Goal: Information Seeking & Learning: Learn about a topic

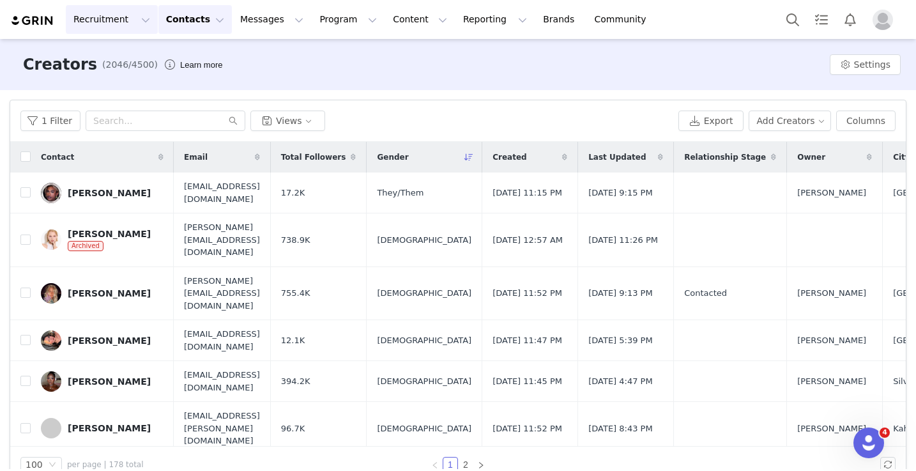
click at [123, 11] on button "Recruitment Recruitment" at bounding box center [112, 19] width 92 height 29
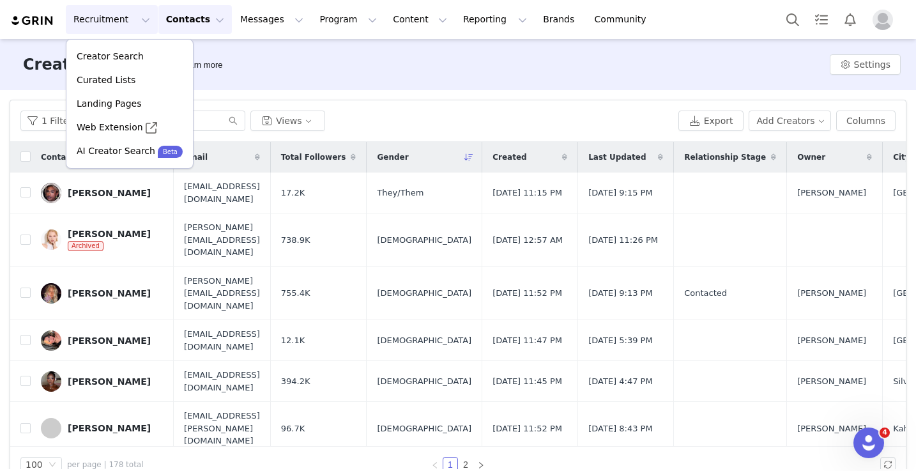
click at [163, 22] on button "Contacts Contacts" at bounding box center [194, 19] width 73 height 29
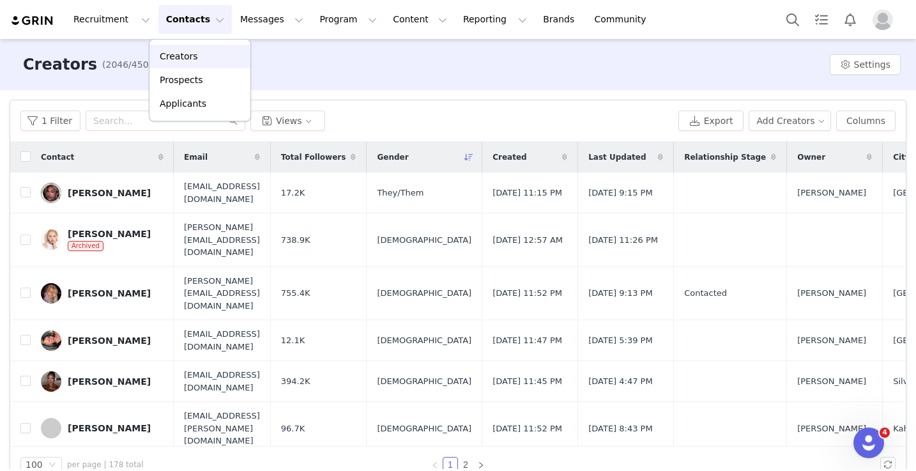
click at [187, 52] on p "Creators" at bounding box center [179, 56] width 38 height 13
click at [197, 123] on input "text" at bounding box center [166, 121] width 160 height 20
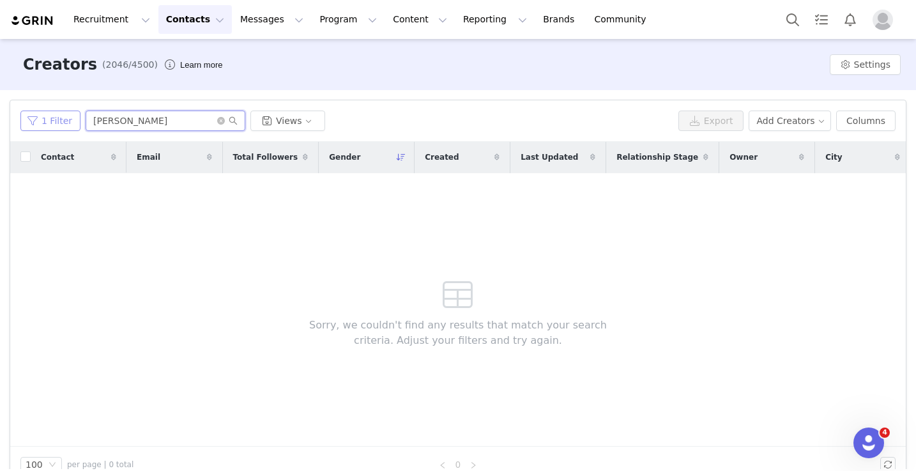
type input "pj salvage"
click at [47, 113] on button "1 Filter" at bounding box center [50, 121] width 60 height 20
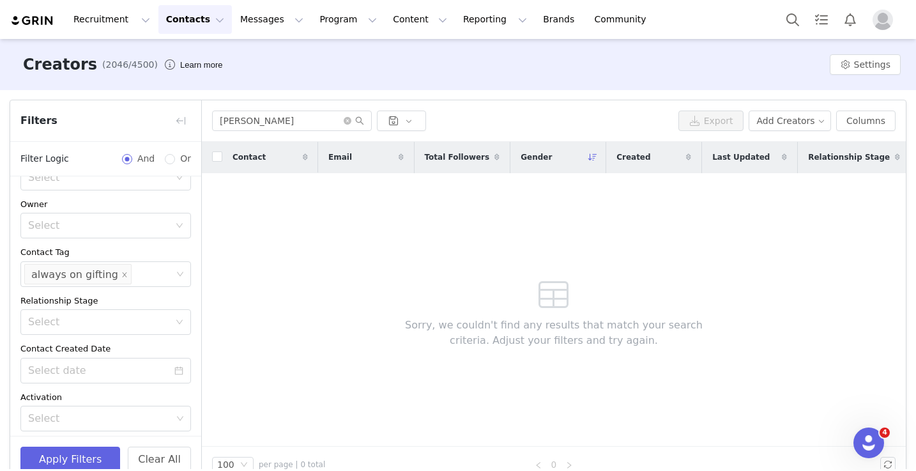
scroll to position [38, 0]
click at [121, 276] on li "always on gifting" at bounding box center [77, 273] width 107 height 20
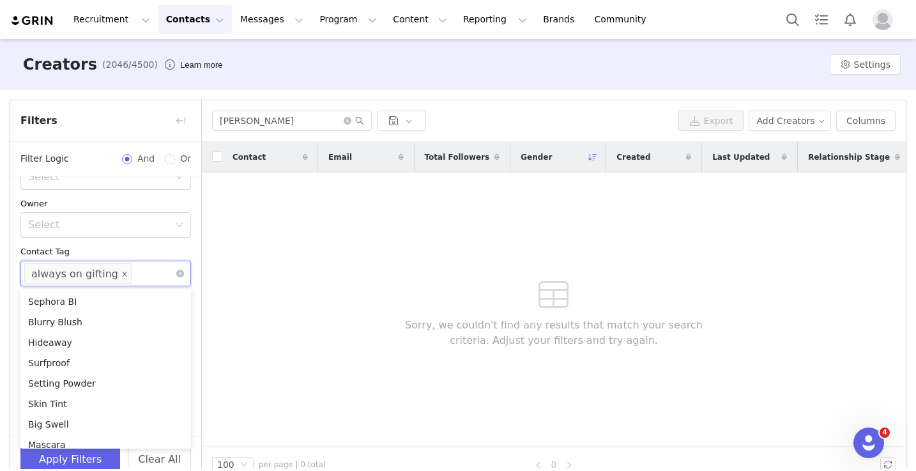
scroll to position [702, 0]
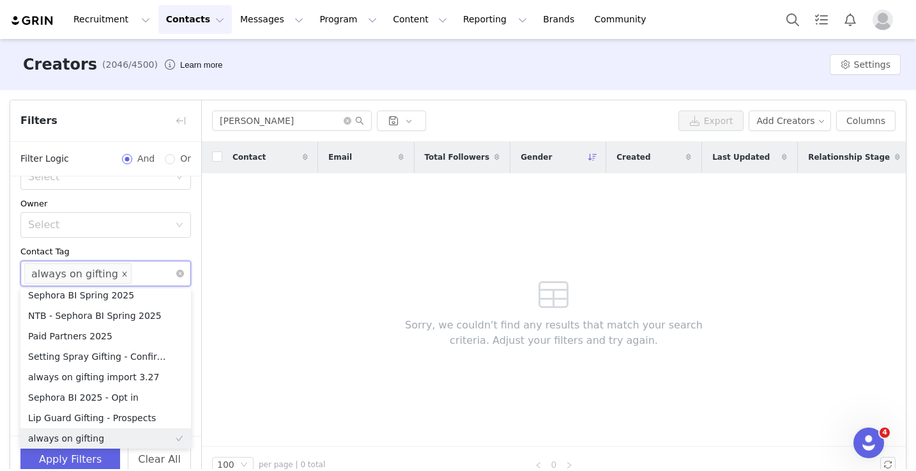
click at [122, 275] on icon "icon: close" at bounding box center [124, 273] width 4 height 4
click at [116, 274] on div "Select" at bounding box center [100, 273] width 144 height 13
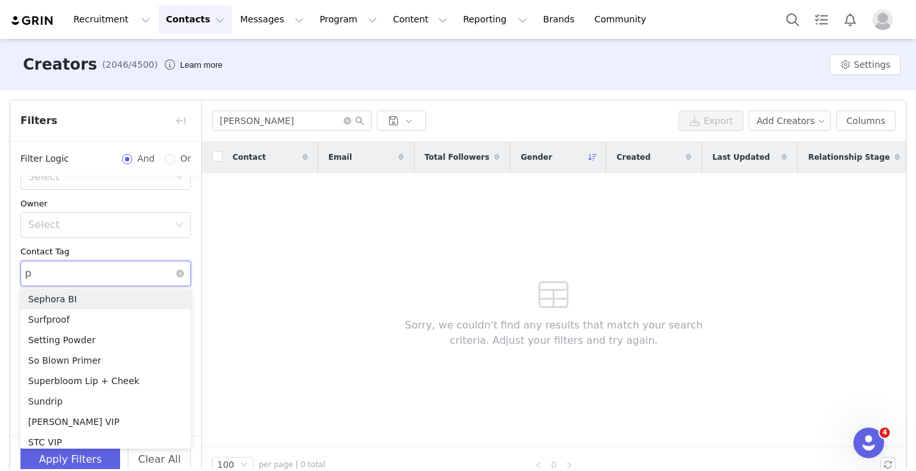
type input "pj"
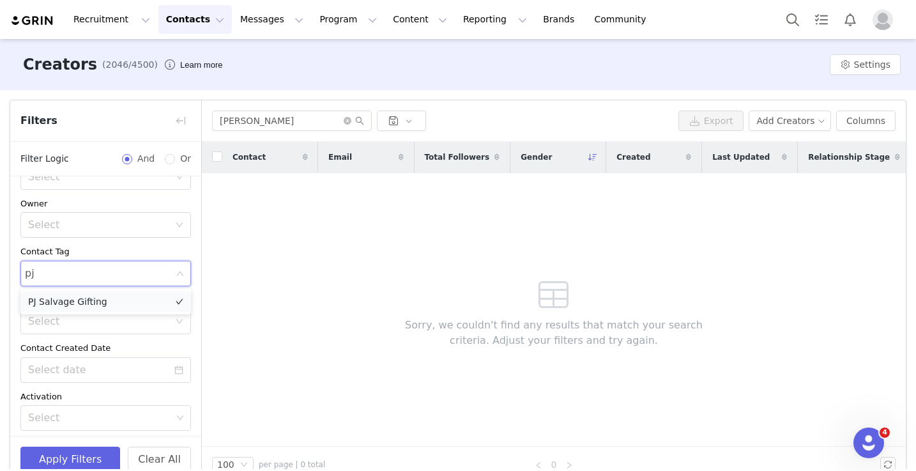
click at [108, 307] on li "PJ Salvage Gifting" at bounding box center [105, 301] width 171 height 20
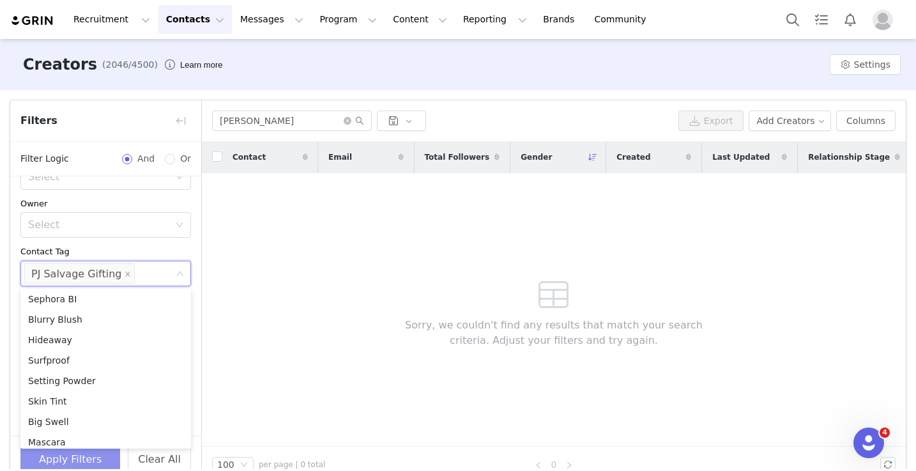
scroll to position [6, 0]
click at [58, 461] on button "Apply Filters" at bounding box center [70, 460] width 100 height 26
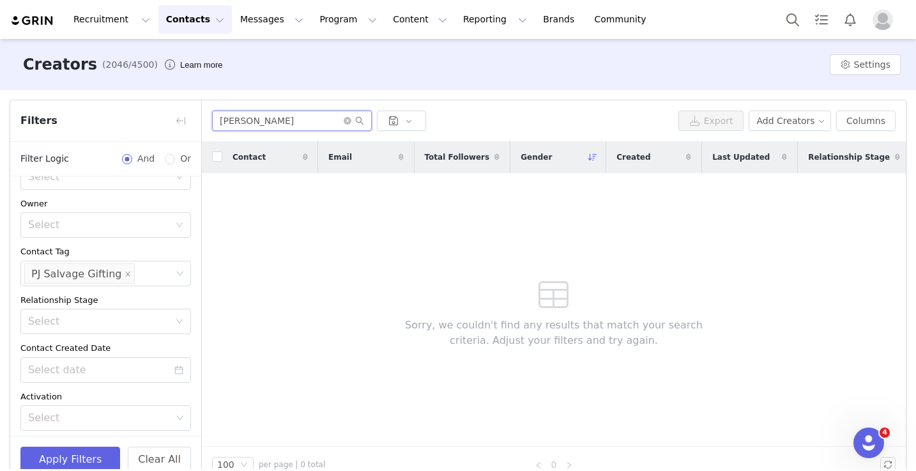
click at [346, 127] on input "pj salvage" at bounding box center [292, 121] width 160 height 20
click at [346, 119] on icon "icon: close-circle" at bounding box center [348, 121] width 8 height 8
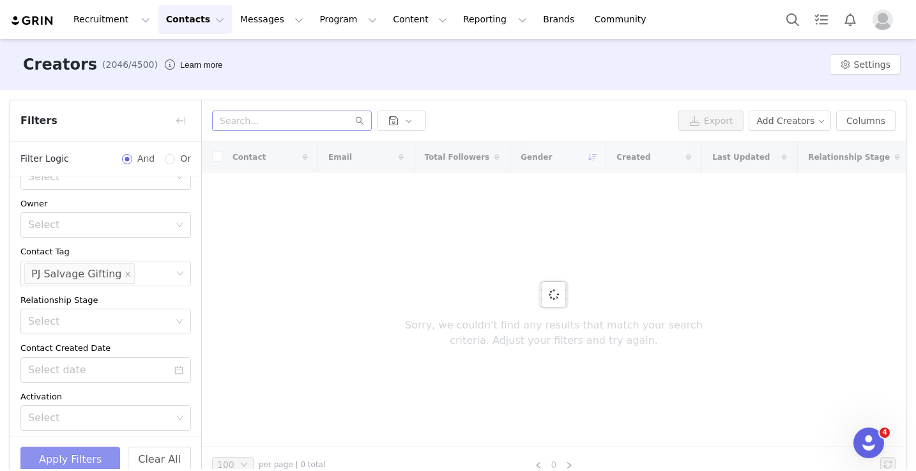
click at [102, 461] on button "Apply Filters" at bounding box center [70, 460] width 100 height 26
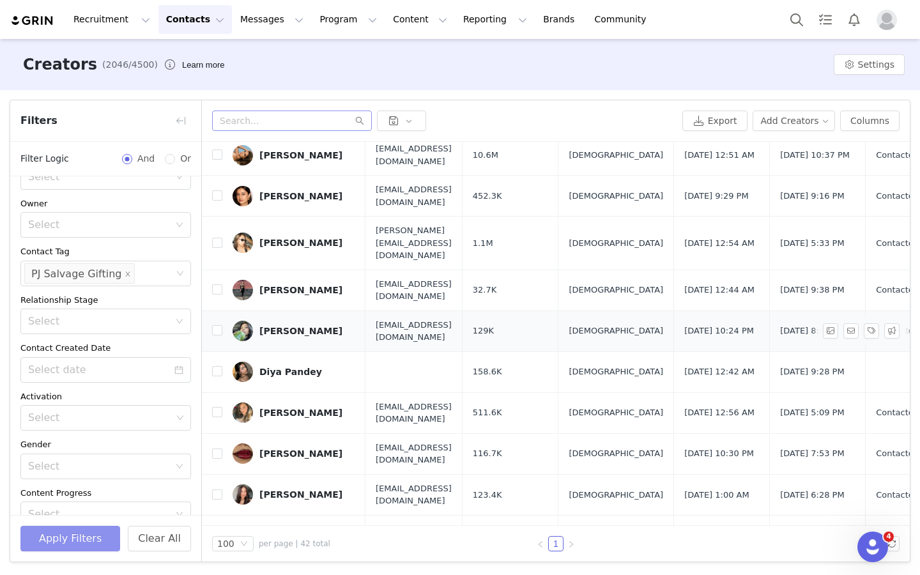
scroll to position [4, 0]
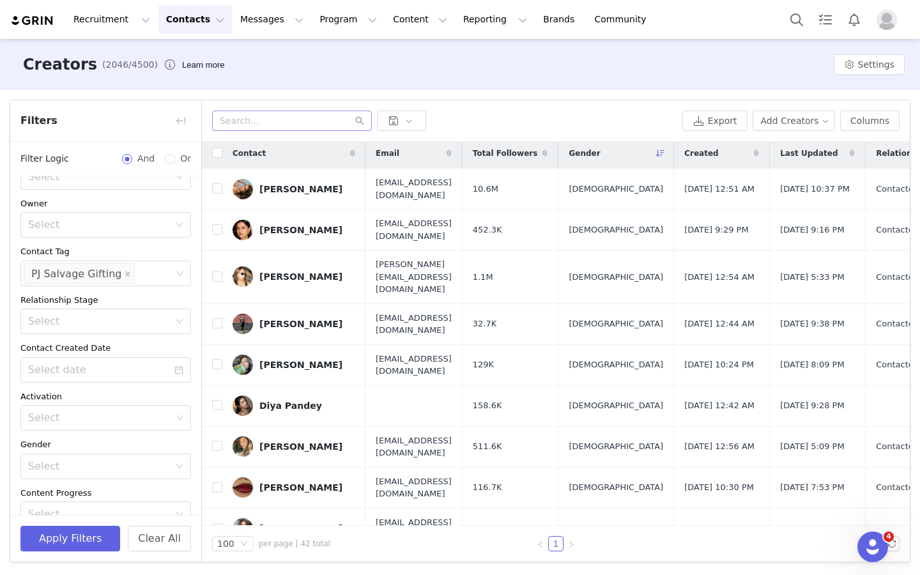
click at [538, 155] on span "Total Followers" at bounding box center [505, 154] width 65 height 12
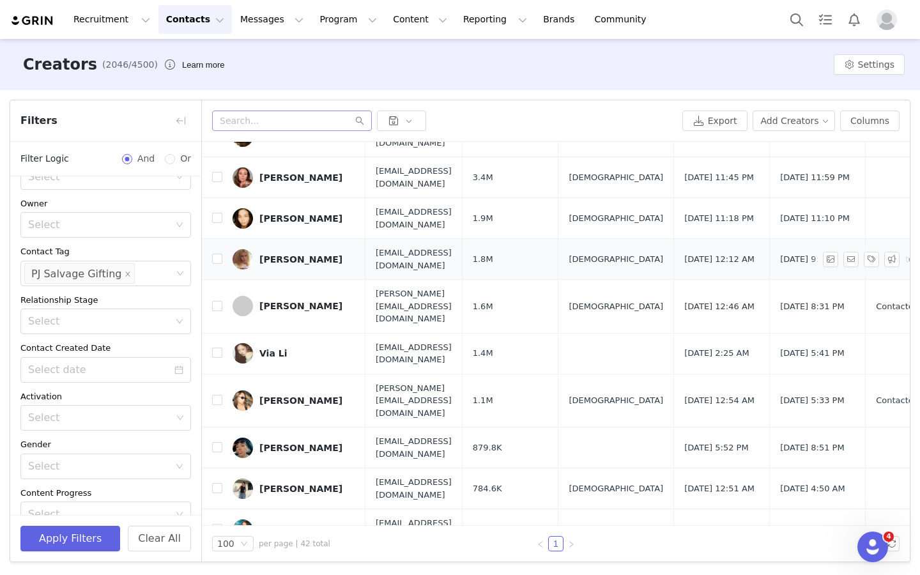
scroll to position [56, 1]
click at [314, 443] on div "Lindseay Osburn" at bounding box center [300, 448] width 83 height 10
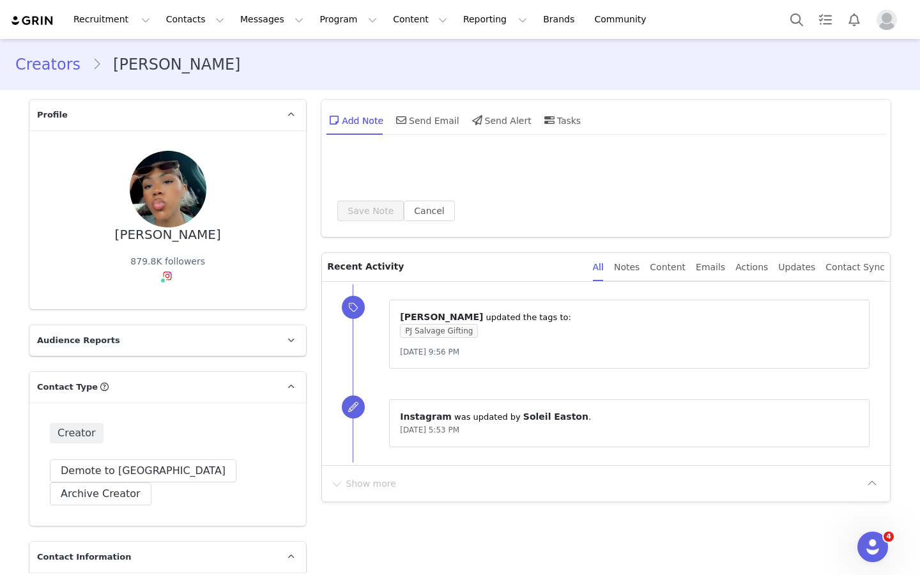
click at [170, 277] on img at bounding box center [167, 276] width 10 height 10
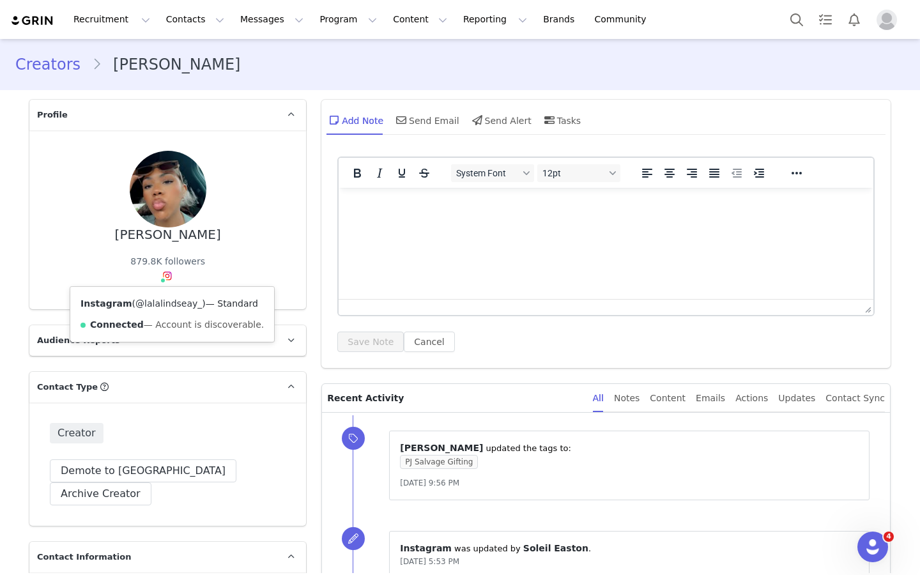
click at [167, 305] on link "@lalalindseay_" at bounding box center [168, 303] width 66 height 10
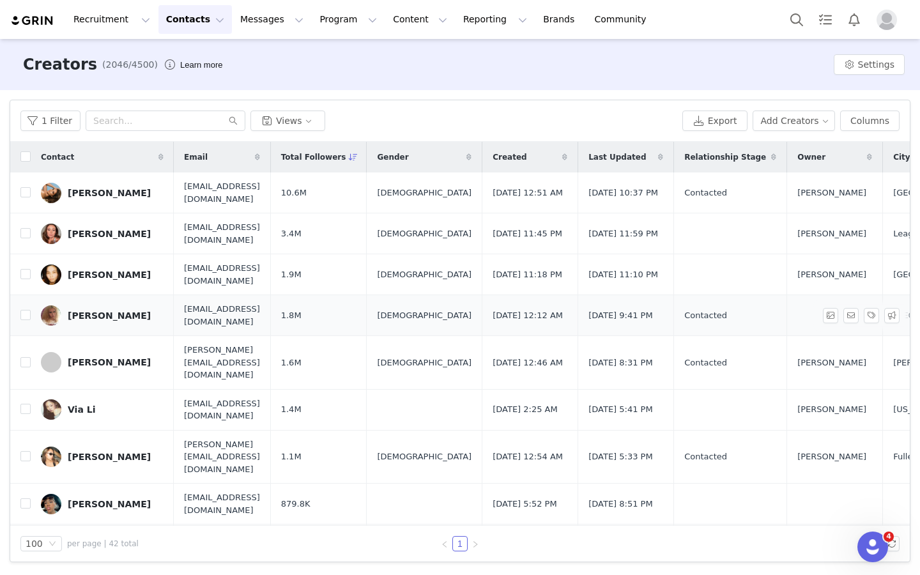
scroll to position [82, 0]
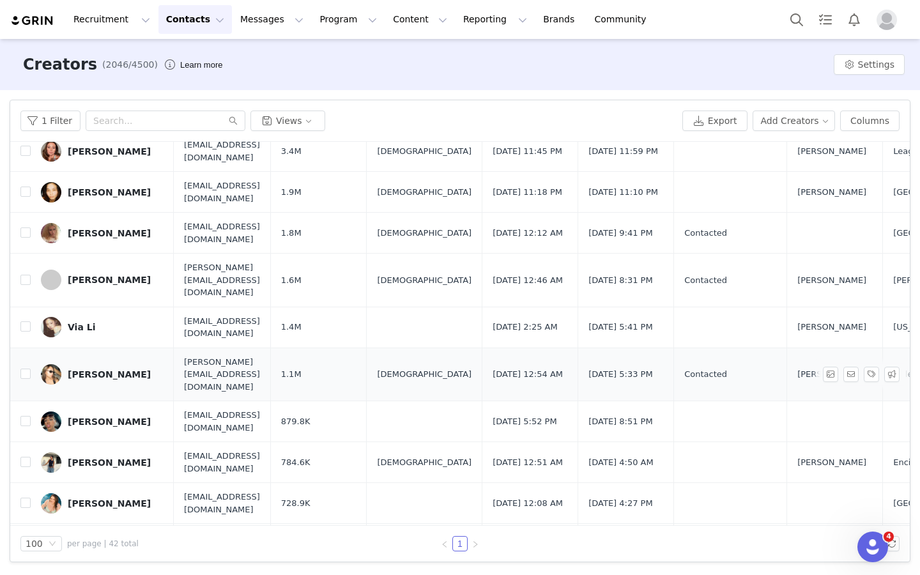
click at [92, 369] on div "Pauline Choi" at bounding box center [109, 374] width 83 height 10
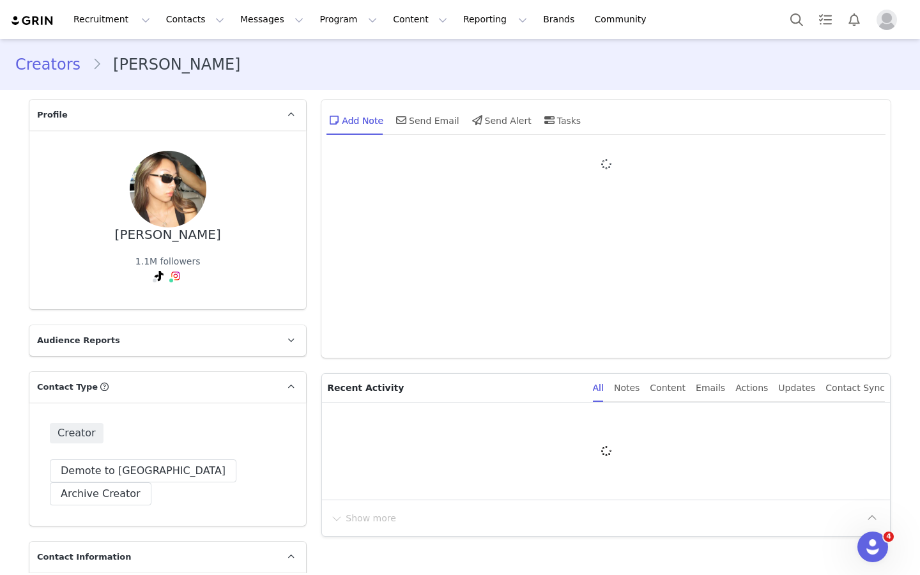
type input "+1 ([GEOGRAPHIC_DATA])"
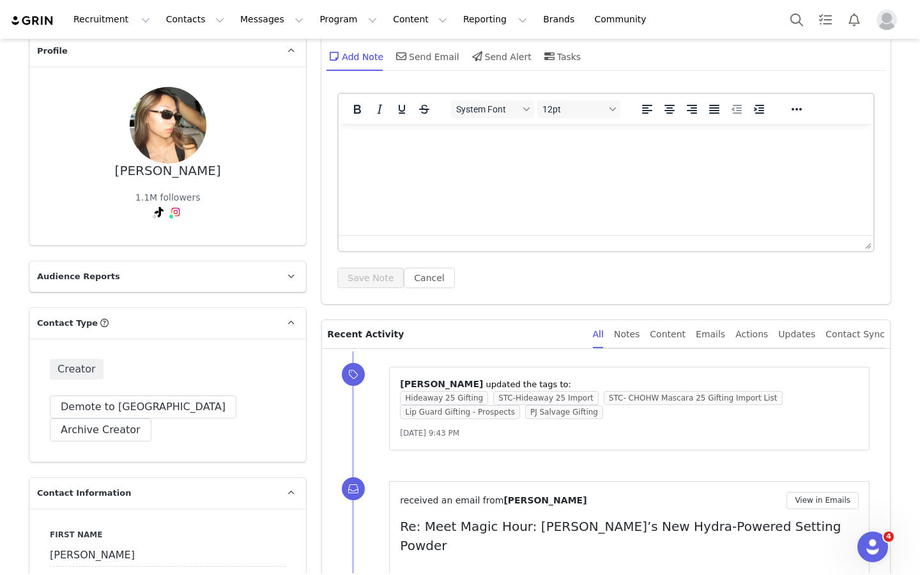
scroll to position [126, 0]
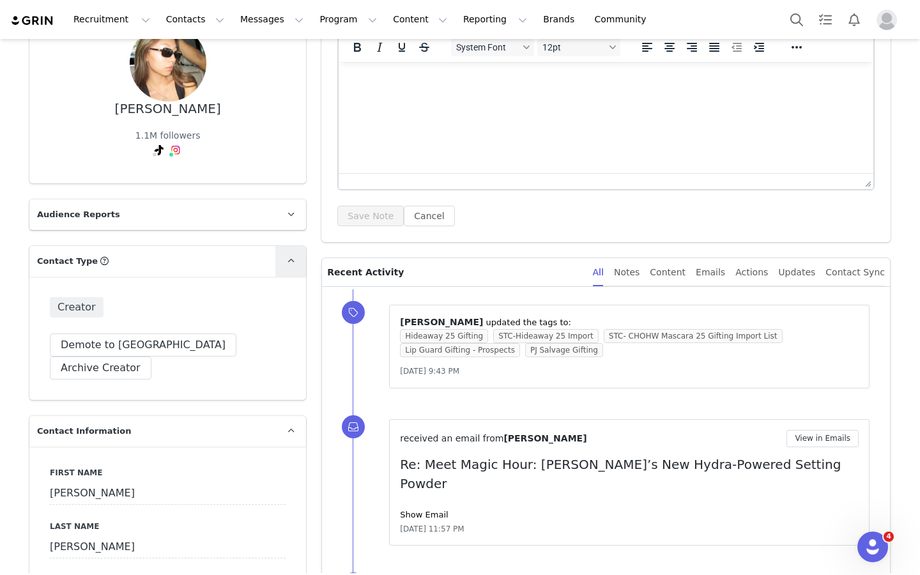
click at [294, 257] on icon at bounding box center [291, 261] width 7 height 8
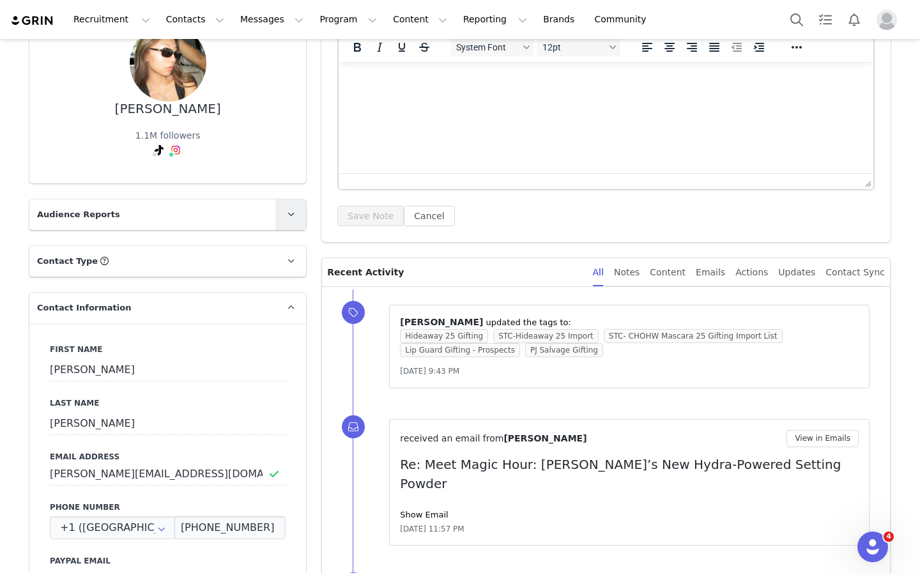
click at [293, 223] on link at bounding box center [290, 214] width 31 height 31
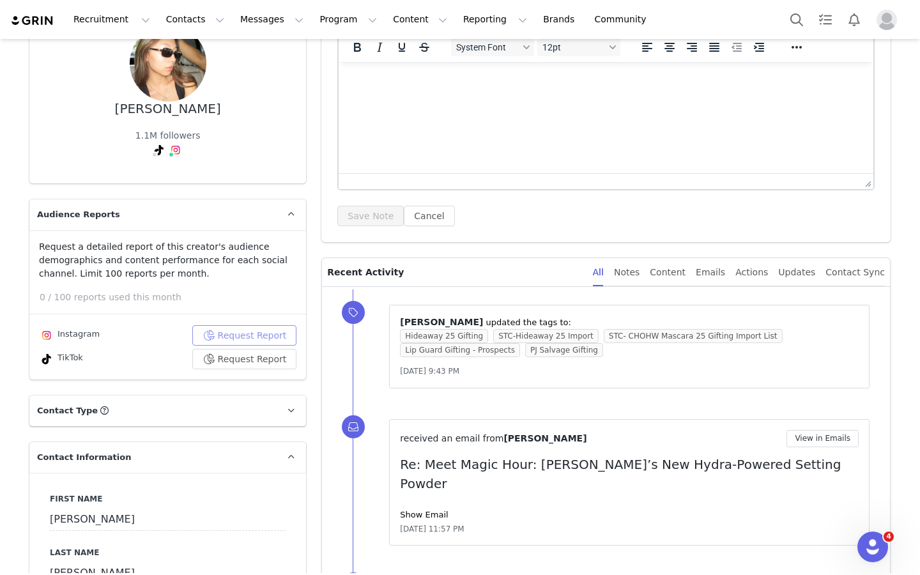
click at [236, 333] on button "Request Report" at bounding box center [244, 335] width 105 height 20
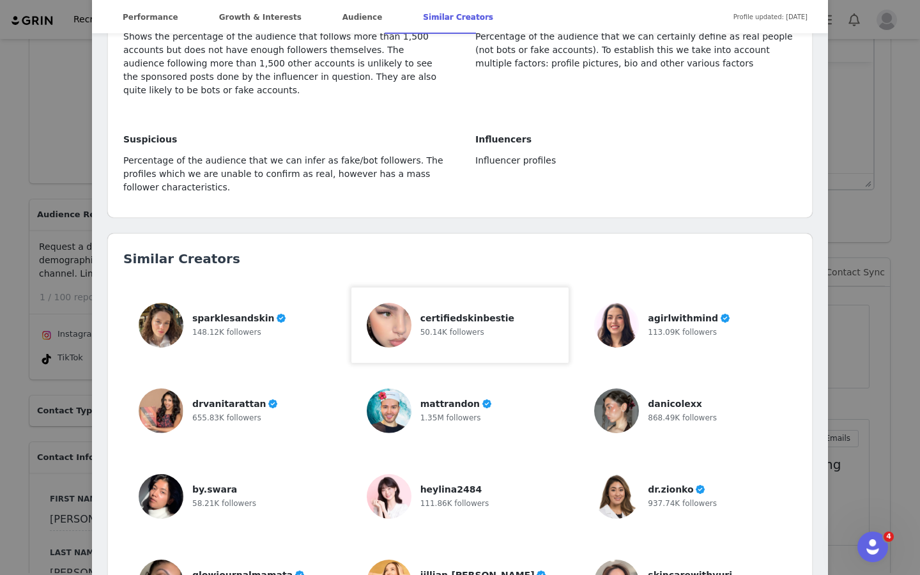
scroll to position [3317, 0]
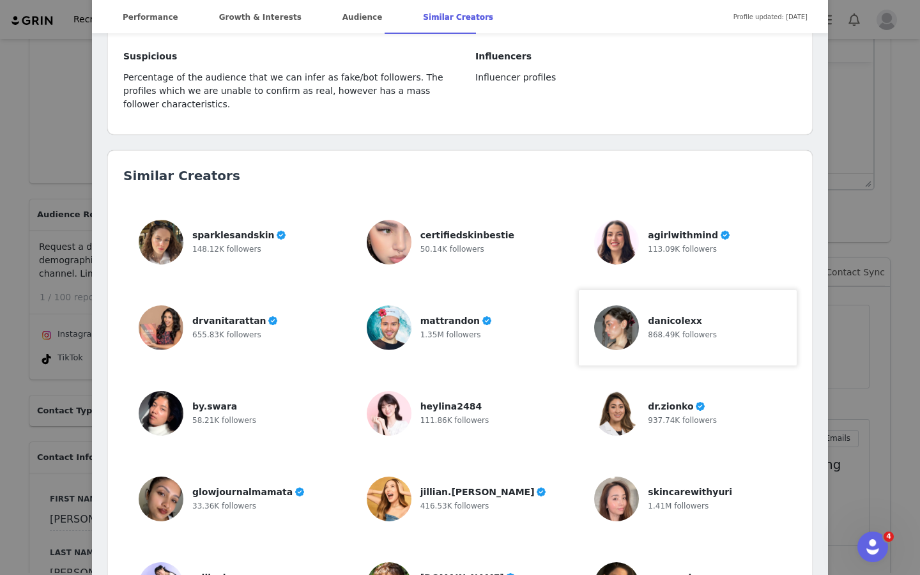
click at [616, 305] on img at bounding box center [616, 327] width 45 height 45
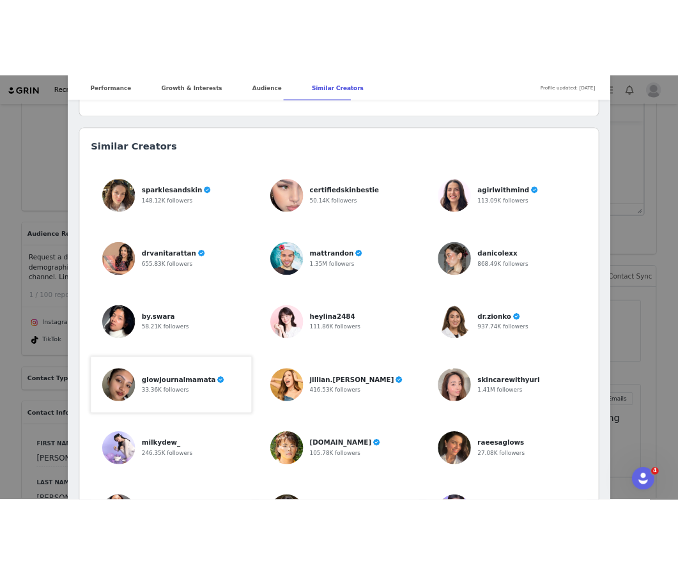
scroll to position [3411, 0]
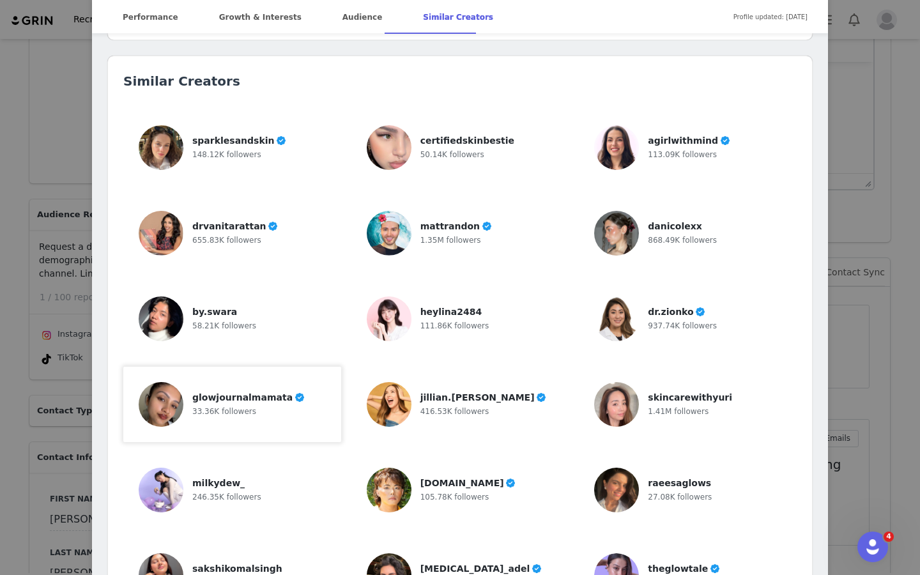
click at [293, 468] on div "milkydew_ 246.35K followers" at bounding box center [232, 490] width 187 height 45
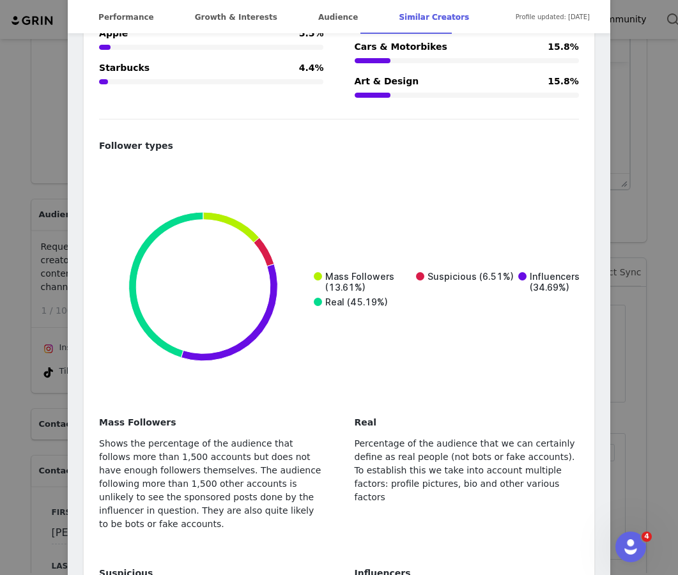
scroll to position [3931, 0]
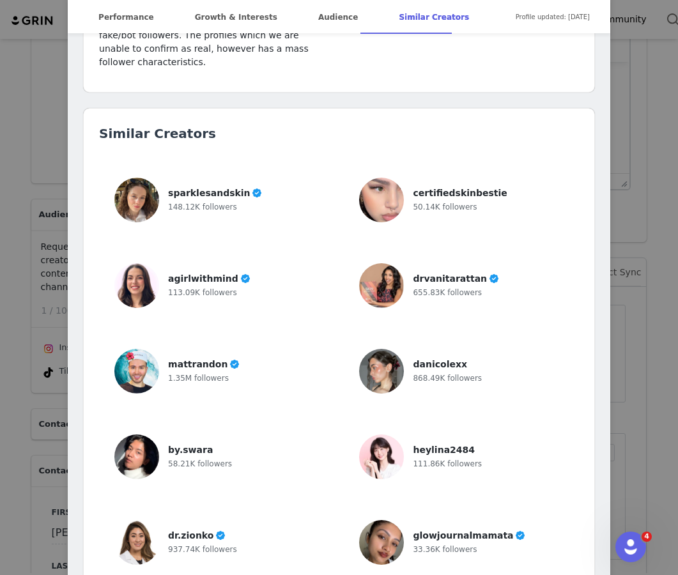
scroll to position [3831, 0]
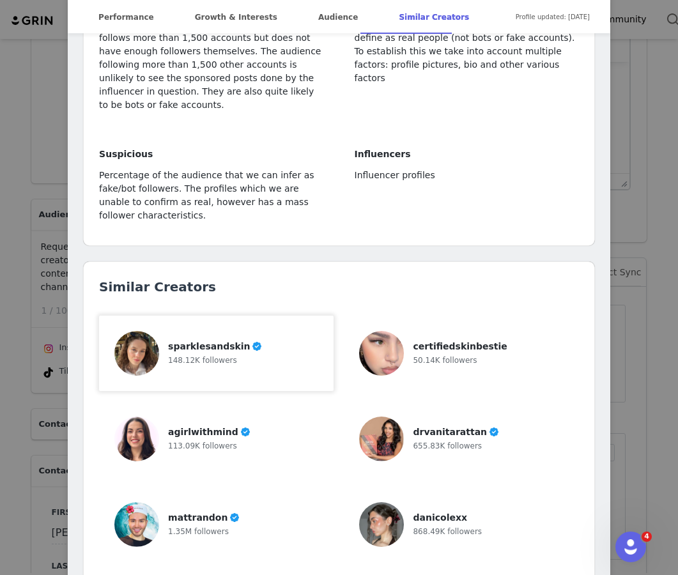
click at [305, 331] on div "sparklesandskin 148.12K followers" at bounding box center [216, 353] width 204 height 45
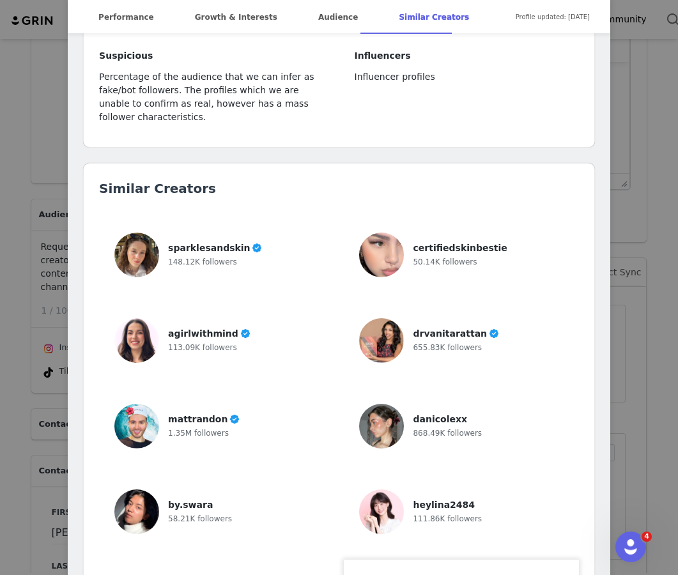
scroll to position [3954, 0]
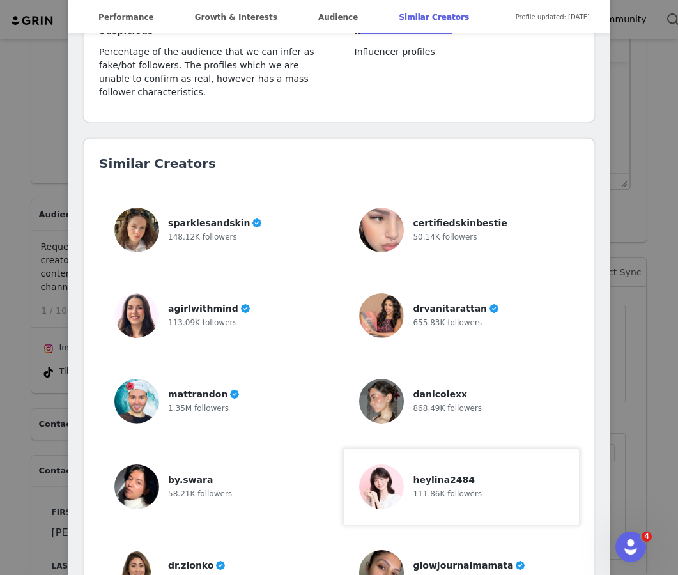
click at [411, 449] on div "heylina2484 111.86K followers" at bounding box center [461, 486] width 234 height 75
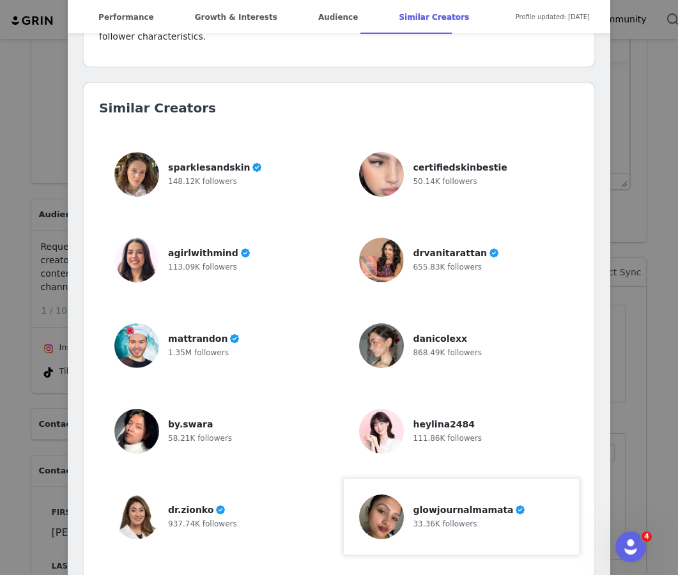
scroll to position [4247, 0]
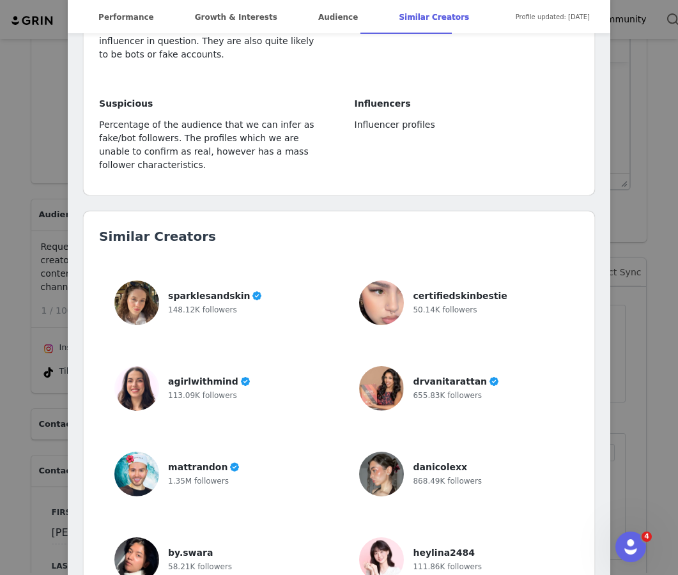
scroll to position [3746, 0]
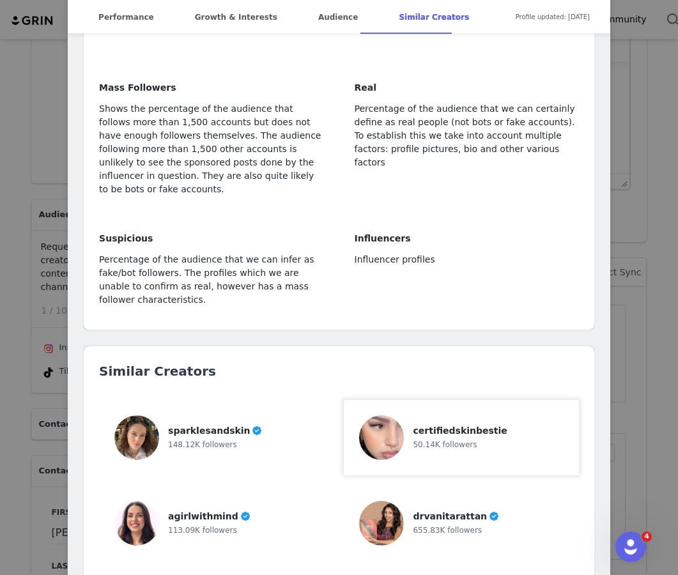
click at [514, 415] on div "certifiedskinbestie 50.14K followers" at bounding box center [461, 437] width 204 height 45
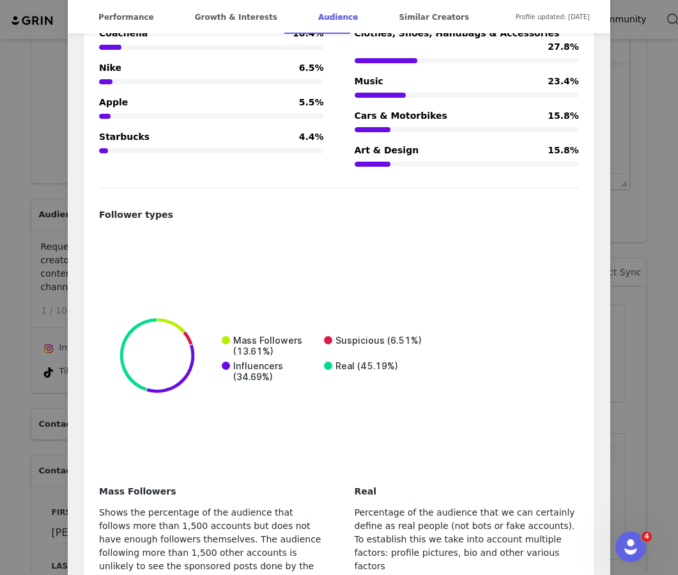
scroll to position [3682, 0]
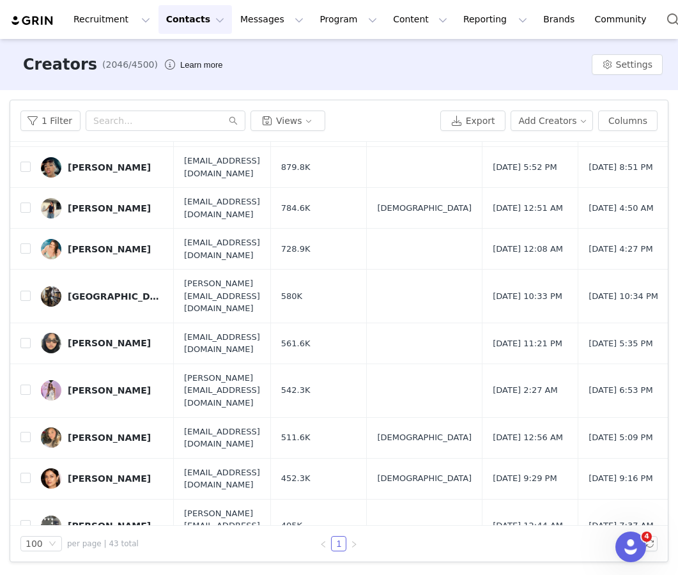
scroll to position [403, 0]
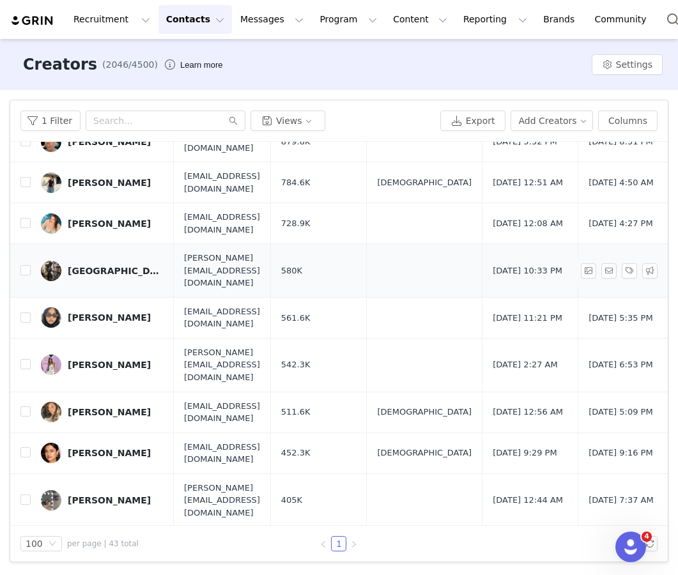
click at [79, 266] on div "[GEOGRAPHIC_DATA]" at bounding box center [116, 271] width 96 height 10
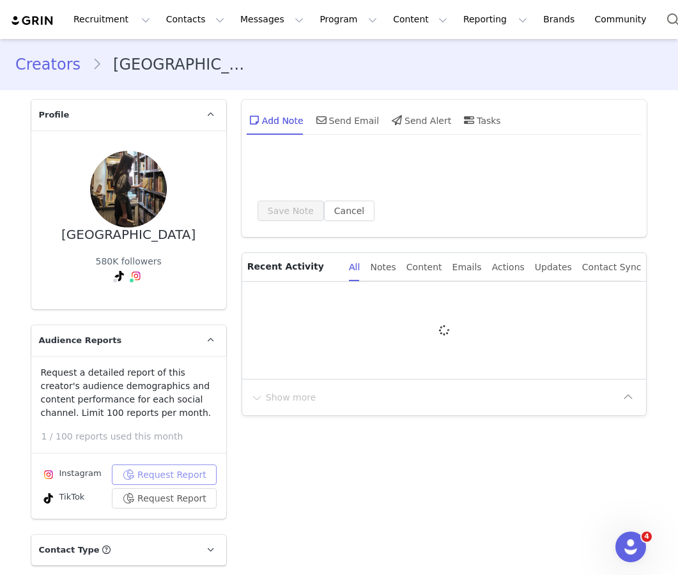
type input "+1 ([GEOGRAPHIC_DATA])"
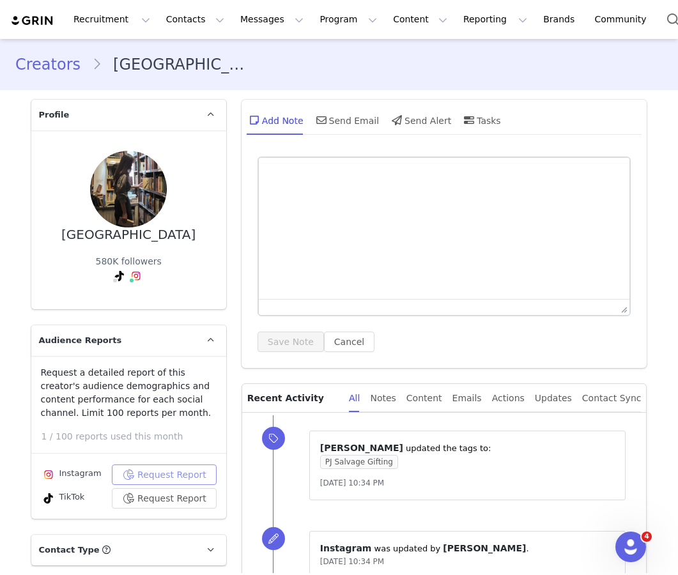
click at [178, 468] on button "Request Report" at bounding box center [164, 475] width 105 height 20
click at [178, 468] on div "Request Report" at bounding box center [169, 475] width 113 height 20
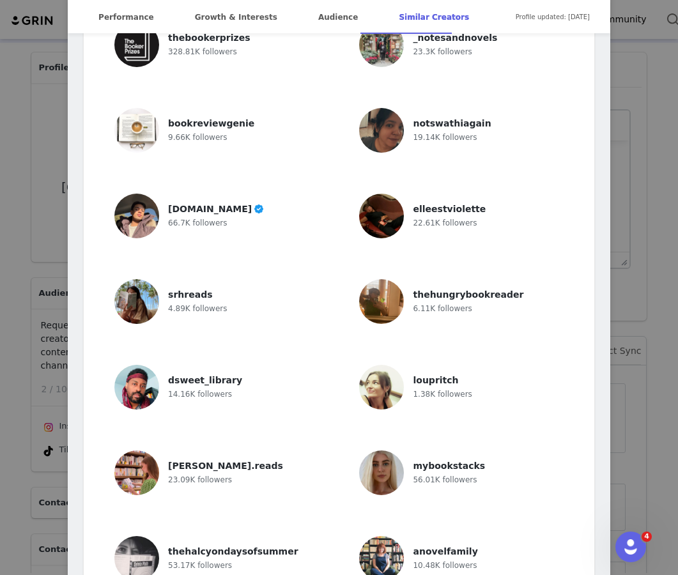
scroll to position [3788, 0]
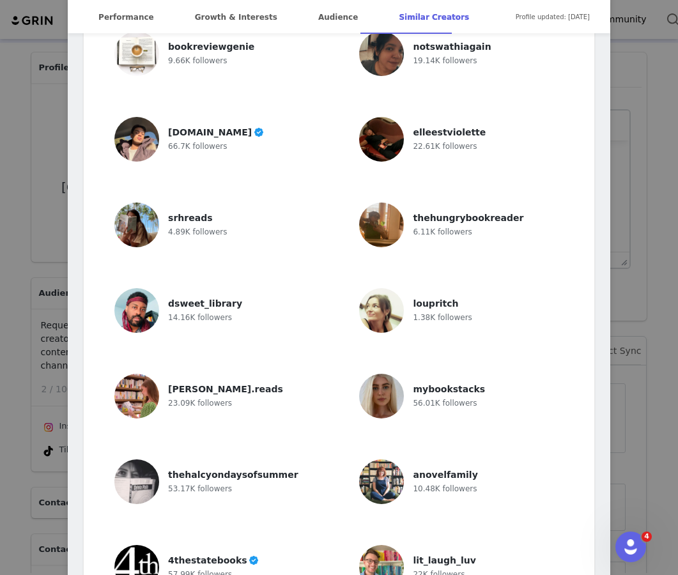
click at [90, 268] on div "Similar Creators ashleighjadereads 35.3K followers minaareads 52.07K followers …" at bounding box center [339, 162] width 511 height 915
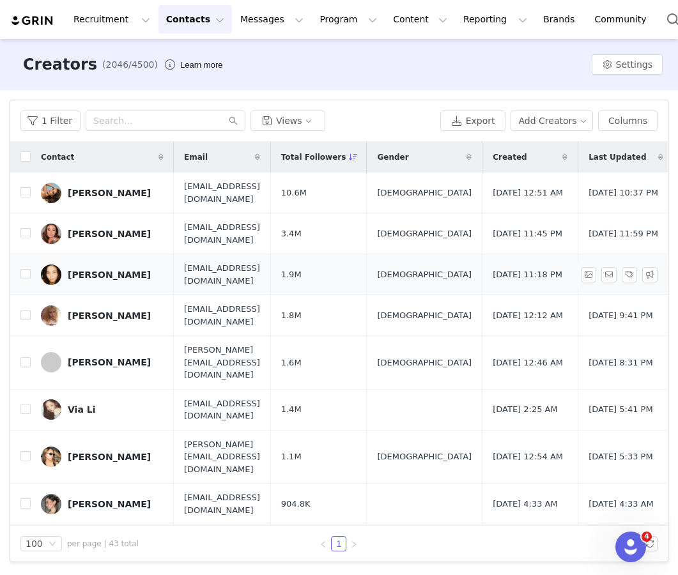
click at [108, 279] on div "Rebeca Fomich" at bounding box center [109, 275] width 83 height 10
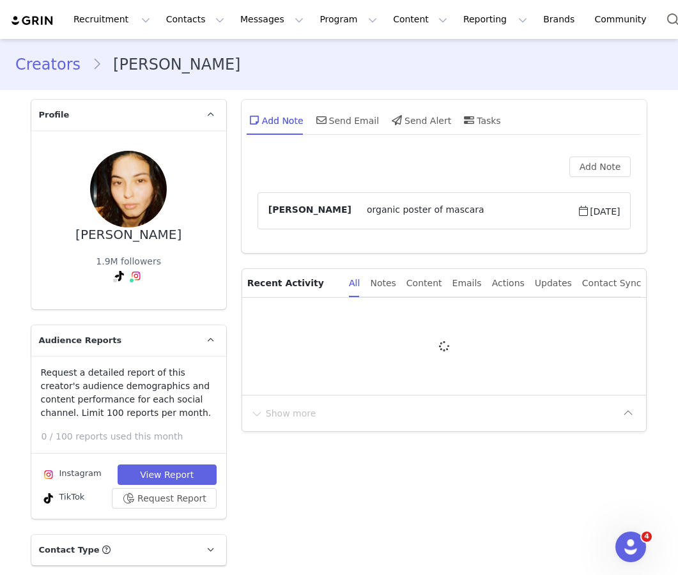
type input "+1 ([GEOGRAPHIC_DATA])"
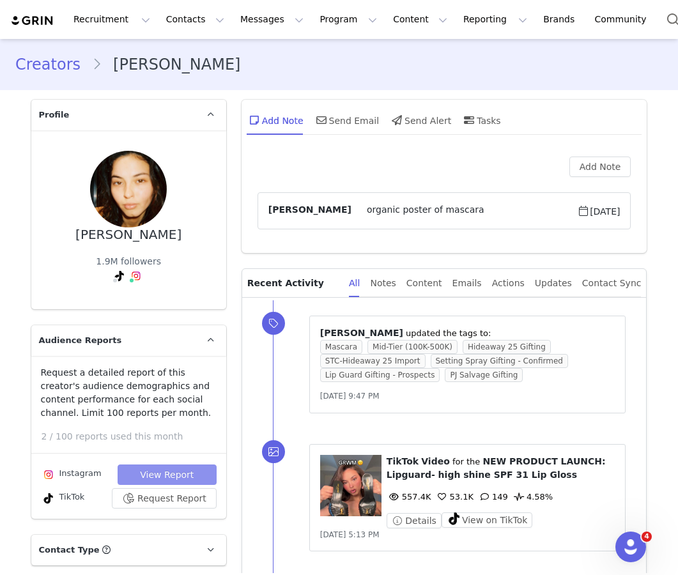
click at [153, 470] on button "View Report" at bounding box center [167, 475] width 99 height 20
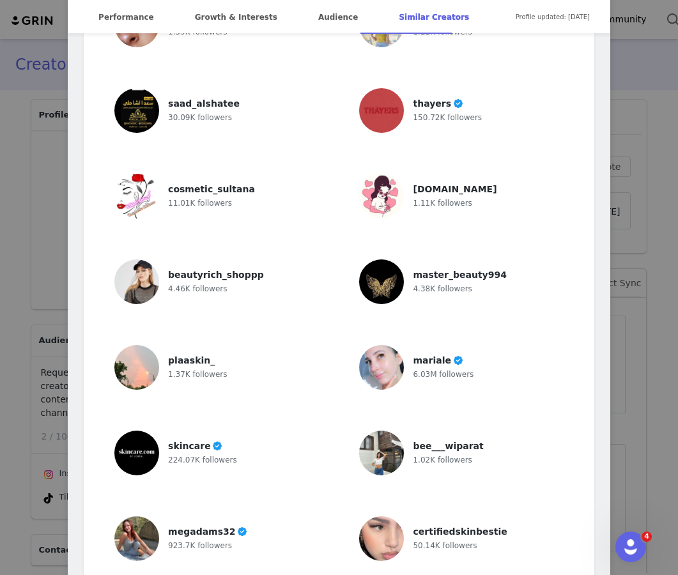
scroll to position [4561, 0]
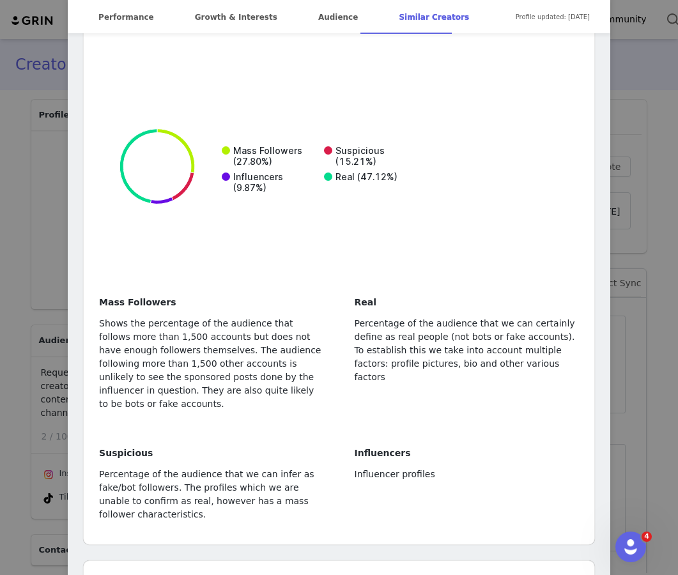
scroll to position [3804, 0]
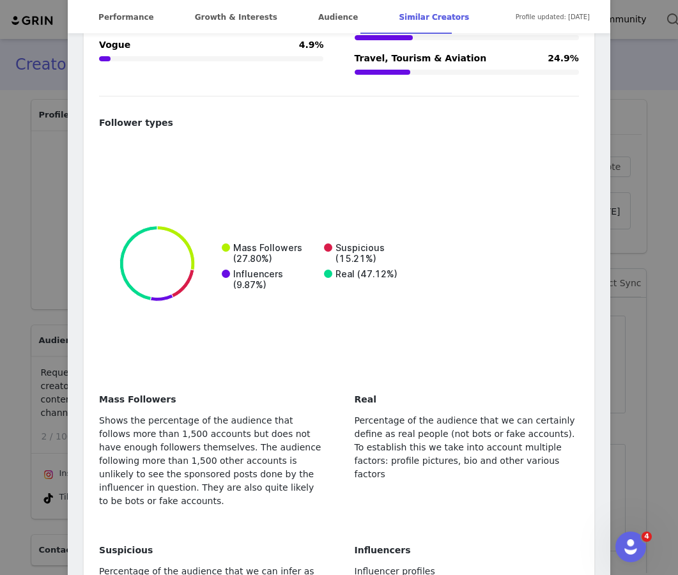
click at [63, 387] on div "Beca Michie Verified @becamichie 💗🏃🏽‍♀️✨ Socials: beca@rangemp.com Modelling: s…" at bounding box center [339, 287] width 678 height 575
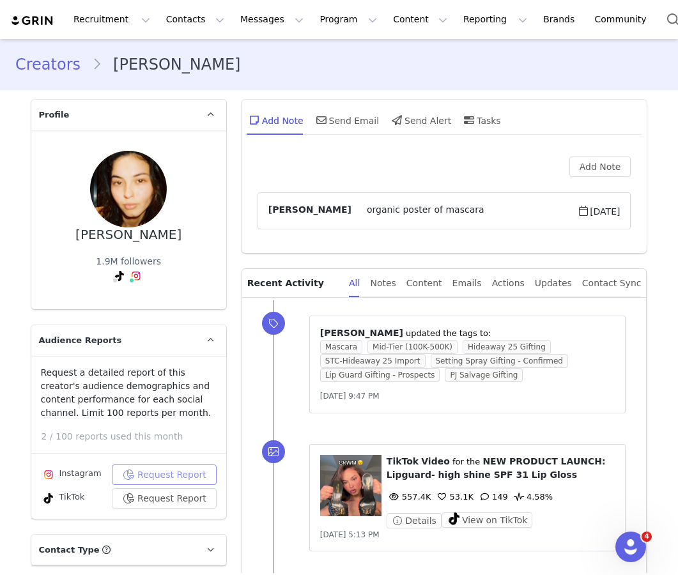
scroll to position [0, 0]
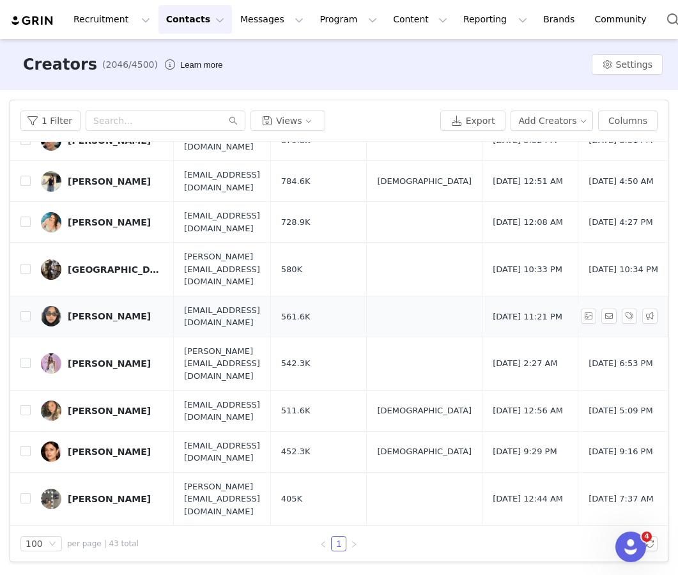
scroll to position [404, 2]
click at [73, 406] on div "Malerie Herrera" at bounding box center [109, 411] width 83 height 10
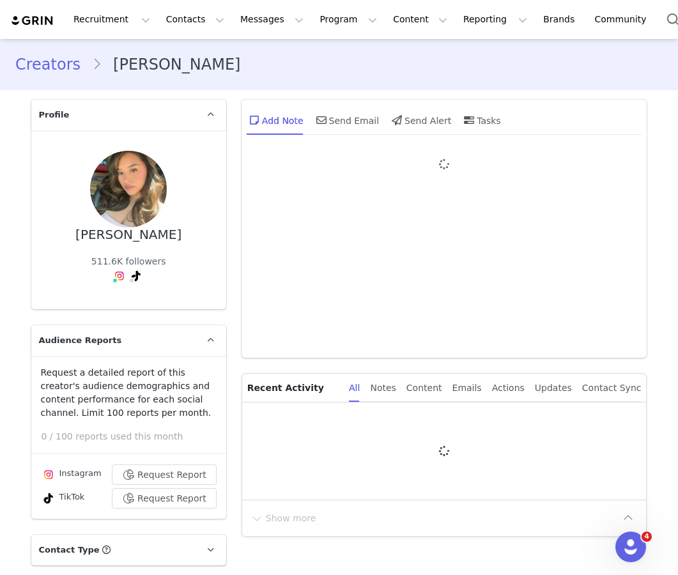
type input "+1 ([GEOGRAPHIC_DATA])"
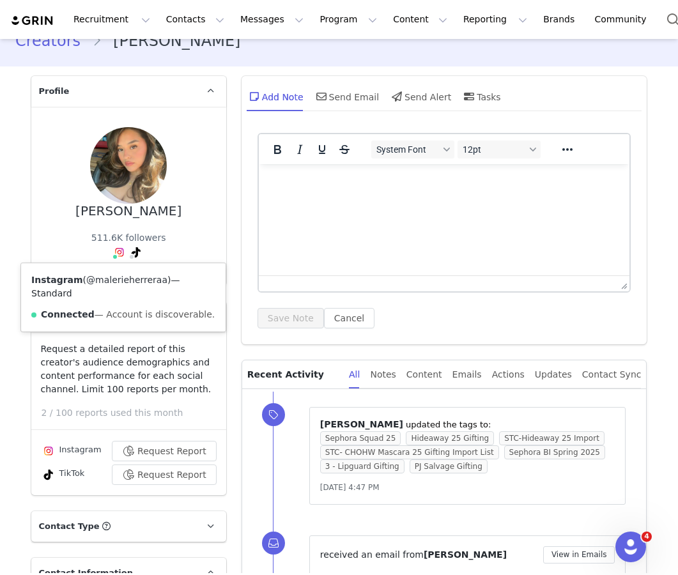
click at [114, 279] on link "@malerieherreraa" at bounding box center [126, 280] width 81 height 10
click at [164, 446] on button "Request Report" at bounding box center [164, 451] width 105 height 20
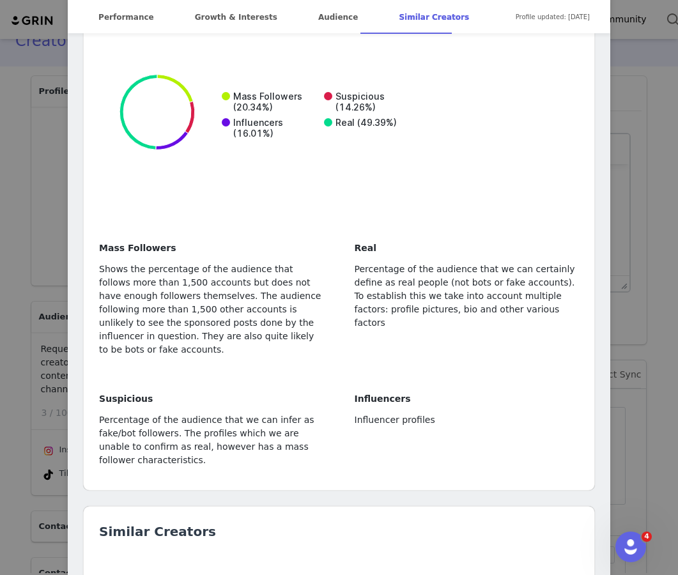
scroll to position [3793, 0]
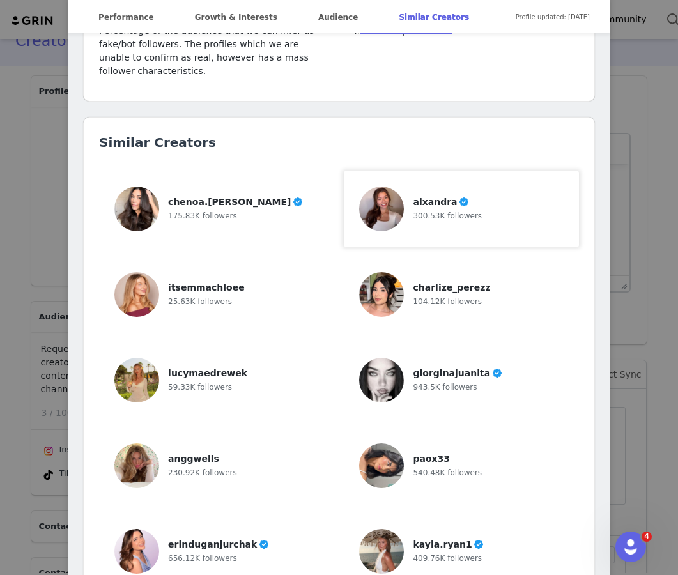
click at [431, 197] on span "alxandra" at bounding box center [435, 202] width 44 height 10
click at [447, 272] on div "charlize_perezz 104.12K followers" at bounding box center [452, 294] width 79 height 45
click at [237, 443] on div "anggwells 230.92K followers" at bounding box center [216, 465] width 204 height 45
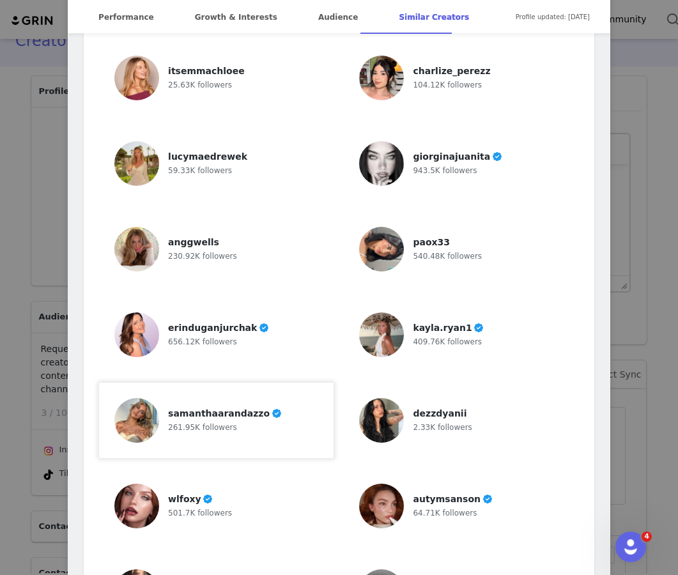
click at [292, 398] on div "samanthaarandazzo 261.95K followers" at bounding box center [216, 420] width 204 height 45
click at [486, 470] on div "autymsanson 64.71K followers" at bounding box center [461, 506] width 204 height 45
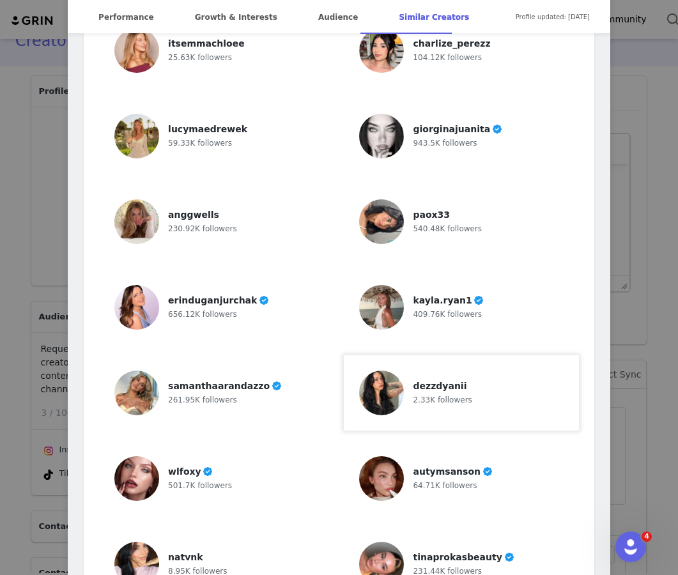
scroll to position [4159, 0]
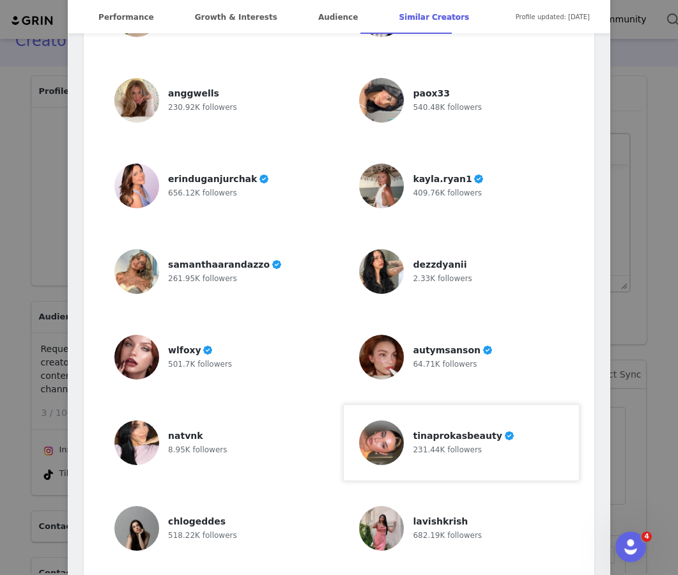
click at [399, 420] on div at bounding box center [381, 442] width 45 height 45
click at [243, 470] on div "chlogeddes 518.22K followers" at bounding box center [216, 528] width 204 height 45
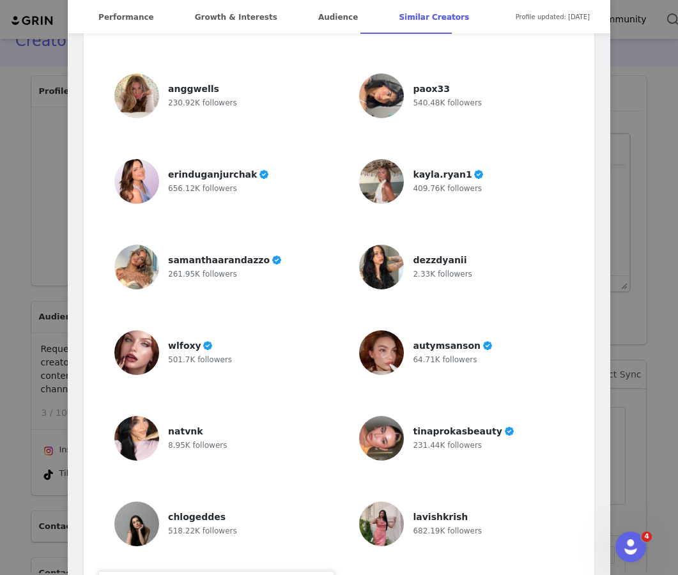
click at [489, 470] on div "lavishkrish 682.19K followers" at bounding box center [461, 524] width 204 height 45
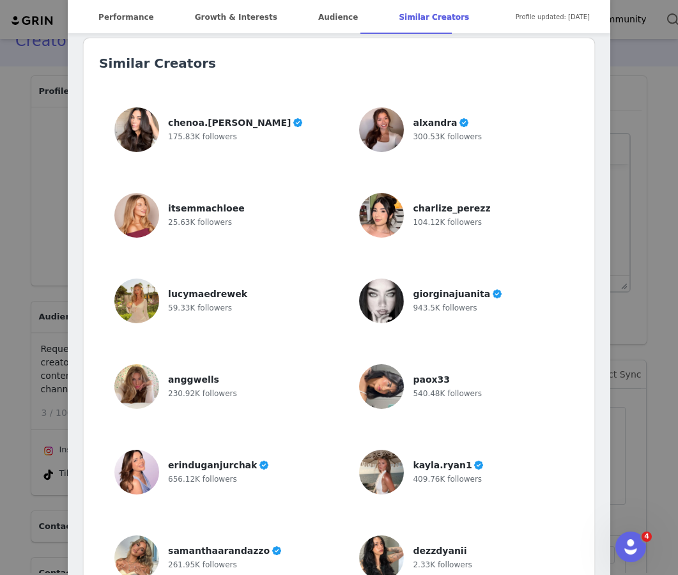
scroll to position [3848, 0]
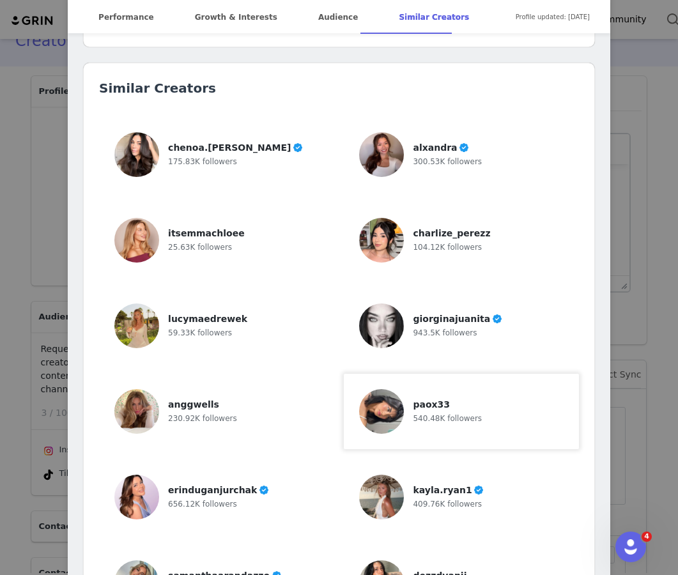
click at [403, 374] on div "paox33 540.48K followers" at bounding box center [461, 411] width 234 height 75
click at [375, 304] on img at bounding box center [381, 326] width 45 height 45
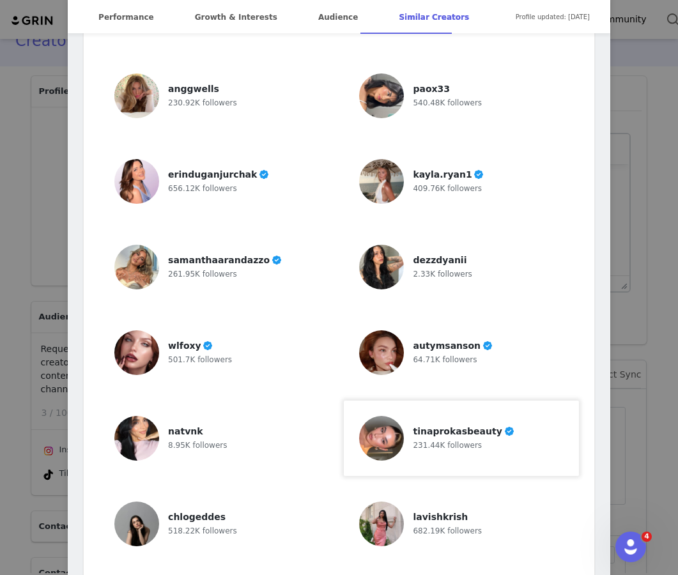
click at [459, 438] on div "231.44K followers" at bounding box center [464, 444] width 102 height 13
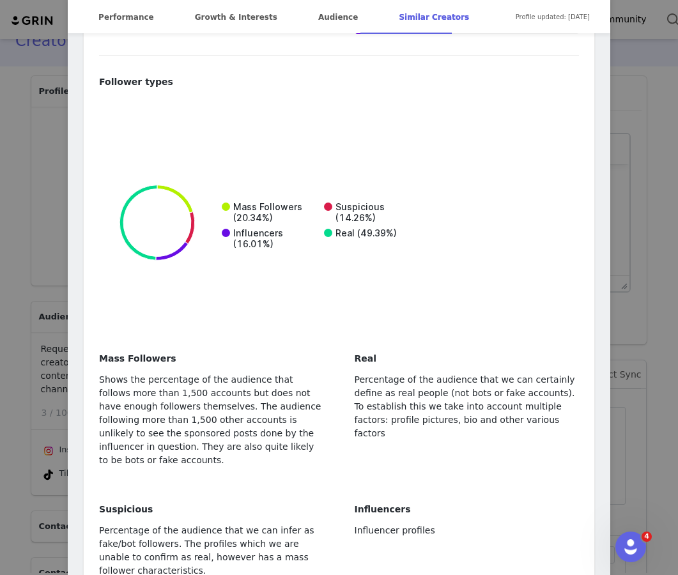
scroll to position [3929, 0]
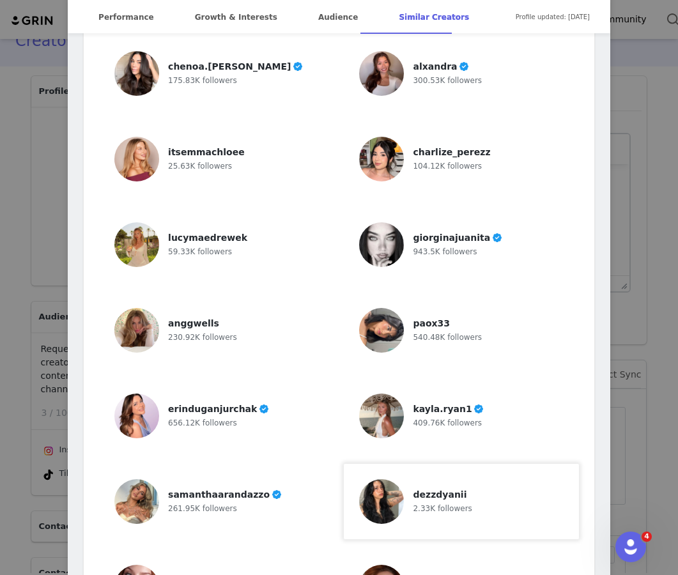
click at [426, 470] on div "dezzdyanii 2.33K followers" at bounding box center [442, 501] width 59 height 45
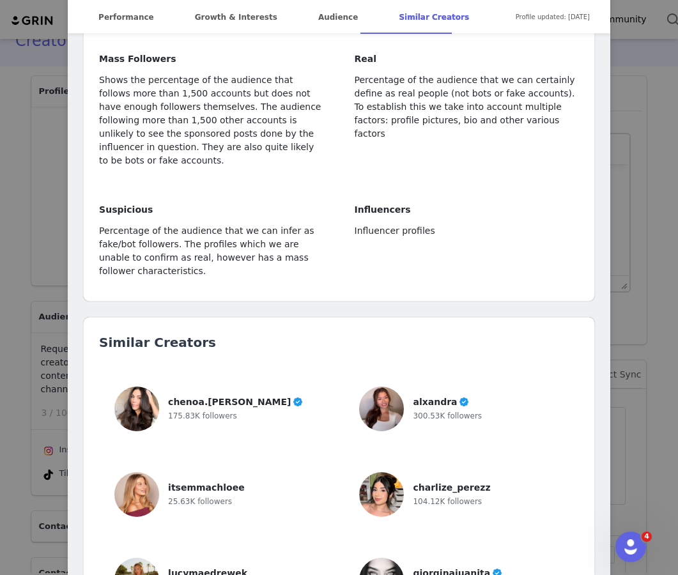
scroll to position [3594, 0]
click at [231, 470] on div "25.63K followers" at bounding box center [207, 500] width 78 height 13
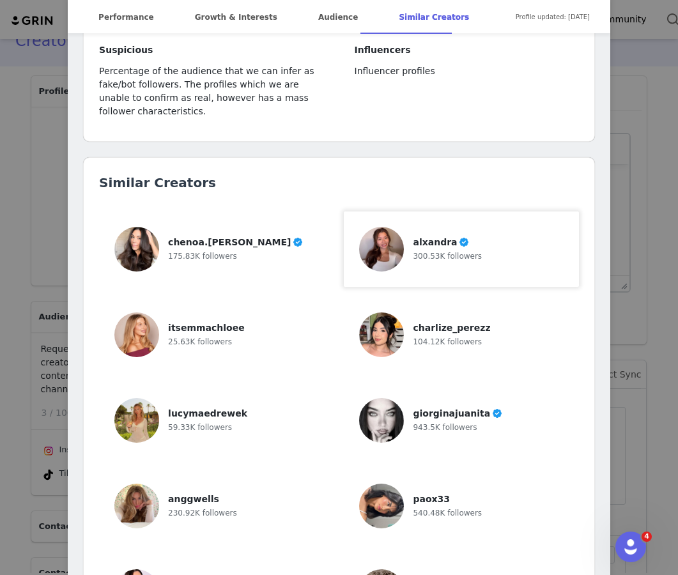
scroll to position [3795, 0]
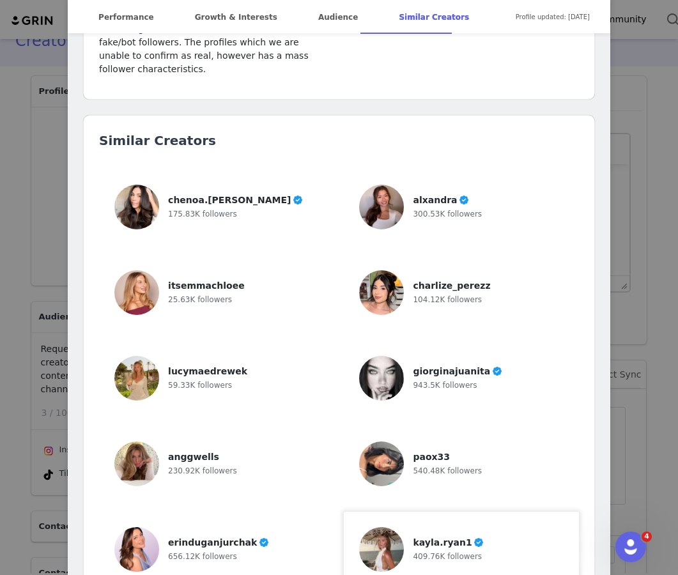
click at [435, 470] on div "409.76K followers" at bounding box center [449, 556] width 72 height 13
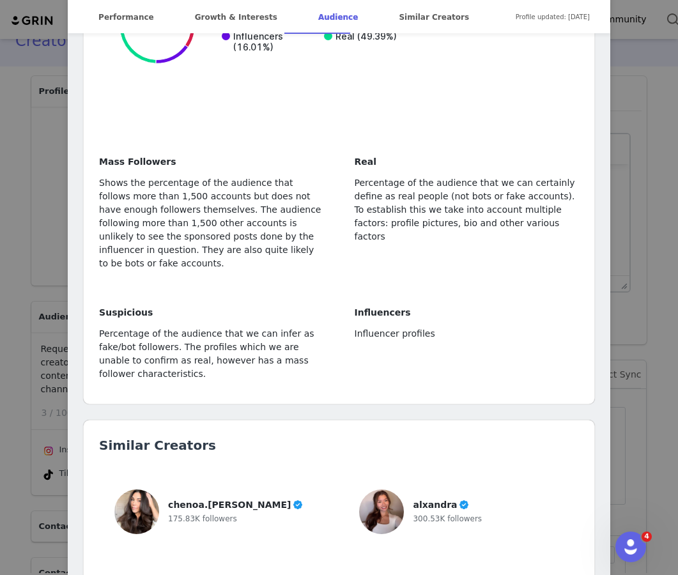
scroll to position [3503, 0]
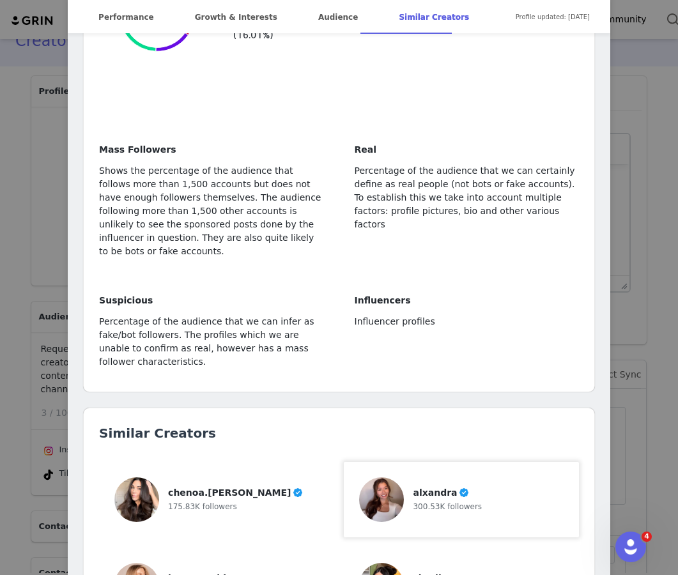
click at [393, 470] on img at bounding box center [381, 499] width 45 height 45
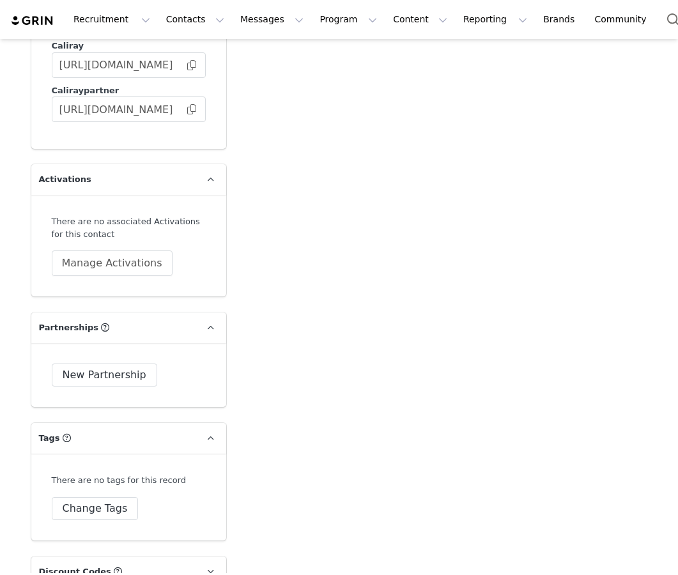
scroll to position [2501, 0]
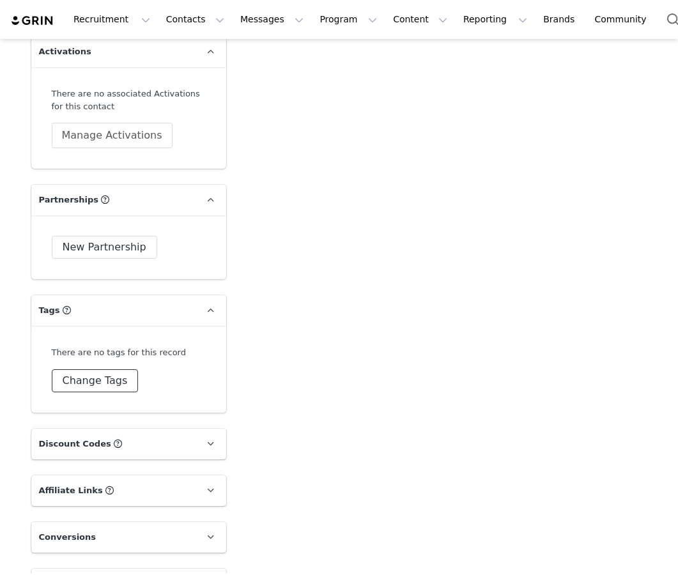
click at [106, 385] on button "Change Tags" at bounding box center [95, 380] width 87 height 23
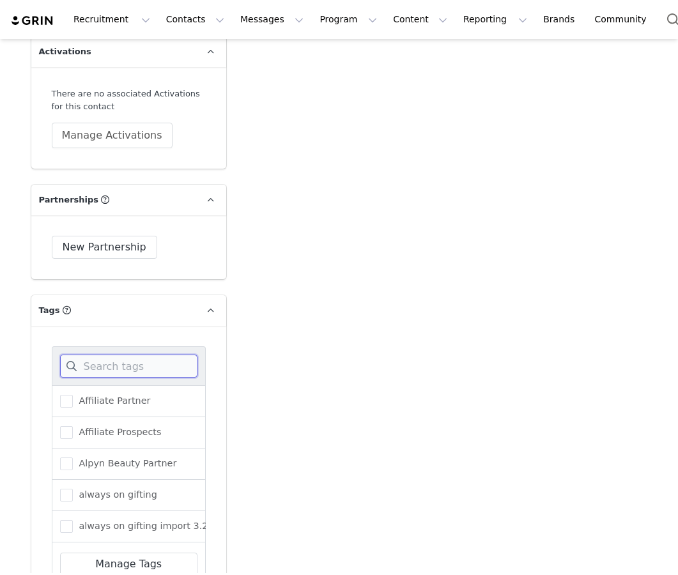
click at [148, 366] on input at bounding box center [128, 366] width 137 height 23
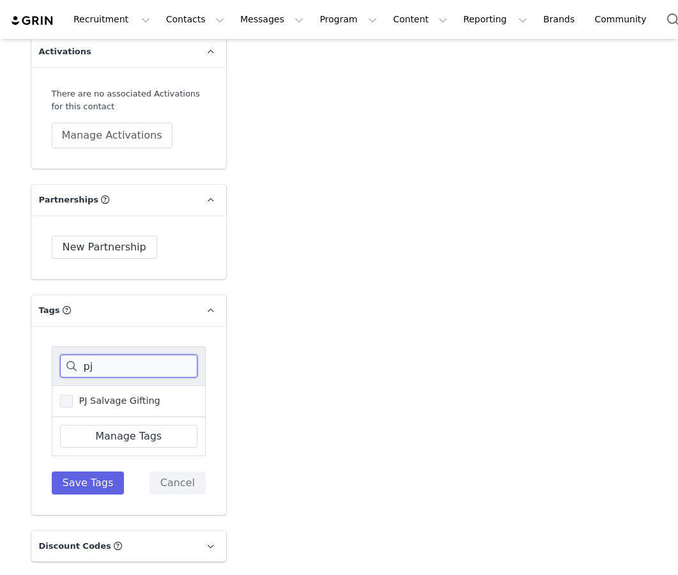
type input "pj"
click at [118, 407] on label "PJ Salvage Gifting" at bounding box center [110, 401] width 100 height 15
click at [73, 395] on input "PJ Salvage Gifting" at bounding box center [73, 395] width 0 height 0
click at [91, 489] on button "Save Tags" at bounding box center [88, 483] width 73 height 23
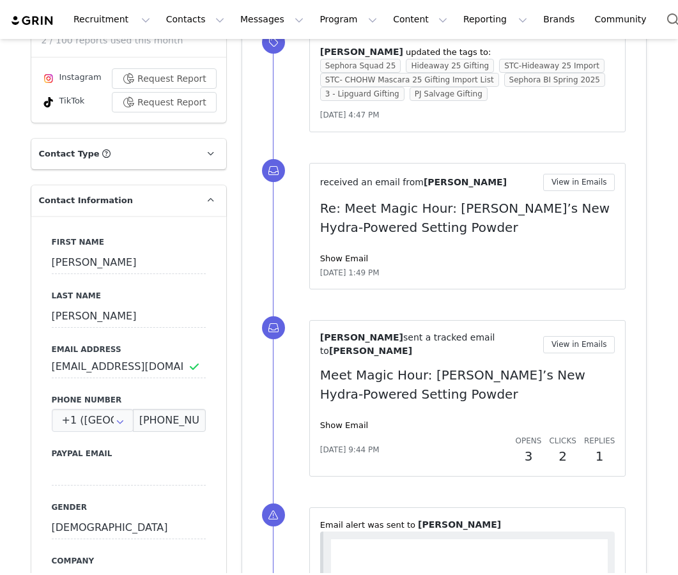
scroll to position [275, 0]
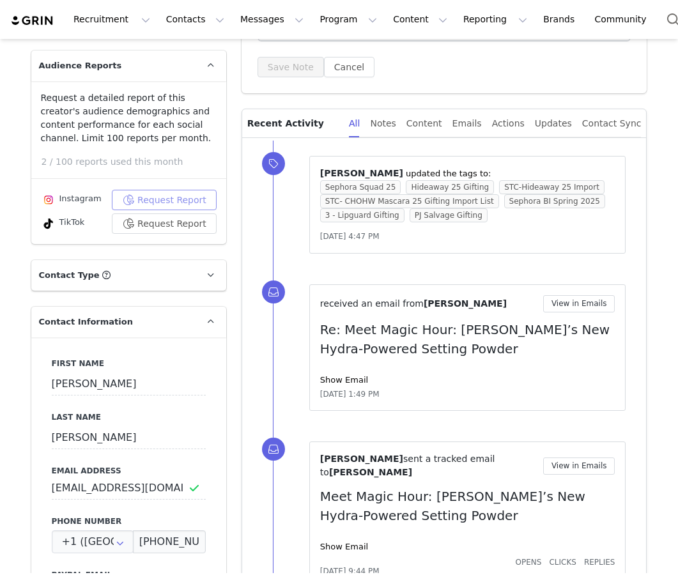
click at [171, 203] on button "Request Report" at bounding box center [164, 200] width 105 height 20
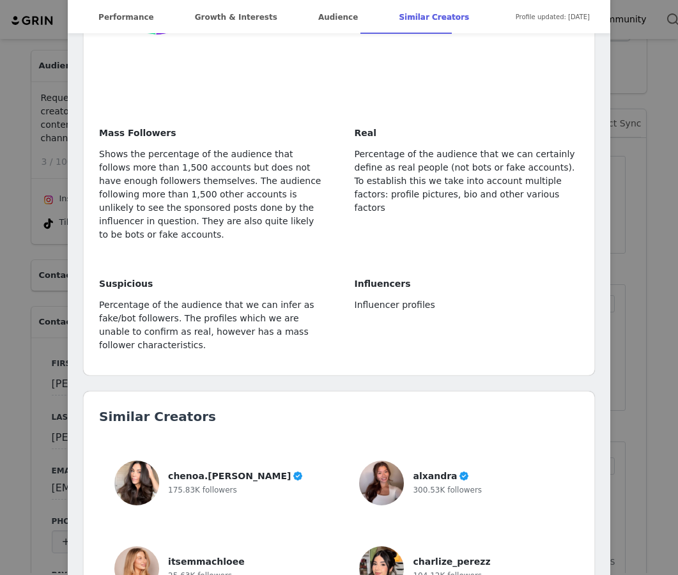
scroll to position [3546, 0]
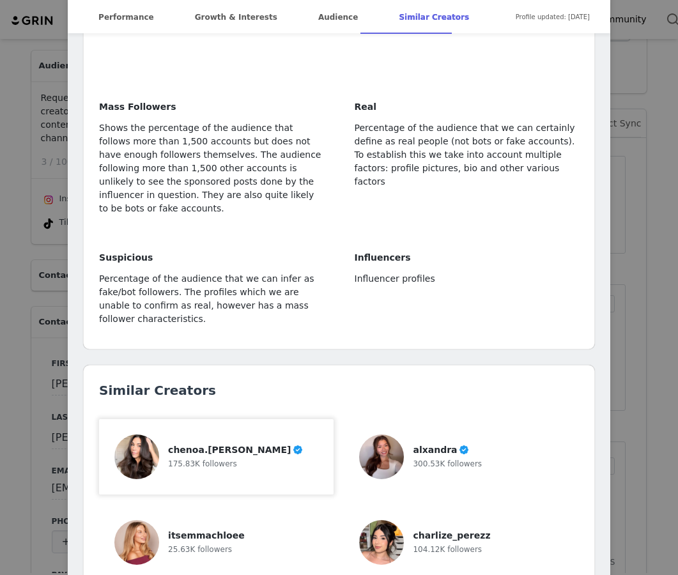
click at [286, 434] on div "chenoa.brookins 175.83K followers" at bounding box center [216, 456] width 204 height 45
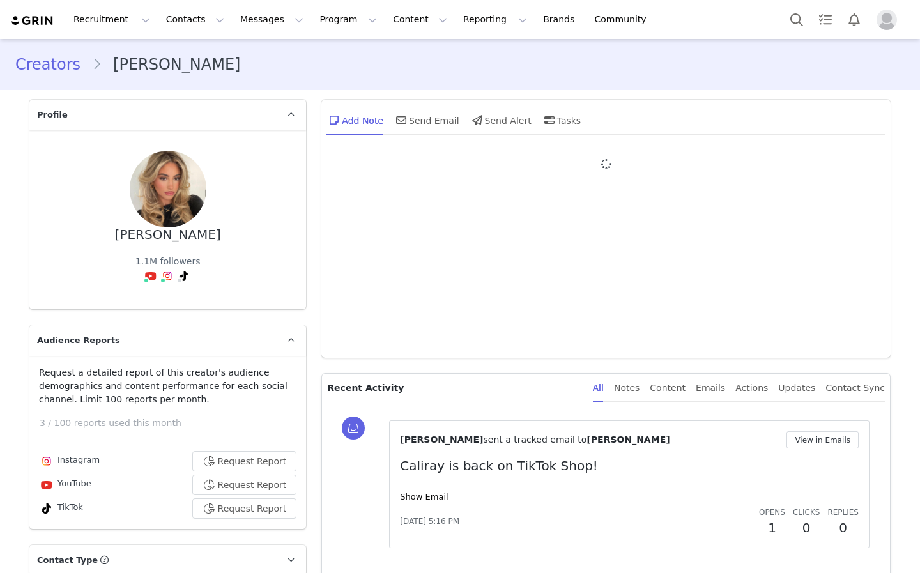
type input "+1 ([GEOGRAPHIC_DATA])"
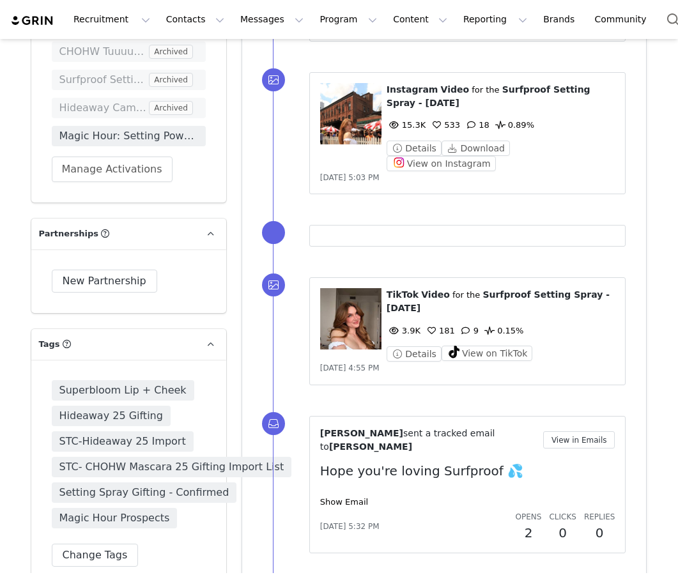
scroll to position [2750, 0]
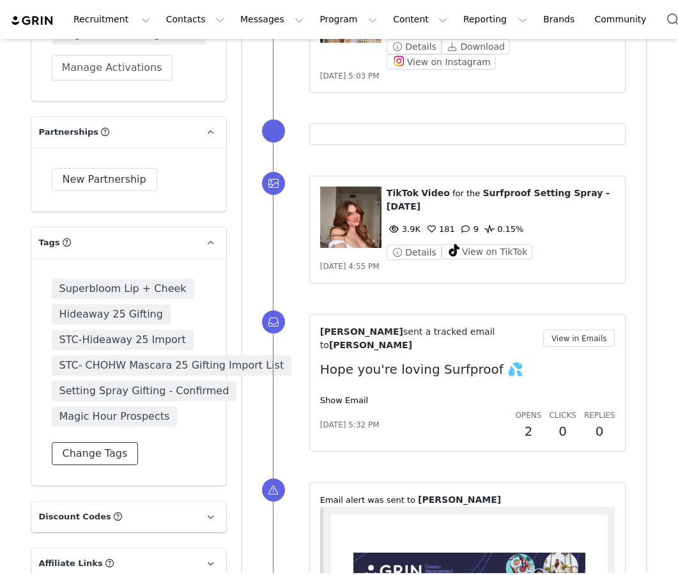
click at [108, 450] on button "Change Tags" at bounding box center [95, 453] width 87 height 23
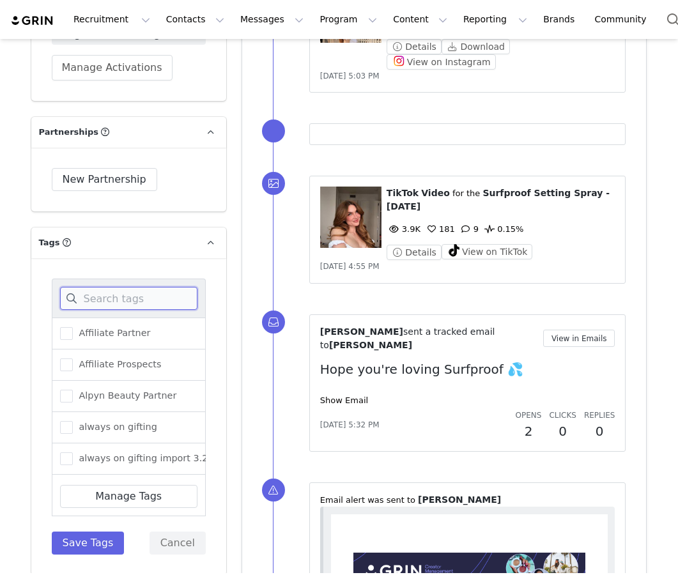
click at [174, 307] on input at bounding box center [128, 298] width 137 height 23
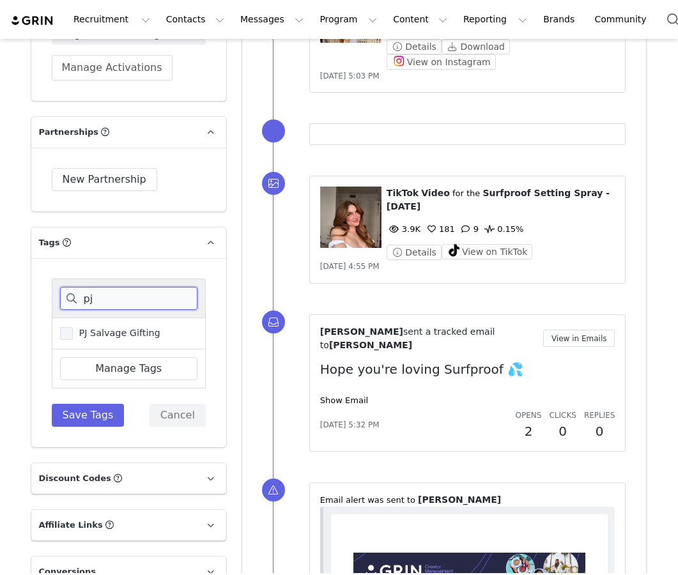
type input "pj"
click at [128, 333] on span "PJ Salvage Gifting" at bounding box center [117, 333] width 88 height 12
click at [73, 327] on input "PJ Salvage Gifting" at bounding box center [73, 327] width 0 height 0
click at [82, 419] on button "Save Tags" at bounding box center [88, 415] width 73 height 23
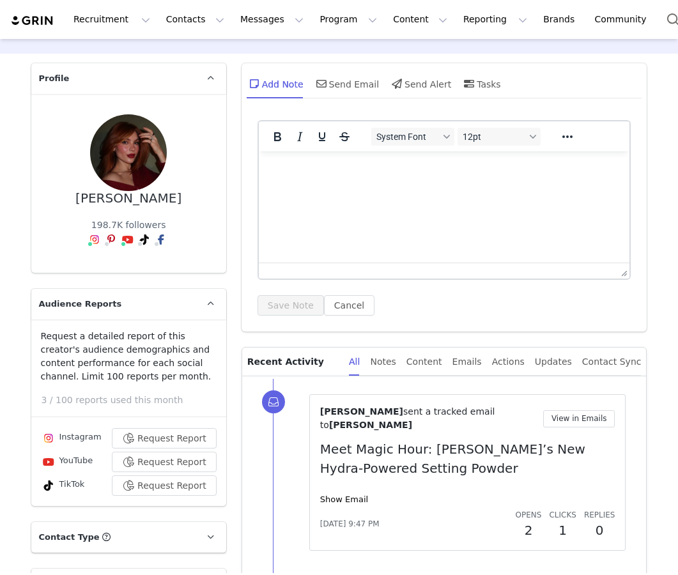
scroll to position [38, 0]
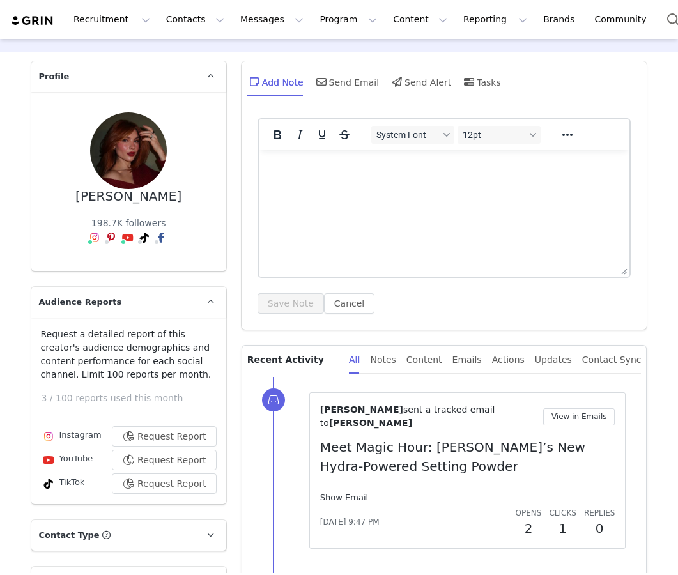
click at [353, 493] on link "Show Email" at bounding box center [344, 498] width 48 height 10
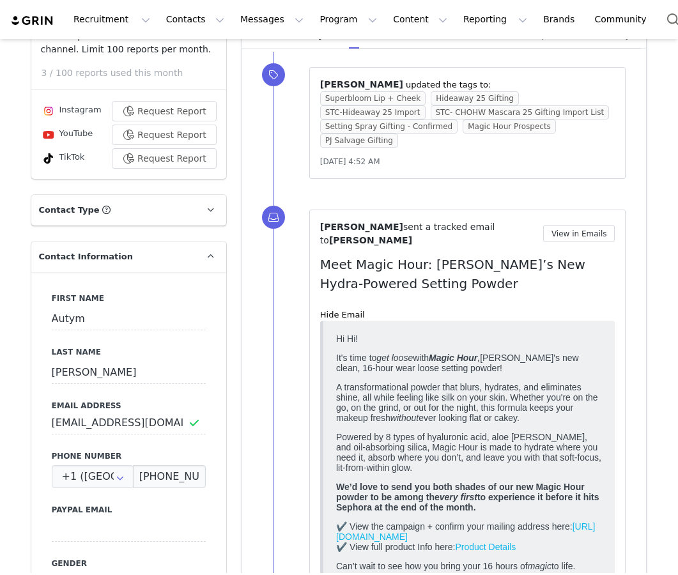
scroll to position [348, 0]
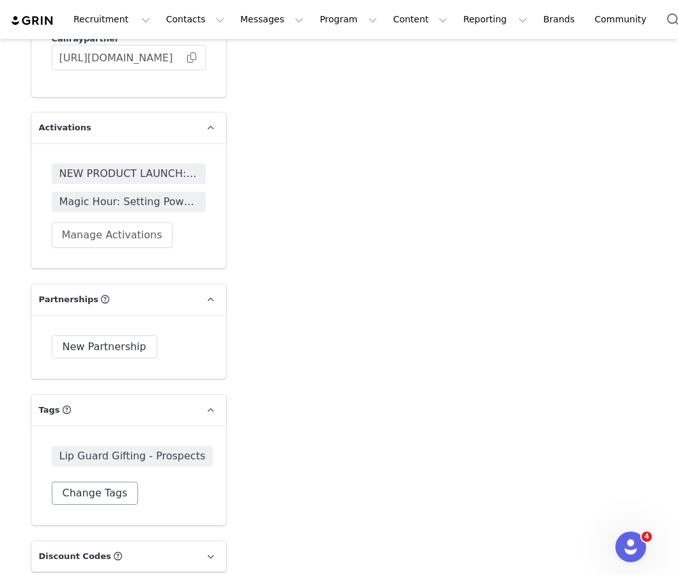
scroll to position [2596, 0]
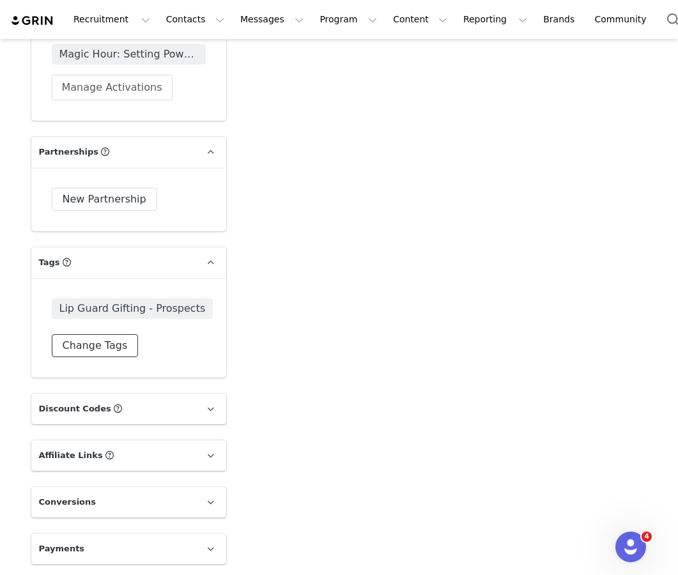
click at [105, 344] on button "Change Tags" at bounding box center [95, 345] width 87 height 23
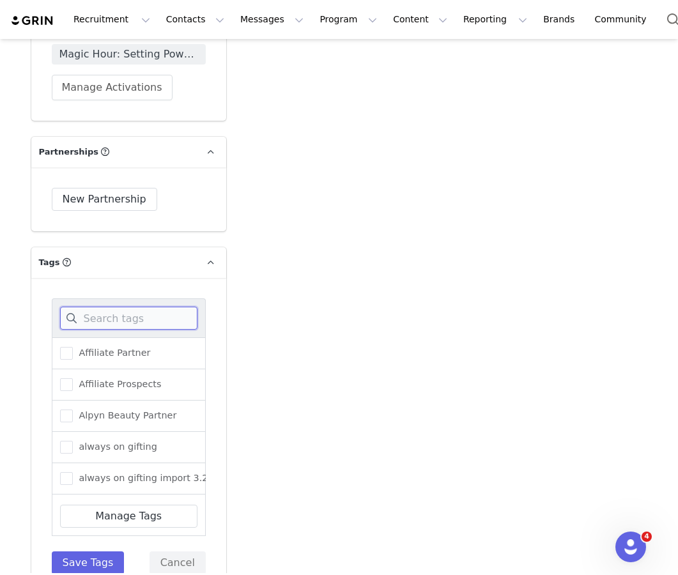
click at [107, 325] on input at bounding box center [128, 318] width 137 height 23
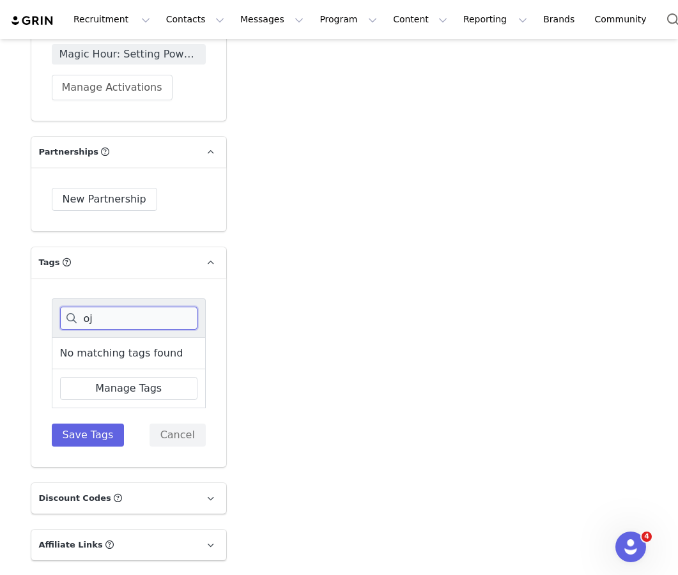
type input "o"
type input "pj"
click at [93, 353] on span "PJ Salvage Gifting" at bounding box center [117, 353] width 88 height 12
click at [73, 347] on input "PJ Salvage Gifting" at bounding box center [73, 347] width 0 height 0
click at [86, 433] on button "Save Tags" at bounding box center [88, 435] width 73 height 23
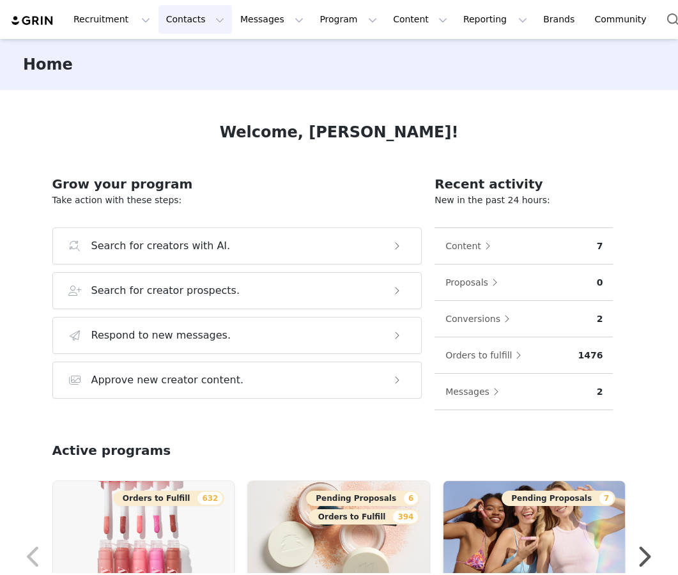
click at [187, 18] on button "Contacts Contacts" at bounding box center [194, 19] width 73 height 29
click at [192, 54] on p "Creators" at bounding box center [179, 56] width 38 height 13
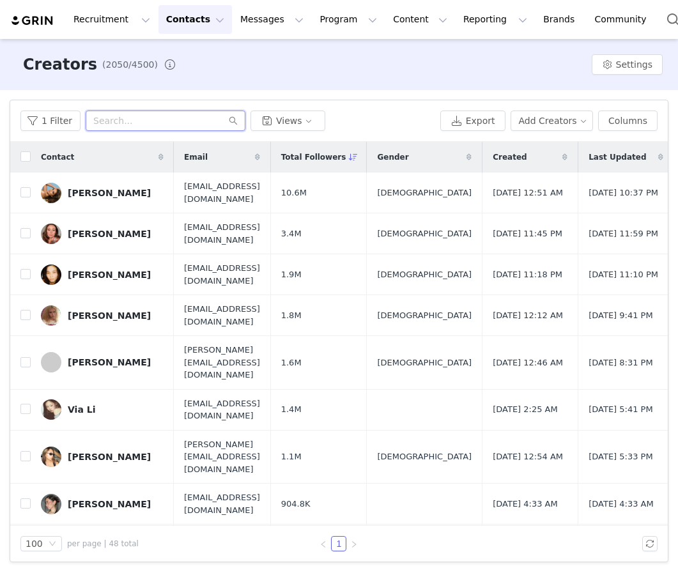
click at [119, 119] on input "text" at bounding box center [166, 121] width 160 height 20
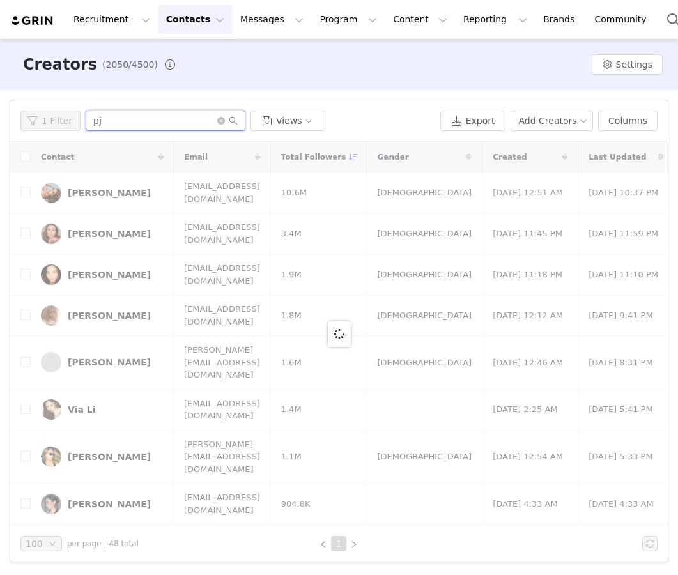
type input "p"
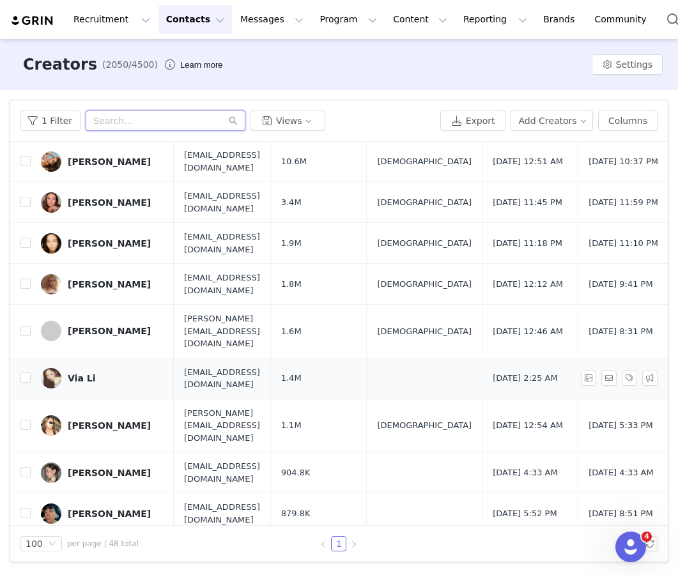
scroll to position [33, 0]
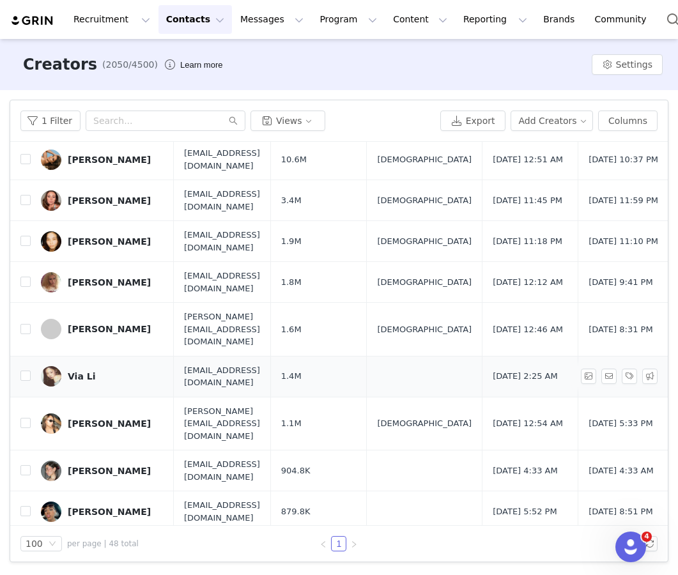
click at [73, 371] on div "Via Li" at bounding box center [81, 376] width 27 height 10
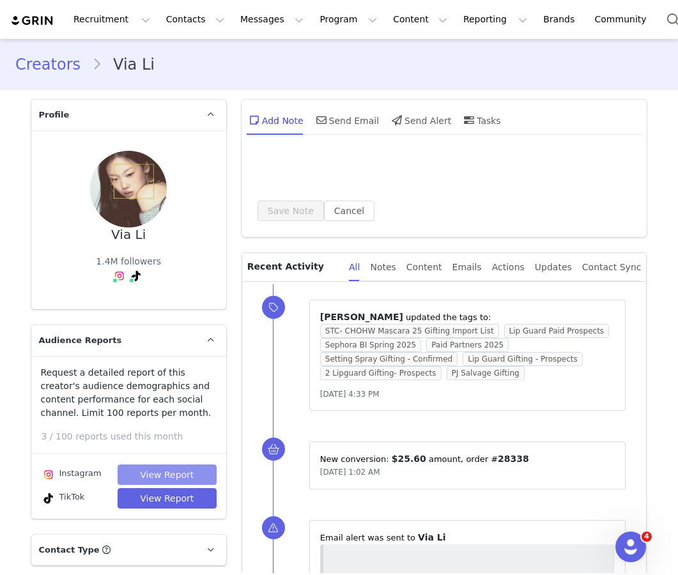
click at [153, 473] on button "View Report" at bounding box center [167, 475] width 99 height 20
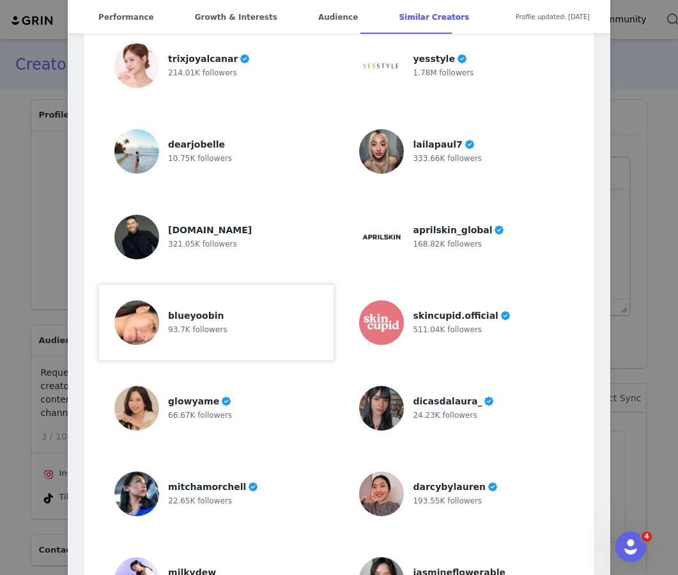
scroll to position [3880, 0]
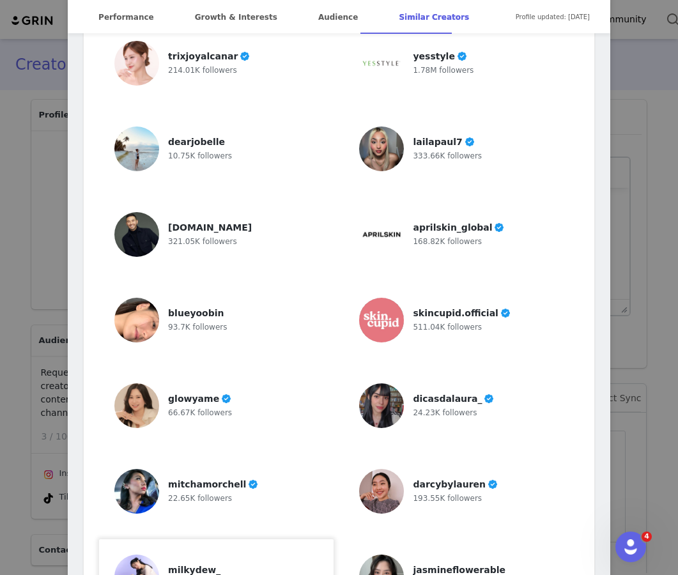
click at [224, 564] on div "milkydew_" at bounding box center [202, 570] width 69 height 13
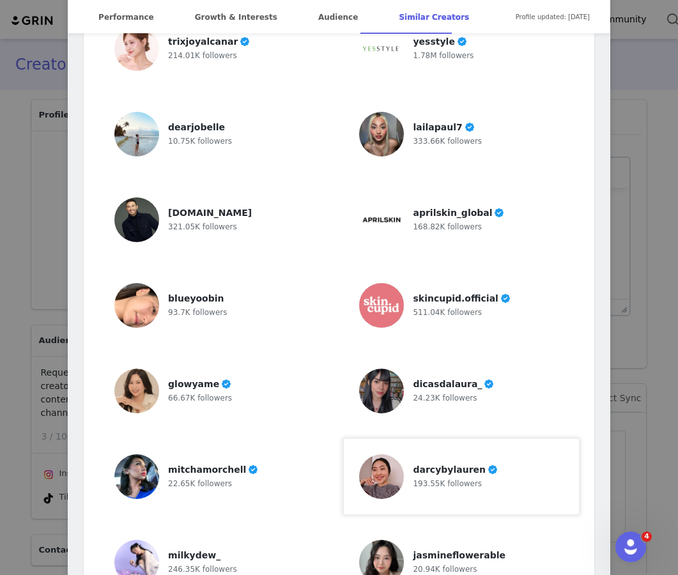
click at [415, 479] on span "193.55K followers" at bounding box center [447, 483] width 69 height 9
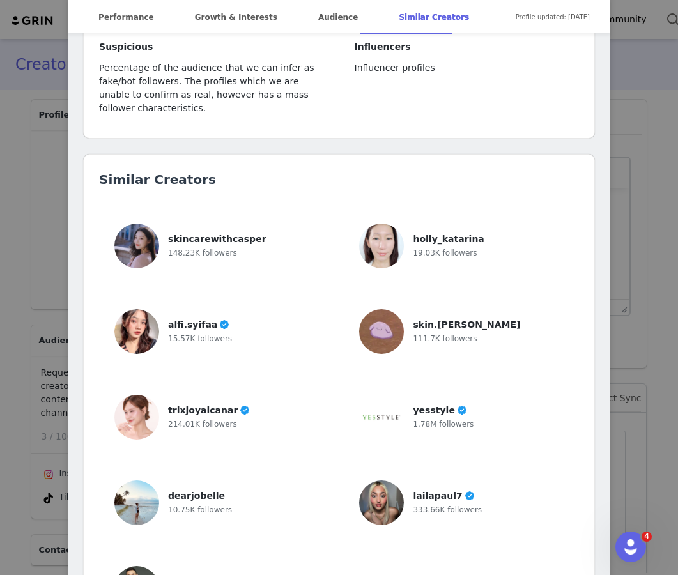
scroll to position [3476, 0]
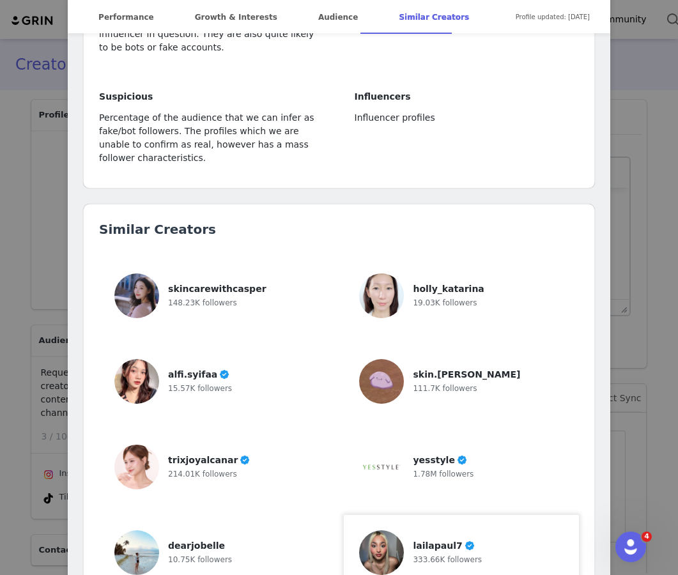
click at [408, 530] on div "lailapaul7 333.66K followers" at bounding box center [461, 552] width 204 height 45
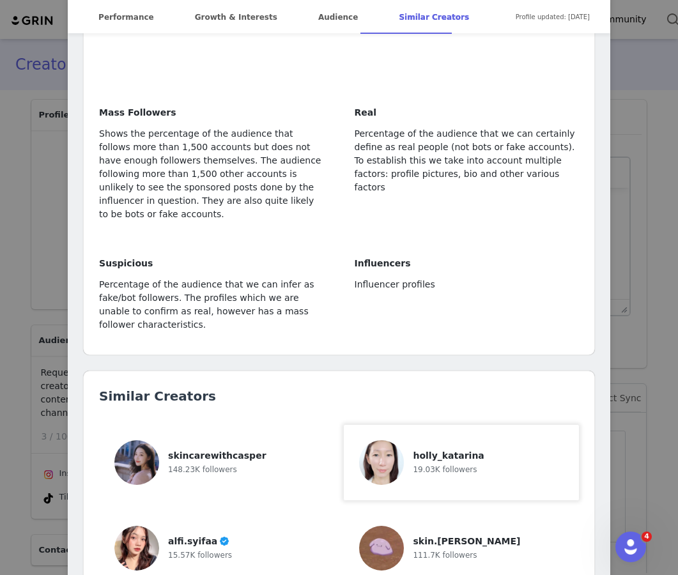
scroll to position [3209, 0]
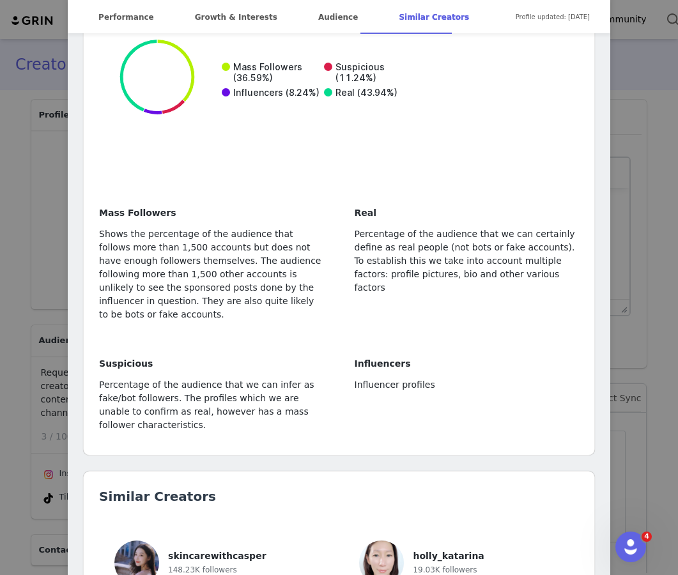
click at [629, 90] on div "VIA LI @via.ilyou nyc | bos 💌 via@gb-dm.com Location - Language English Age Gro…" at bounding box center [339, 287] width 678 height 575
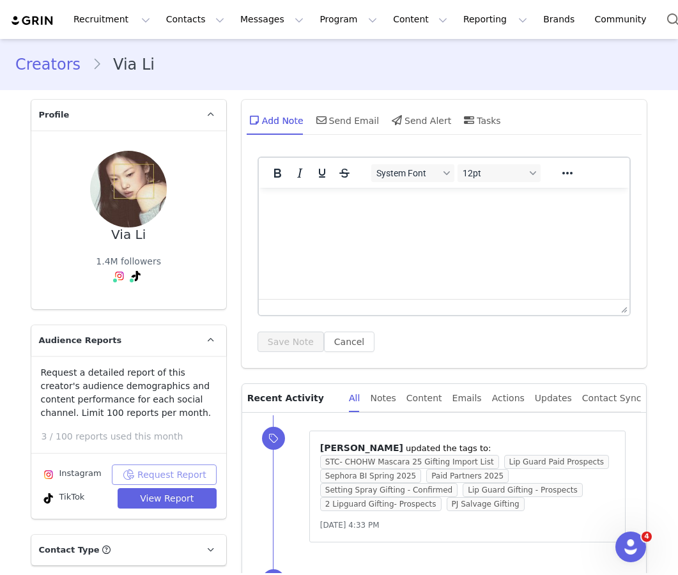
scroll to position [0, 0]
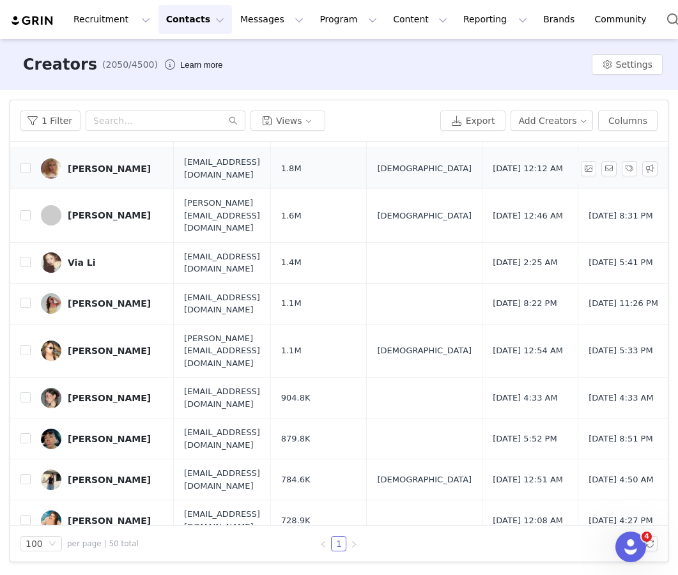
scroll to position [193, 0]
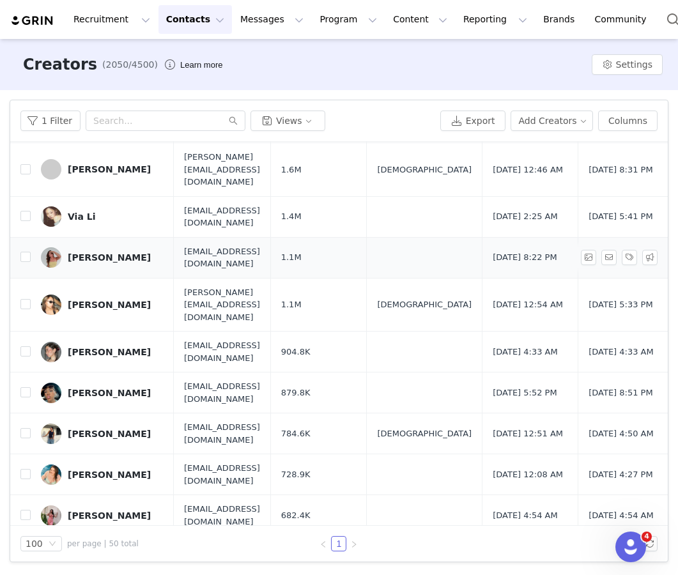
click at [82, 252] on div "Kayla Ryan" at bounding box center [109, 257] width 83 height 10
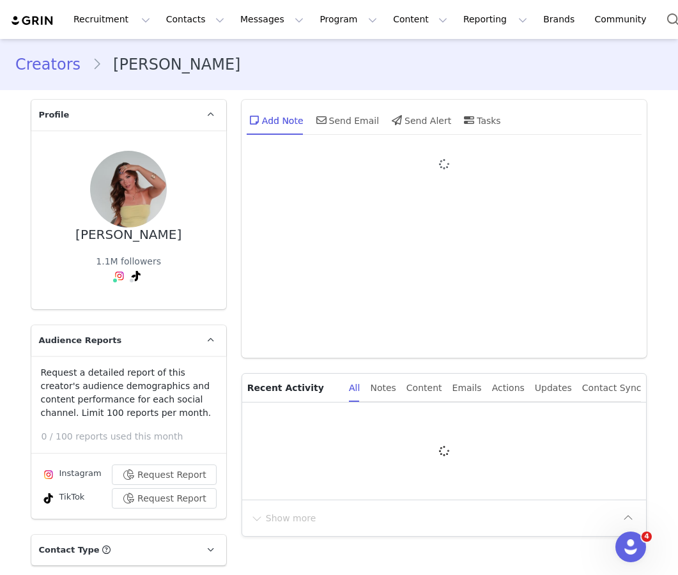
type input "+1 ([GEOGRAPHIC_DATA])"
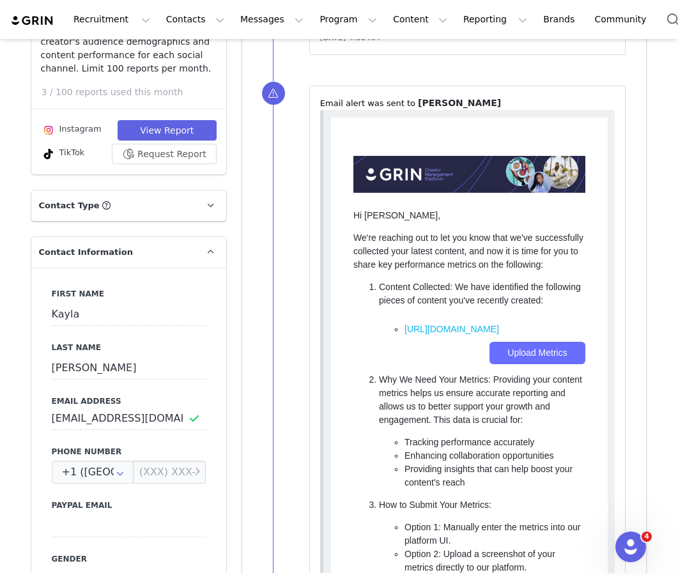
scroll to position [318, 0]
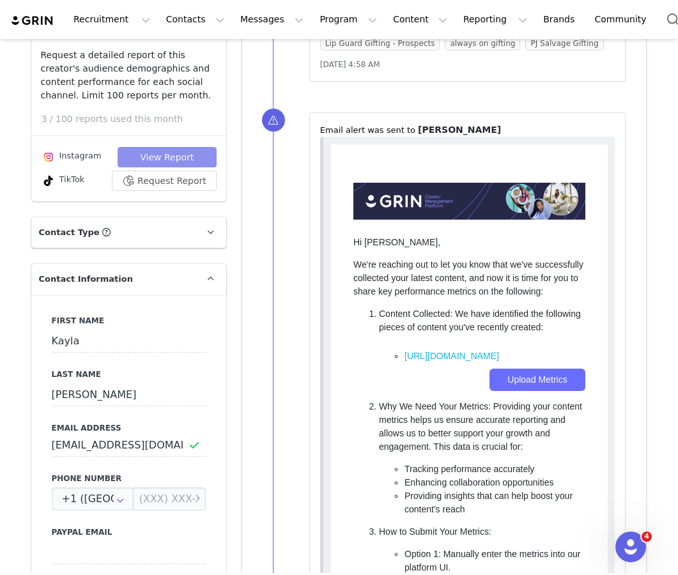
click at [153, 156] on button "View Report" at bounding box center [167, 157] width 99 height 20
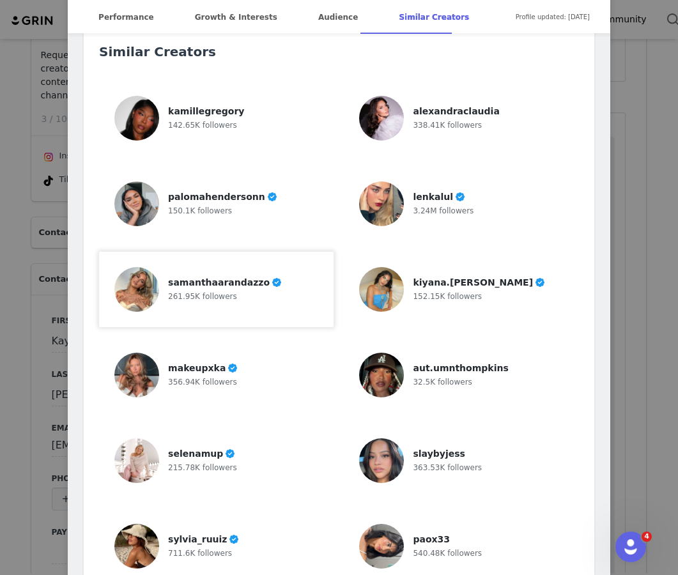
scroll to position [3815, 0]
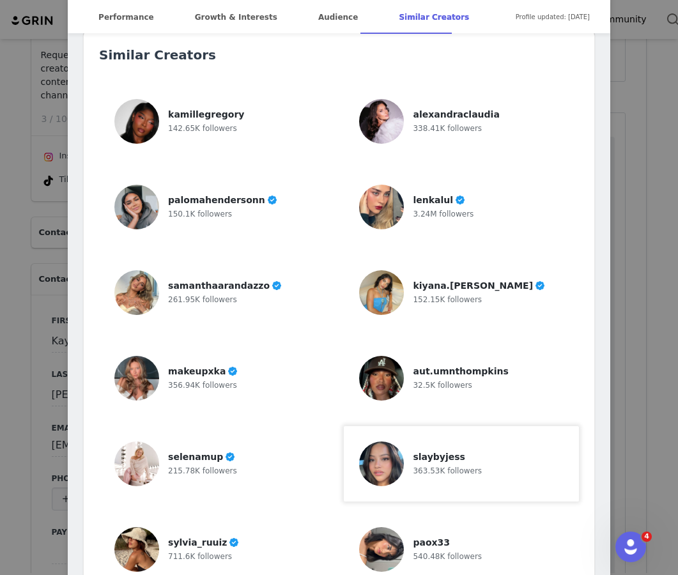
click at [417, 452] on span "slaybyjess" at bounding box center [439, 457] width 52 height 10
click at [197, 527] on div "sylvia_ruuiz 711.6K followers" at bounding box center [204, 549] width 72 height 45
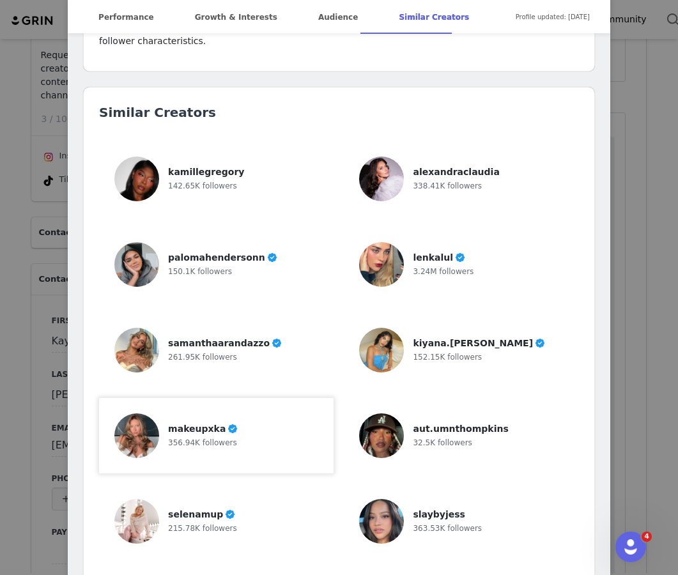
scroll to position [3737, 0]
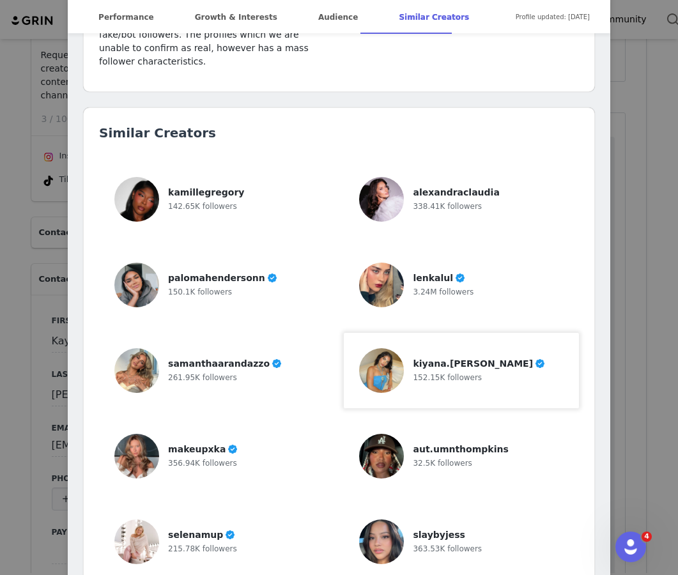
click at [395, 348] on img at bounding box center [381, 370] width 45 height 45
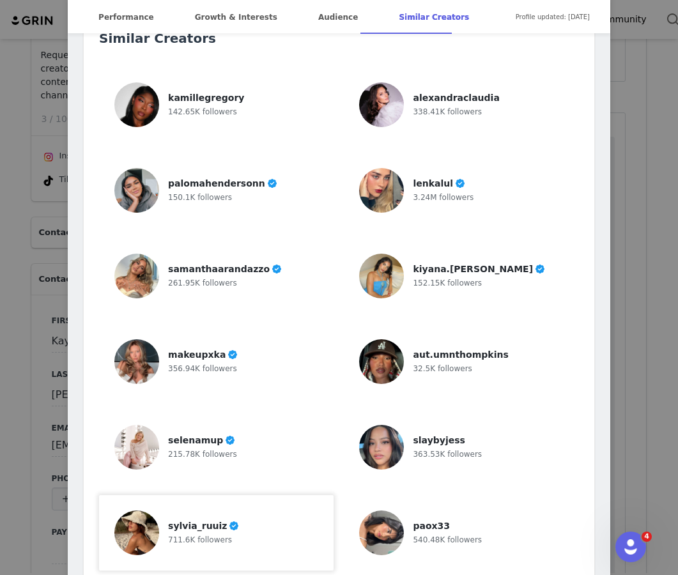
scroll to position [3835, 0]
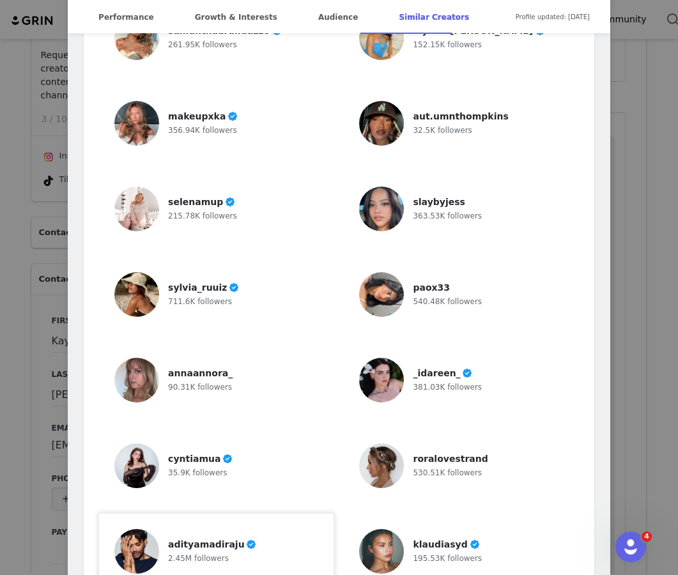
click at [229, 539] on span "adityamadiraju" at bounding box center [206, 544] width 77 height 10
click at [420, 554] on span "195.53K followers" at bounding box center [447, 558] width 69 height 9
click at [425, 454] on span "roralovestrand" at bounding box center [450, 459] width 75 height 10
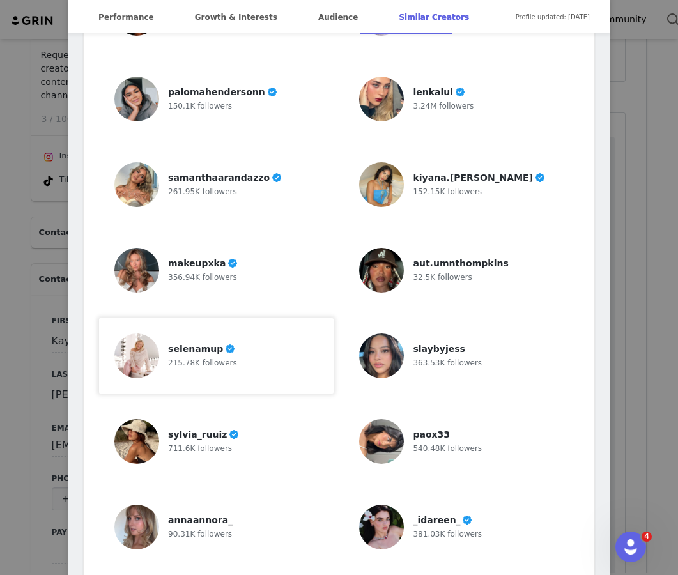
scroll to position [3877, 0]
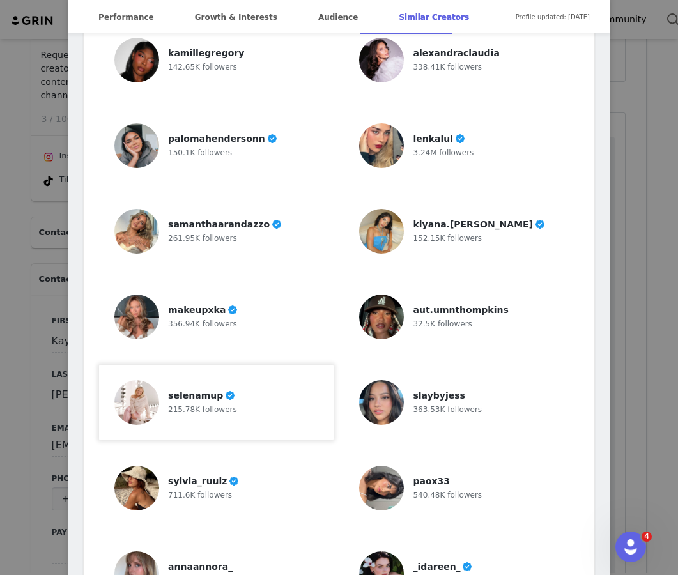
click at [178, 390] on span "selenamup" at bounding box center [195, 395] width 55 height 10
click at [429, 219] on span "kiyana.ebrahimi" at bounding box center [473, 224] width 120 height 10
click at [38, 272] on div "Kayla Ryan Verified @kayla.ryan1 beauty & lifestyle 🫧💆🏼‍♀️🌸✨ 💌partnerships: kay…" at bounding box center [339, 287] width 678 height 575
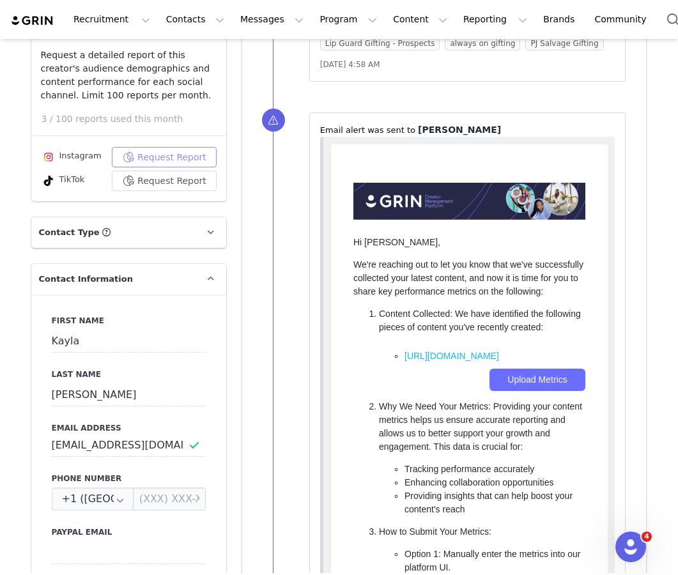
scroll to position [0, 0]
click at [199, 20] on button "Contacts Contacts" at bounding box center [194, 19] width 73 height 29
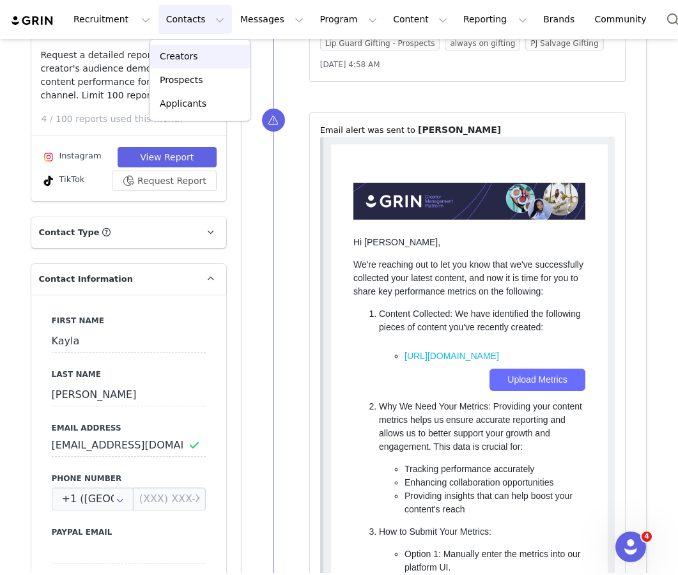
click at [199, 53] on div "Creators" at bounding box center [200, 56] width 86 height 13
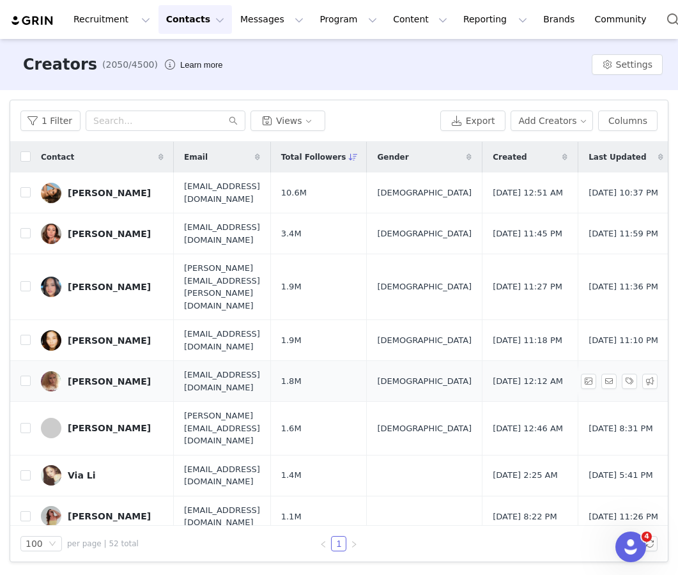
click at [101, 376] on div "[PERSON_NAME]" at bounding box center [109, 381] width 83 height 10
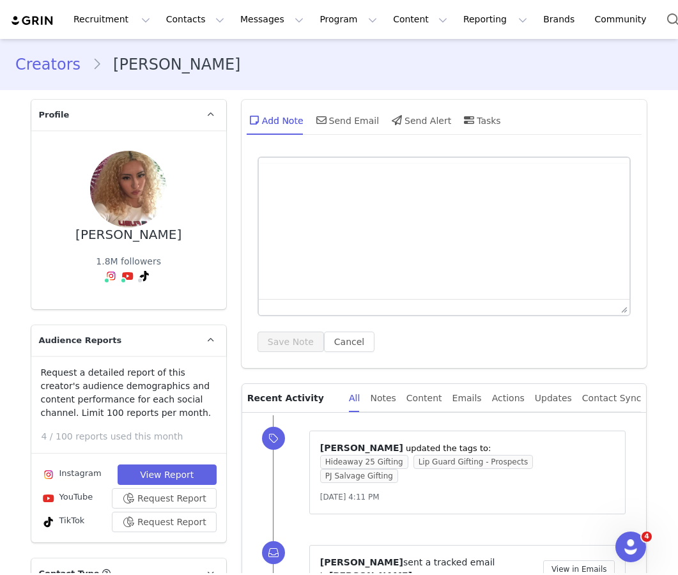
scroll to position [224, 0]
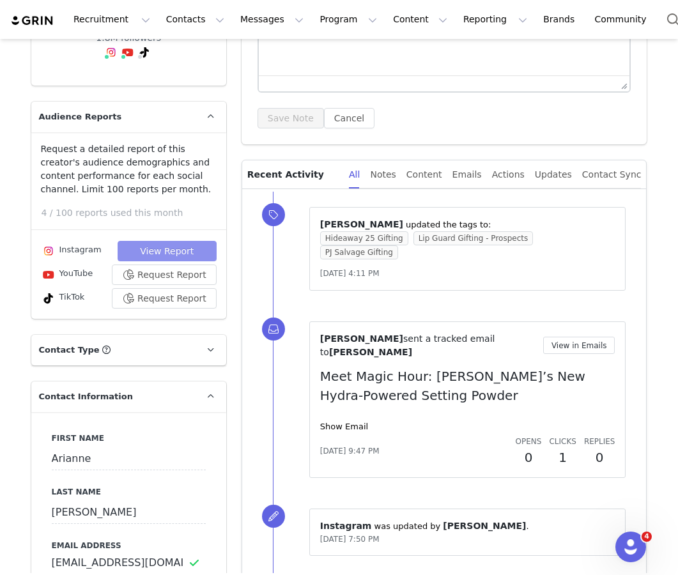
click at [183, 248] on button "View Report" at bounding box center [167, 251] width 99 height 20
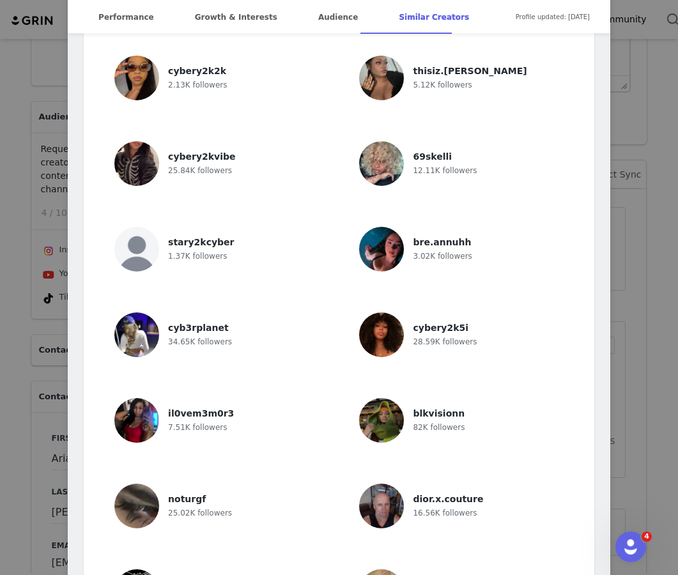
scroll to position [3661, 0]
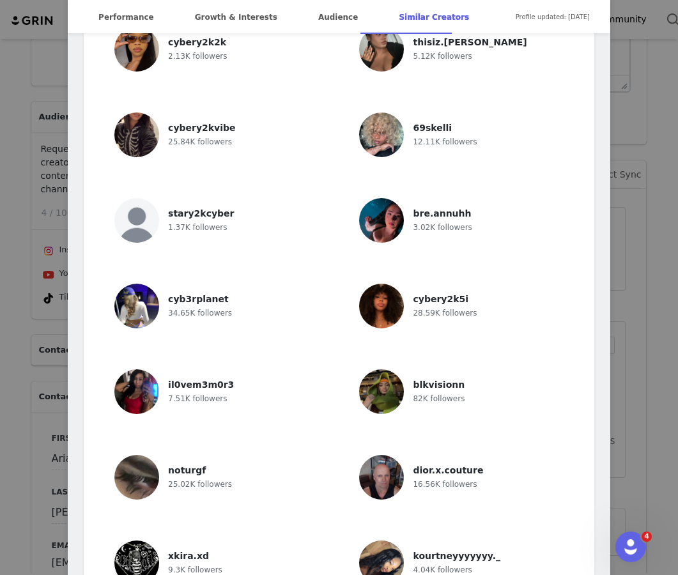
click at [57, 376] on div "Arianne Torres @itsariannetorress MIAMI📍 Itsariannetorres@gmail.com💌 Location M…" at bounding box center [339, 287] width 678 height 575
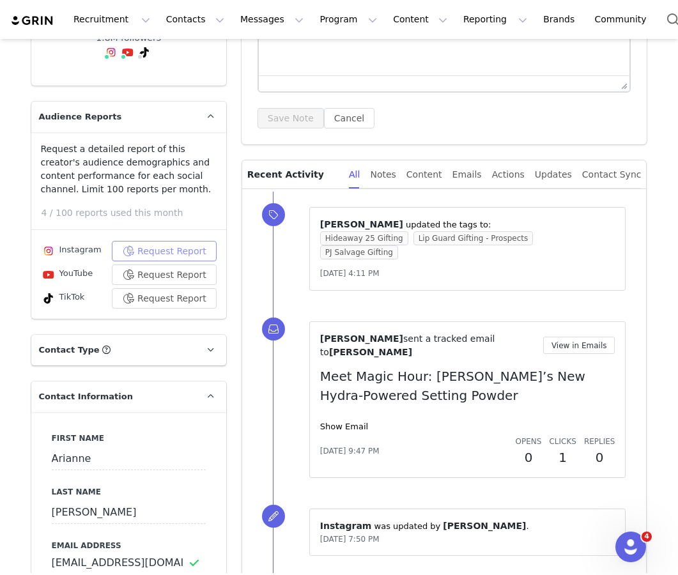
scroll to position [0, 0]
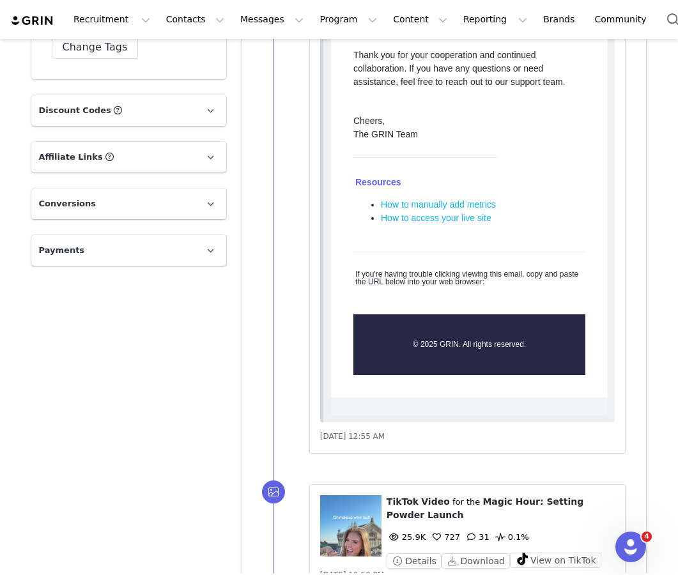
scroll to position [2910, 0]
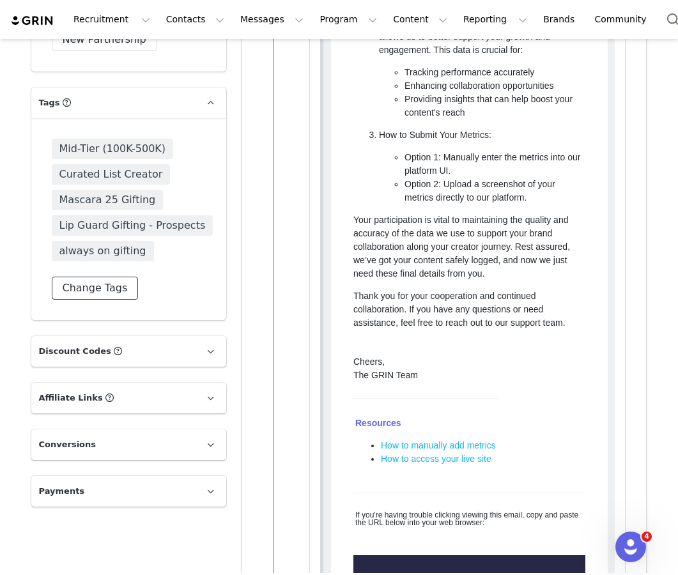
click at [88, 277] on button "Change Tags" at bounding box center [95, 288] width 87 height 23
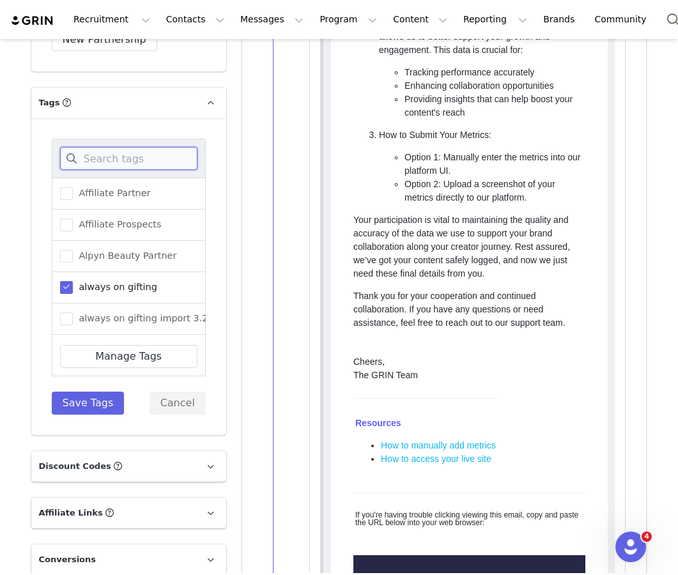
click at [158, 147] on input at bounding box center [128, 158] width 137 height 23
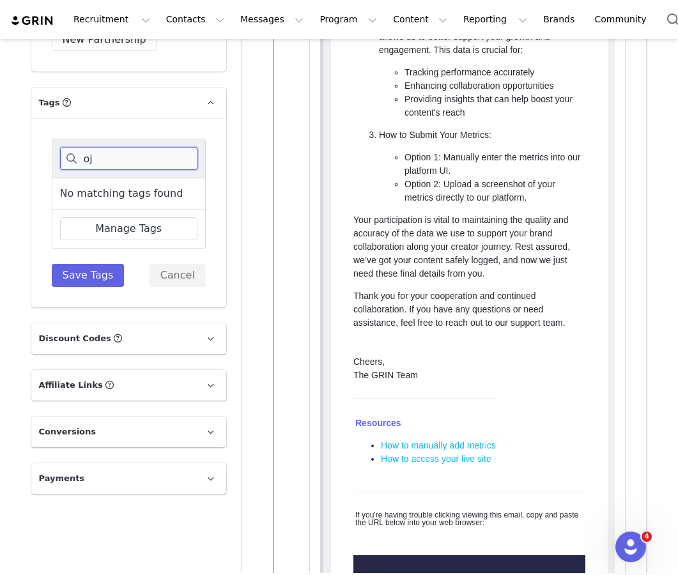
type input "o"
type input "pj"
click at [94, 187] on span "PJ Salvage Gifting" at bounding box center [117, 193] width 88 height 12
click at [73, 187] on input "PJ Salvage Gifting" at bounding box center [73, 187] width 0 height 0
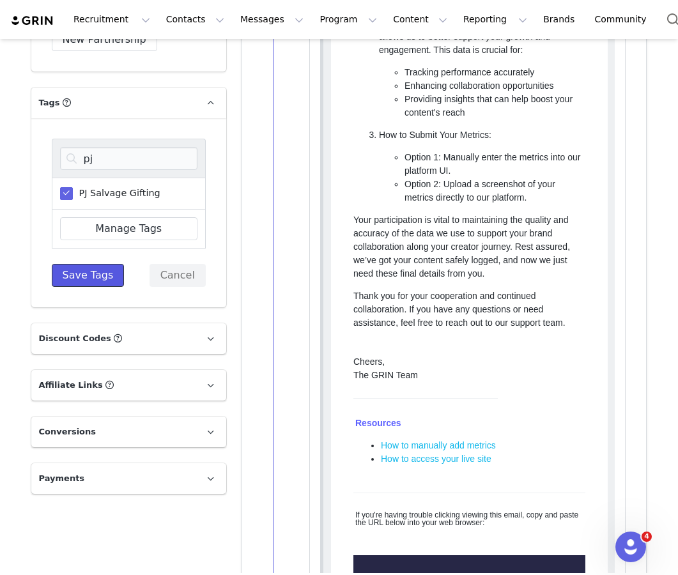
click at [85, 264] on button "Save Tags" at bounding box center [88, 275] width 73 height 23
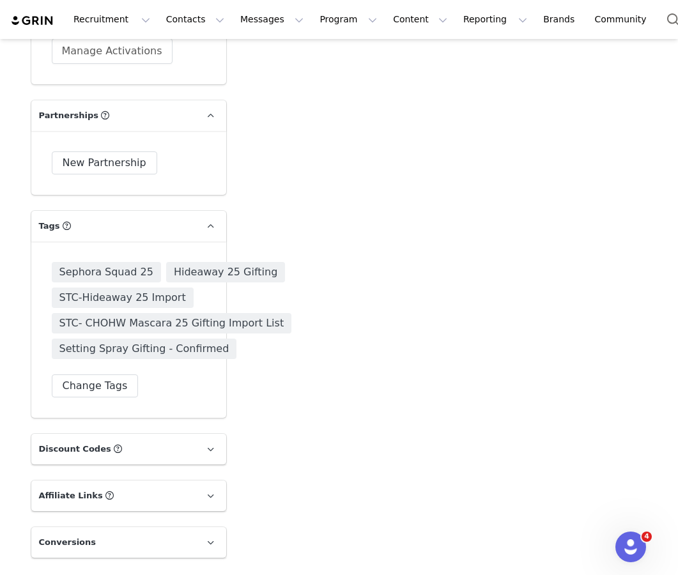
scroll to position [2717, 0]
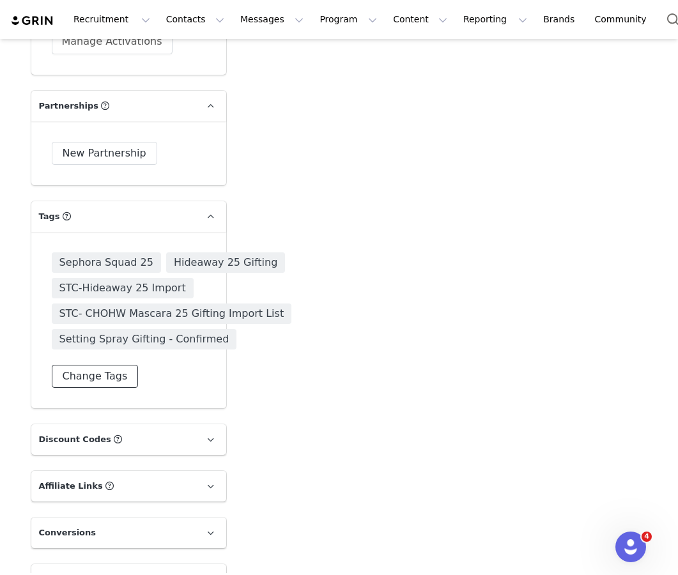
click at [75, 365] on button "Change Tags" at bounding box center [95, 376] width 87 height 23
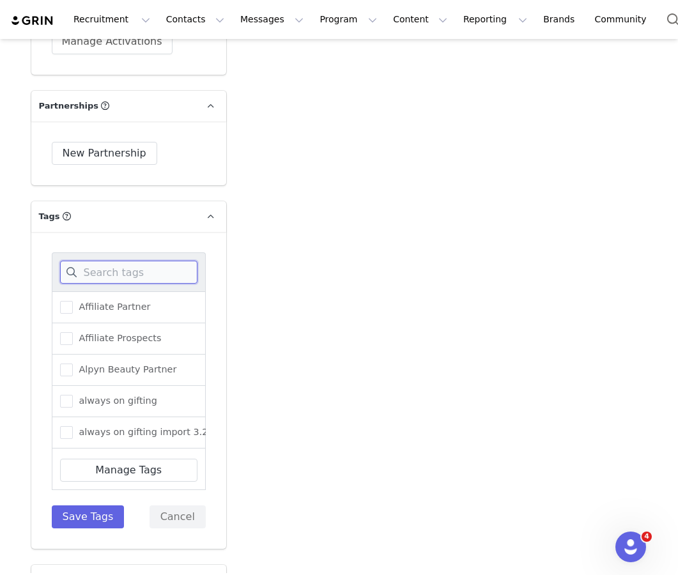
click at [101, 261] on input at bounding box center [128, 272] width 137 height 23
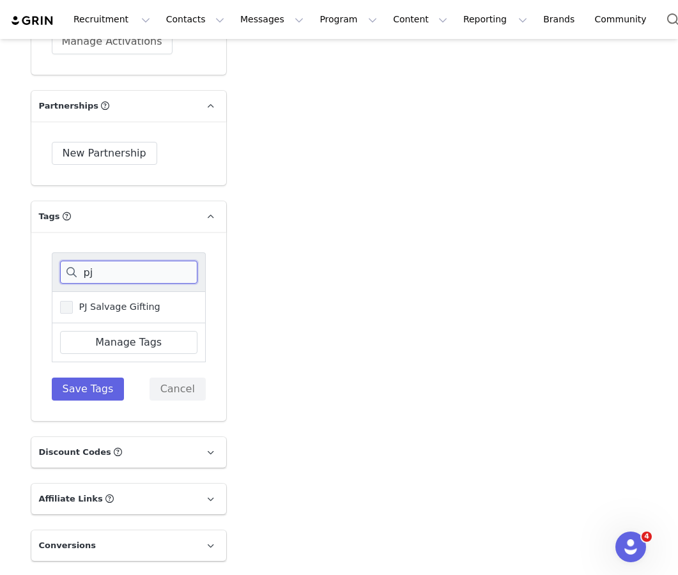
type input "pj"
click at [95, 301] on span "PJ Salvage Gifting" at bounding box center [117, 307] width 88 height 12
click at [73, 301] on input "PJ Salvage Gifting" at bounding box center [73, 301] width 0 height 0
click at [89, 378] on button "Save Tags" at bounding box center [88, 389] width 73 height 23
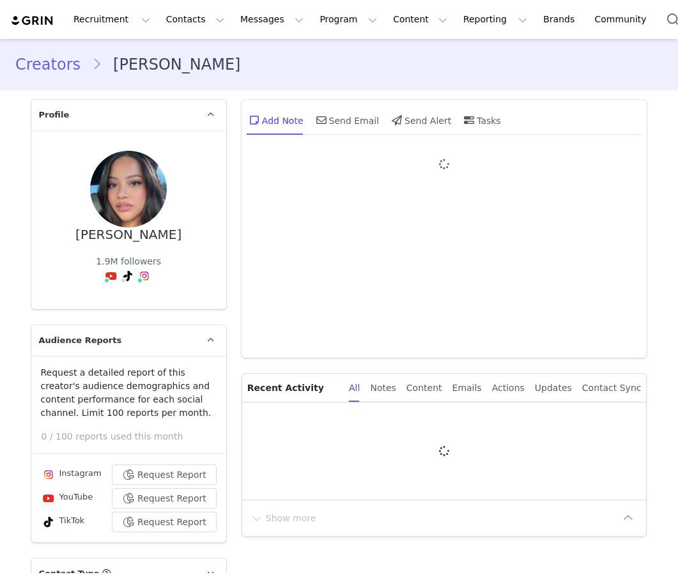
type input "+1 ([GEOGRAPHIC_DATA])"
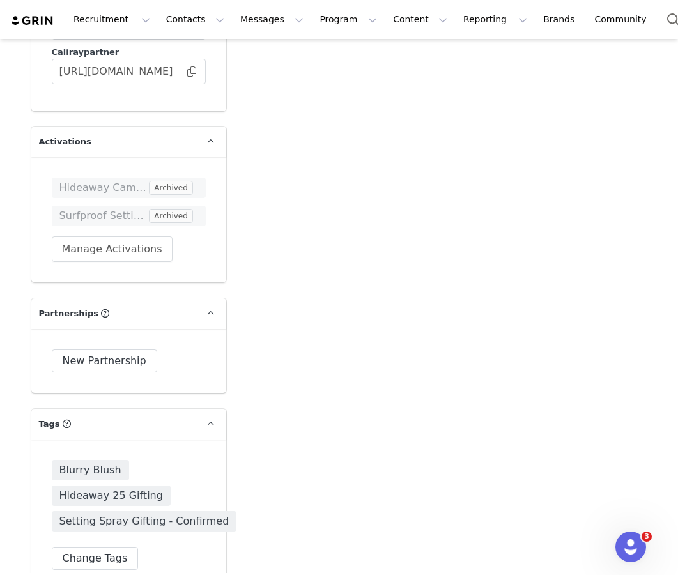
scroll to position [2599, 0]
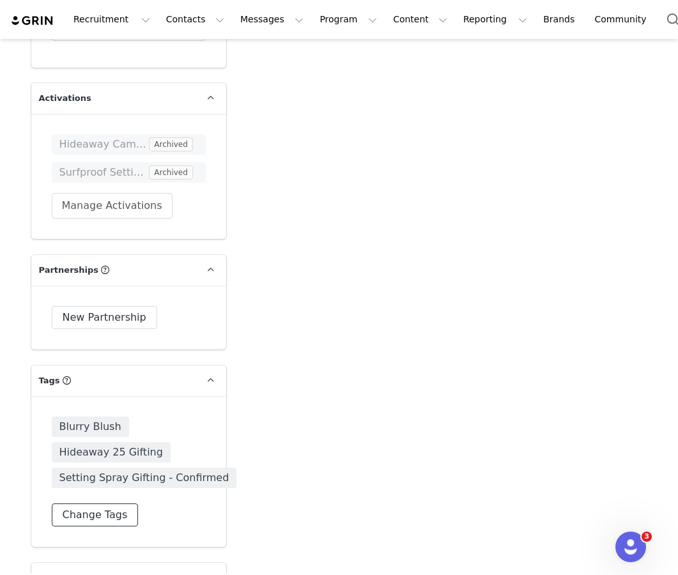
click at [113, 503] on button "Change Tags" at bounding box center [95, 514] width 87 height 23
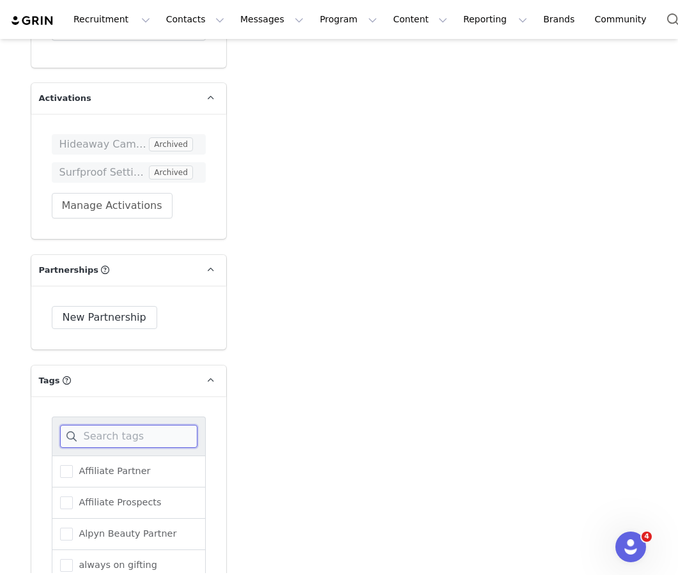
click at [126, 425] on input at bounding box center [128, 436] width 137 height 23
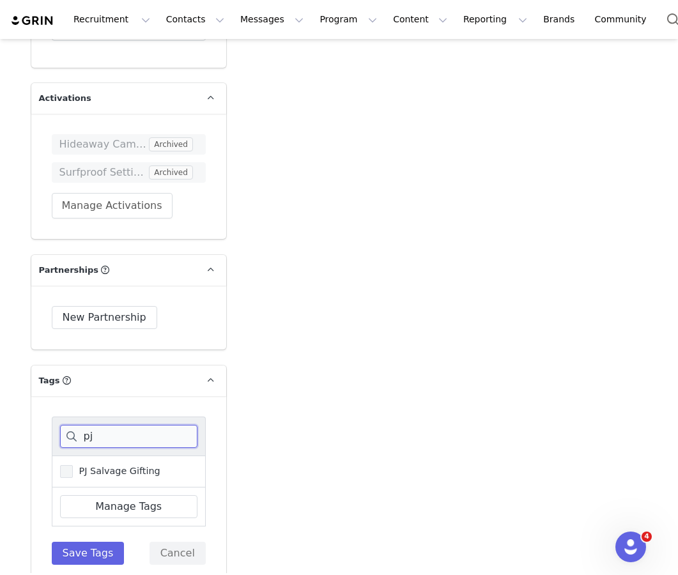
type input "pj"
click at [94, 465] on span "PJ Salvage Gifting" at bounding box center [117, 471] width 88 height 12
click at [73, 465] on input "PJ Salvage Gifting" at bounding box center [73, 465] width 0 height 0
click at [95, 542] on button "Save Tags" at bounding box center [88, 553] width 73 height 23
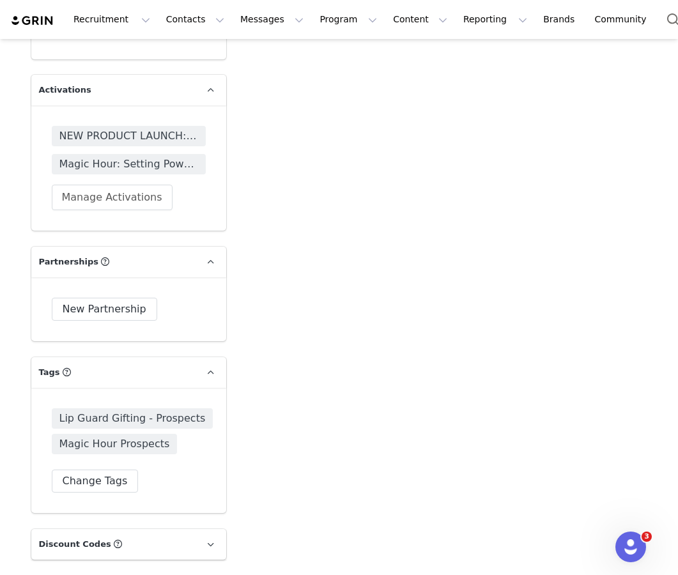
scroll to position [2751, 0]
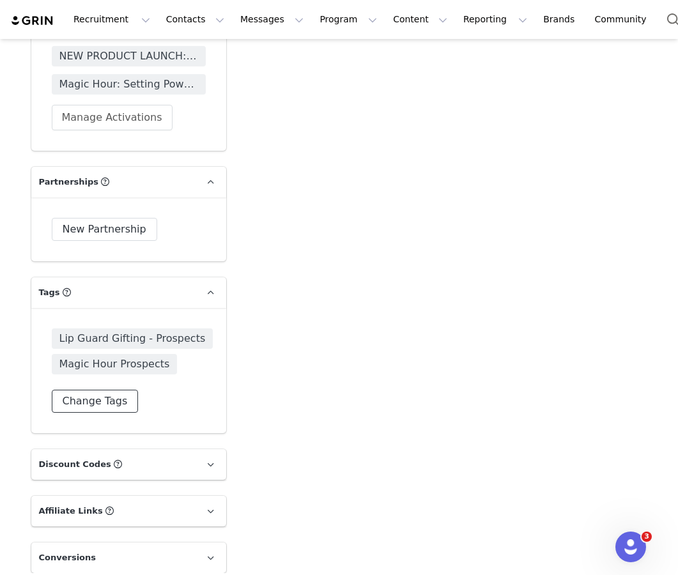
click at [111, 390] on button "Change Tags" at bounding box center [95, 401] width 87 height 23
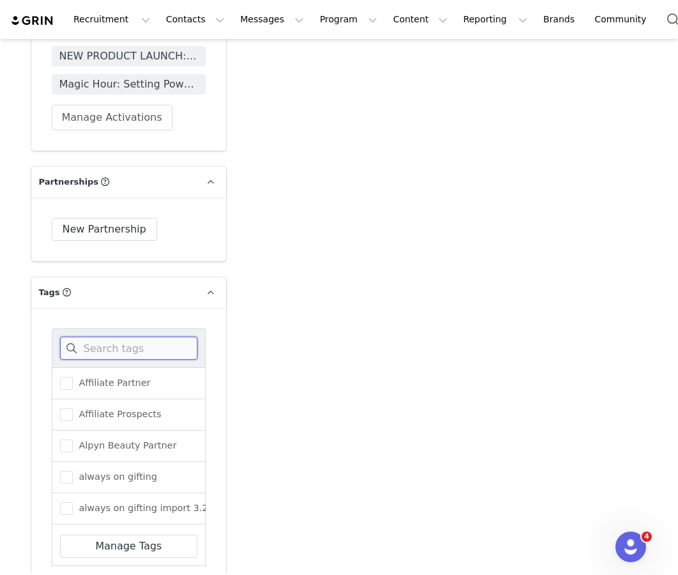
click at [176, 337] on input at bounding box center [128, 348] width 137 height 23
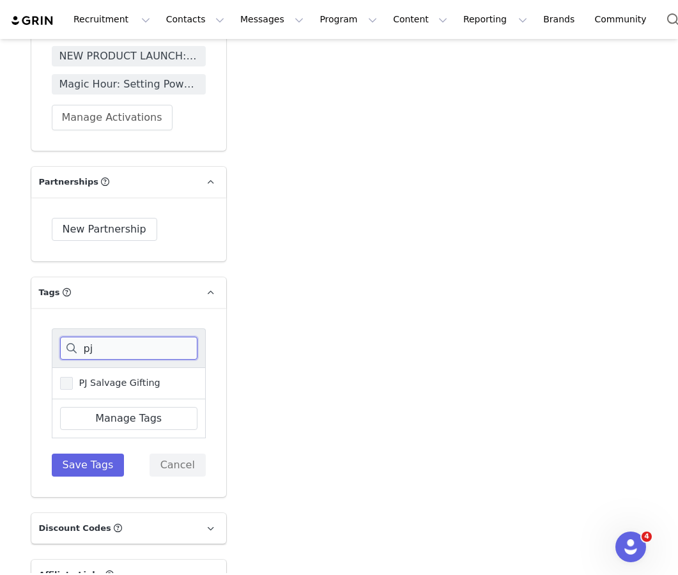
type input "pj"
click at [141, 377] on span "PJ Salvage Gifting" at bounding box center [117, 383] width 88 height 12
click at [73, 377] on input "PJ Salvage Gifting" at bounding box center [73, 377] width 0 height 0
click at [83, 454] on button "Save Tags" at bounding box center [88, 465] width 73 height 23
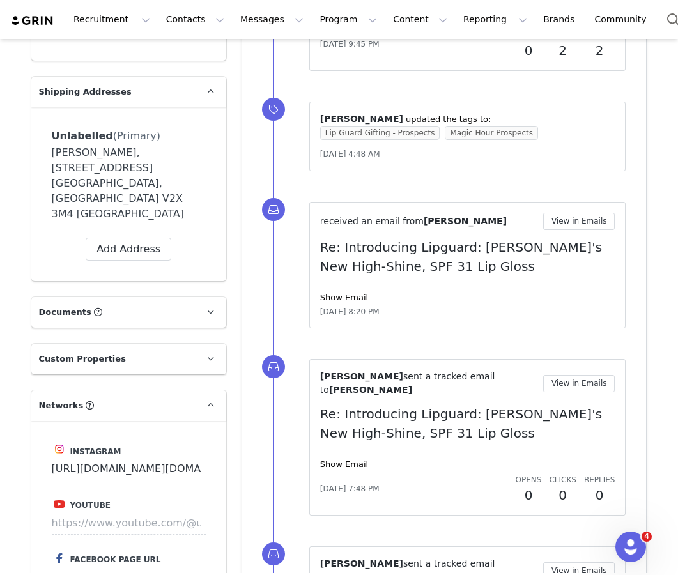
scroll to position [1020, 0]
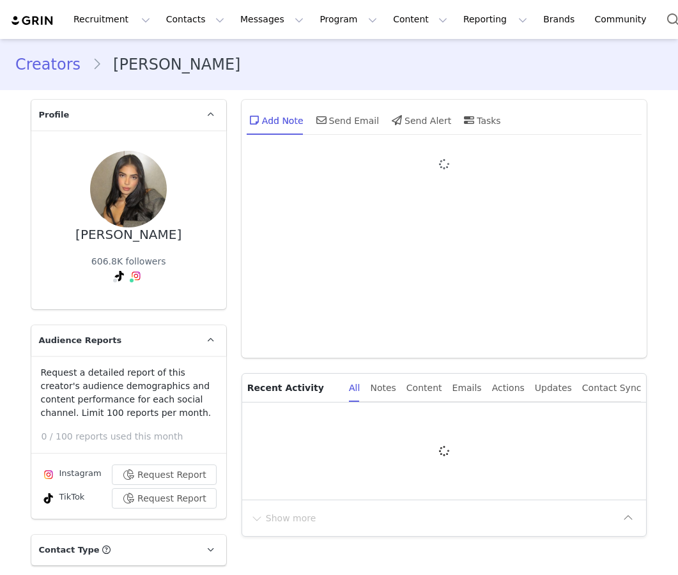
type input "+1 ([GEOGRAPHIC_DATA])"
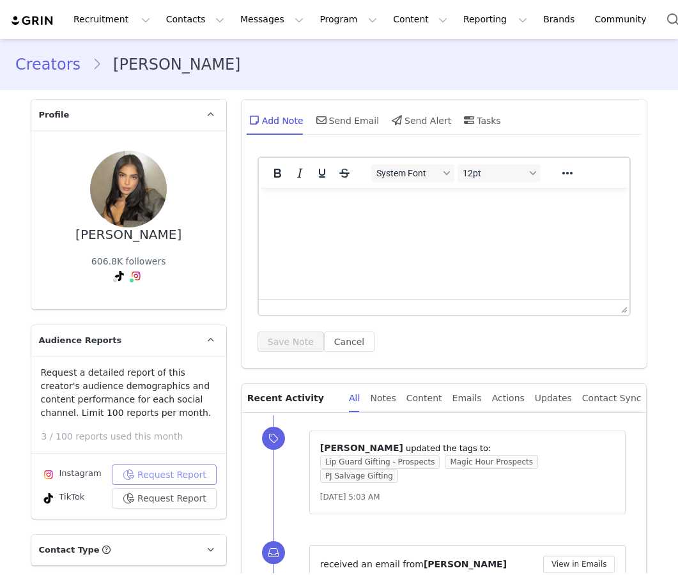
click at [133, 469] on button "Request Report" at bounding box center [164, 475] width 105 height 20
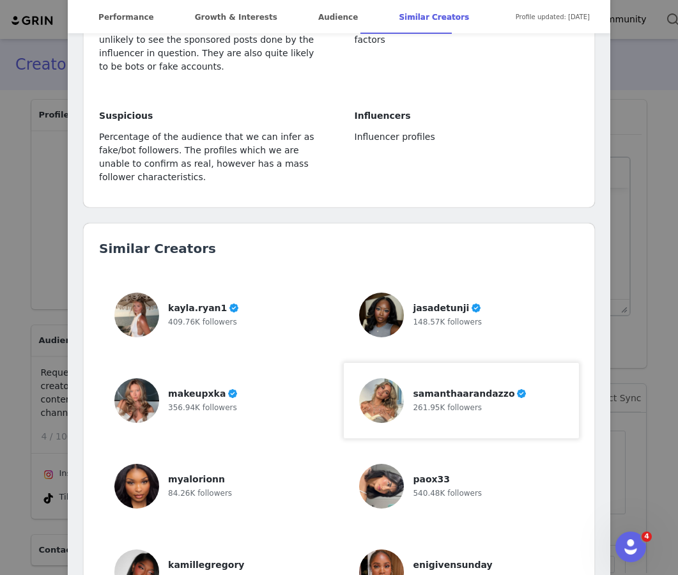
scroll to position [3070, 0]
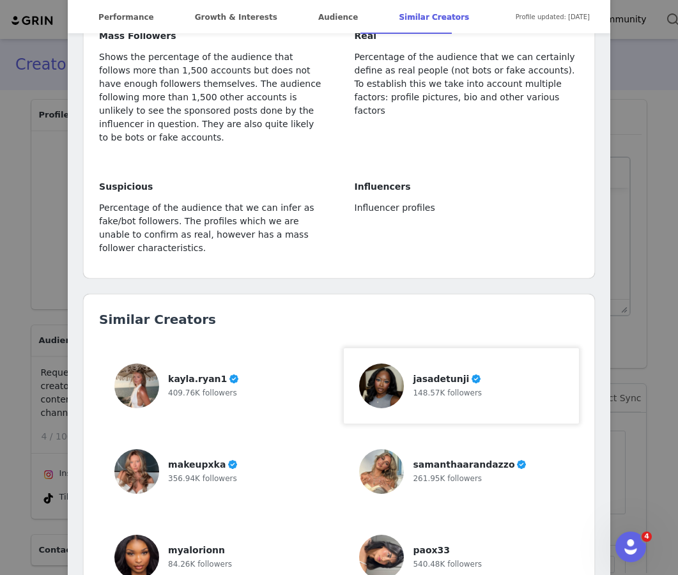
click at [393, 364] on img at bounding box center [381, 386] width 45 height 45
click at [220, 557] on div "84.26K followers" at bounding box center [200, 563] width 64 height 13
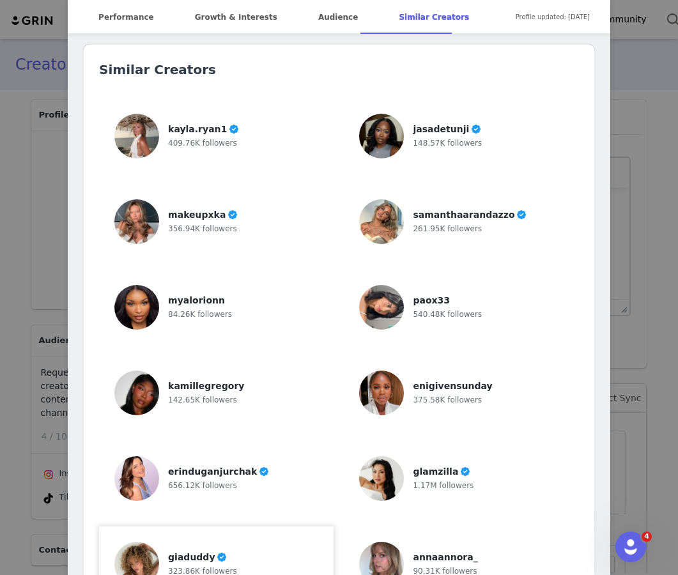
scroll to position [3343, 0]
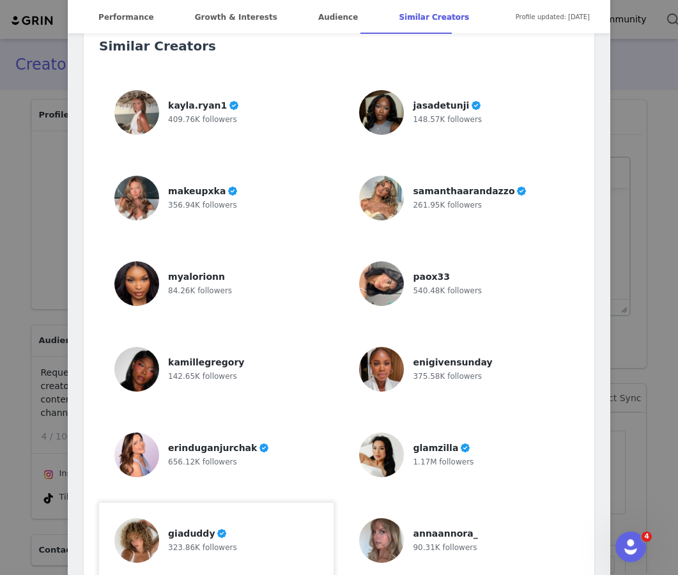
click at [205, 543] on span "323.86K followers" at bounding box center [202, 547] width 69 height 9
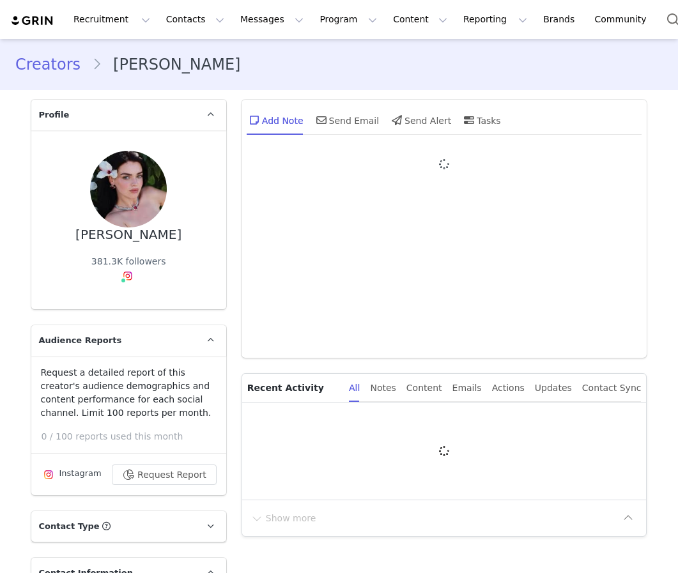
type input "+1 ([GEOGRAPHIC_DATA])"
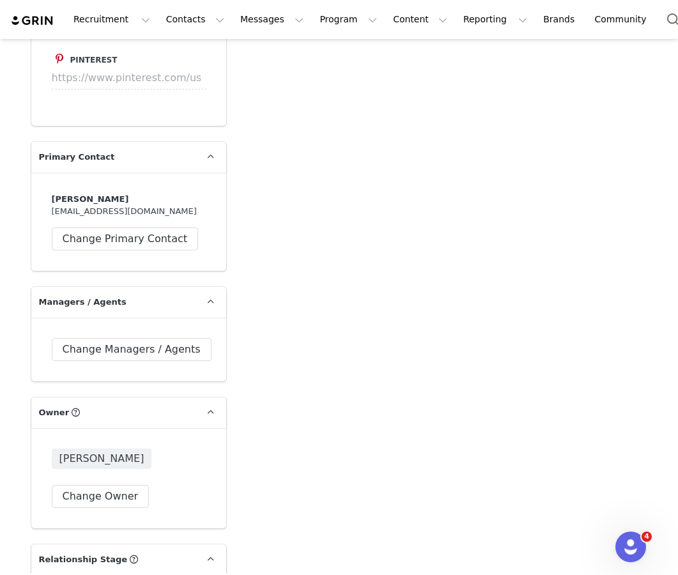
scroll to position [1703, 0]
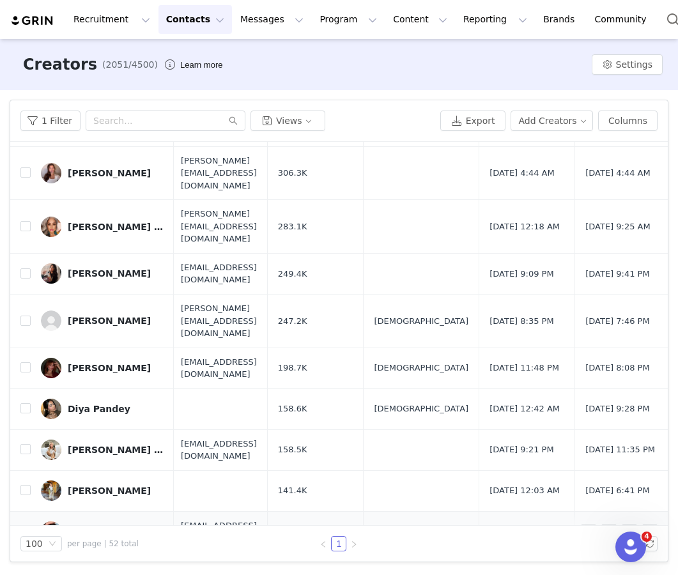
scroll to position [1109, 3]
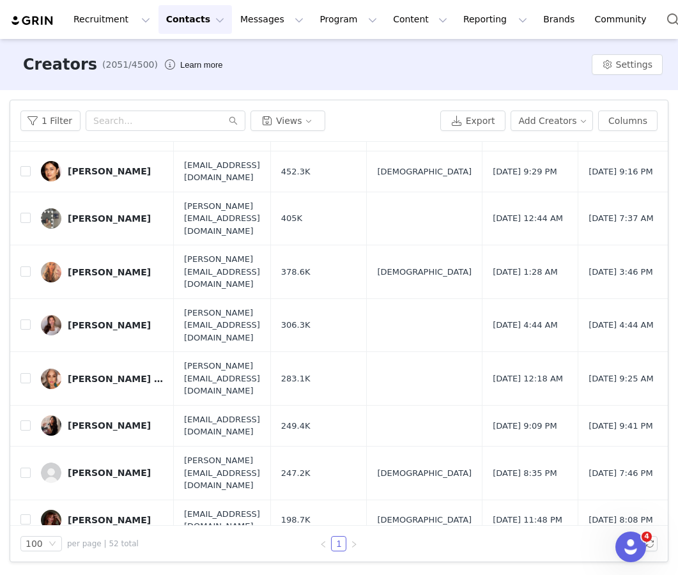
scroll to position [948, 0]
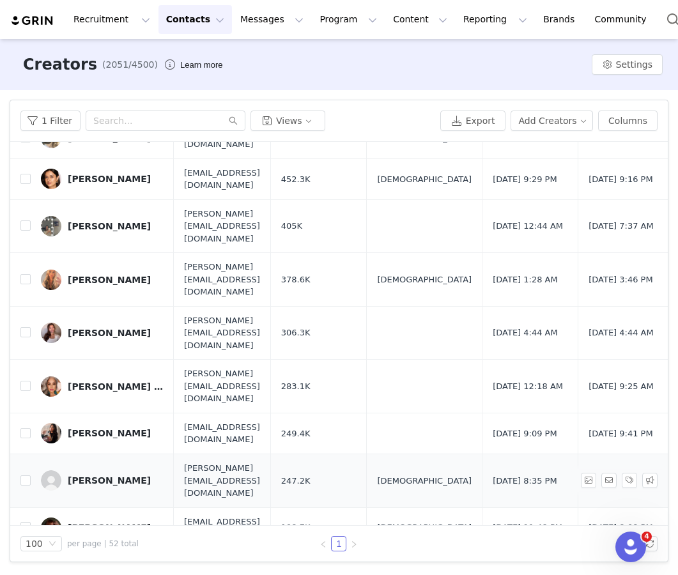
click at [116, 475] on div "[PERSON_NAME]" at bounding box center [109, 480] width 83 height 10
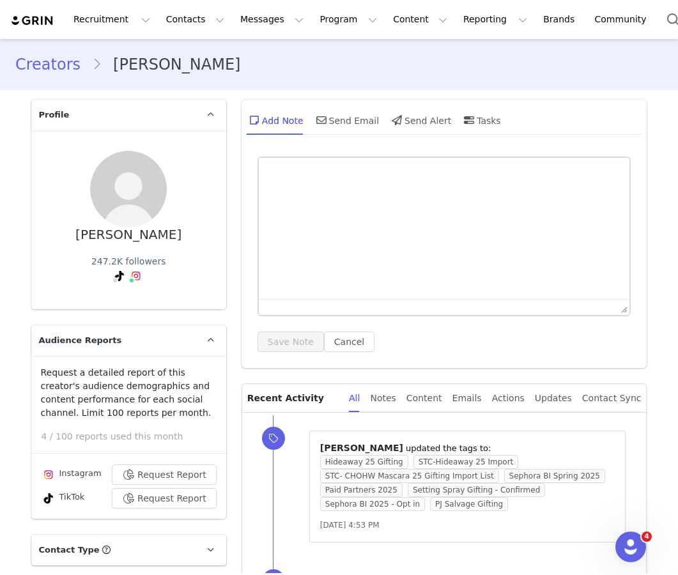
scroll to position [146, 0]
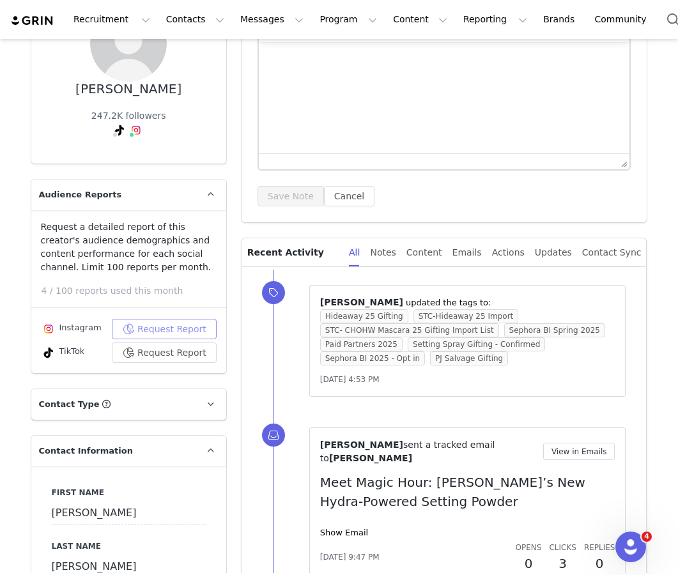
click at [155, 325] on button "Request Report" at bounding box center [164, 329] width 105 height 20
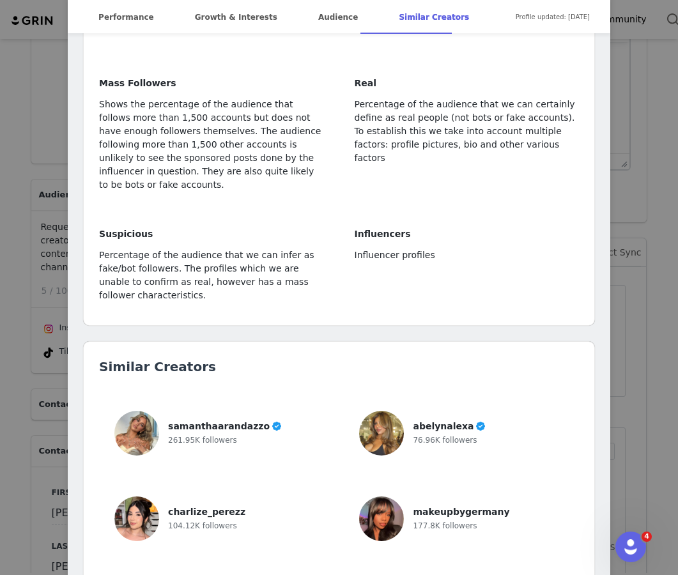
scroll to position [4064, 0]
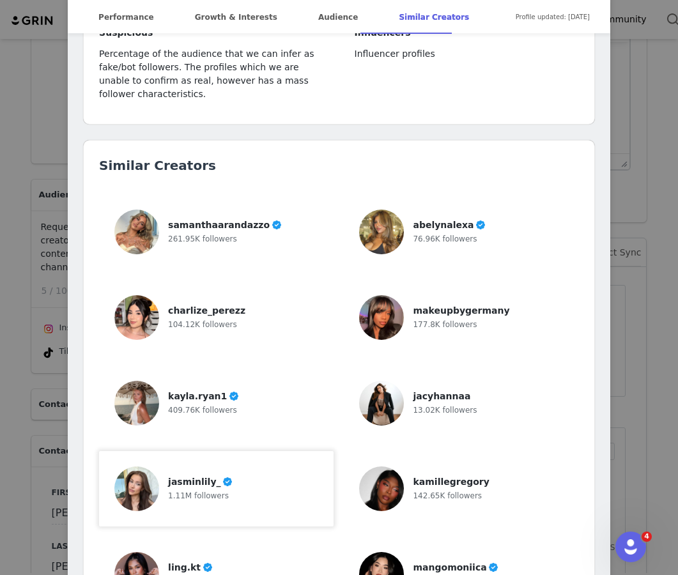
click at [168, 475] on div "jasminlily_" at bounding box center [200, 481] width 65 height 13
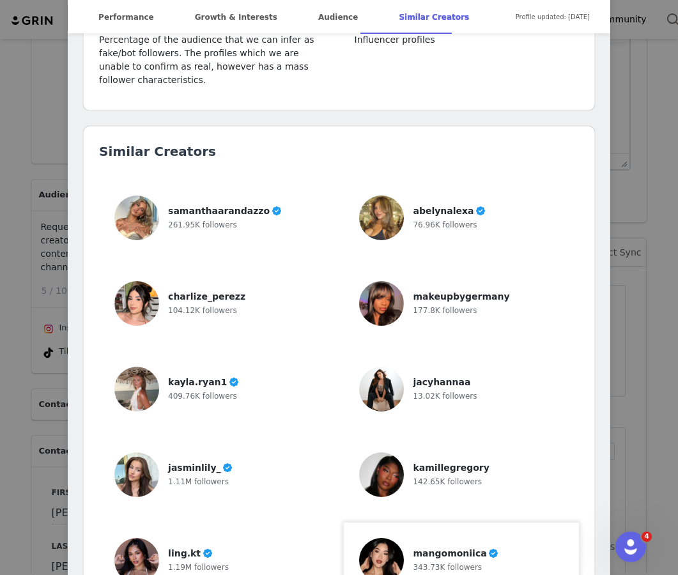
click at [394, 538] on img at bounding box center [381, 560] width 45 height 45
click at [171, 560] on div "1.19M followers" at bounding box center [198, 566] width 61 height 13
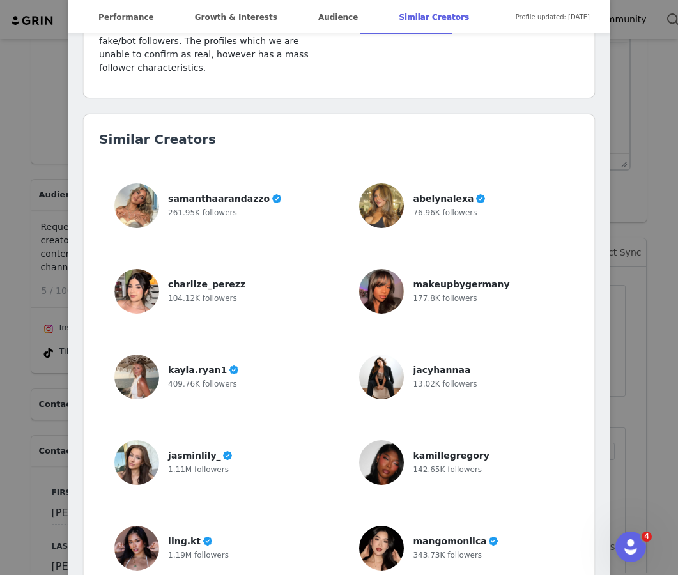
scroll to position [4257, 0]
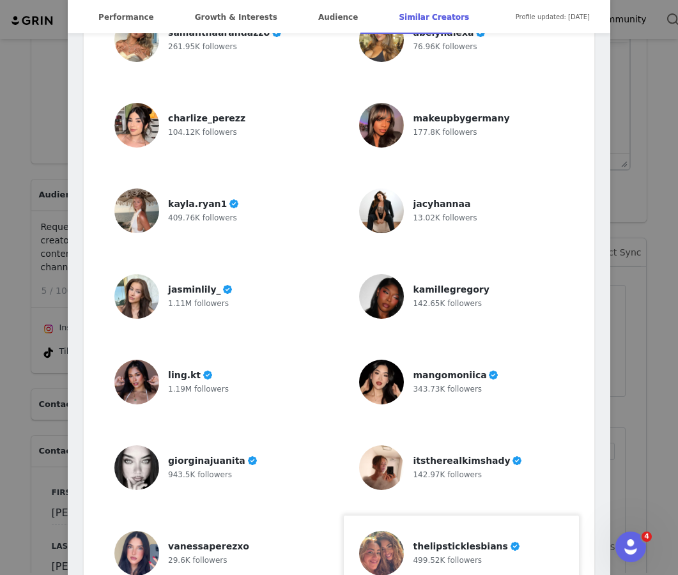
click at [407, 531] on div "thelipsticklesbians 499.52K followers" at bounding box center [461, 553] width 204 height 45
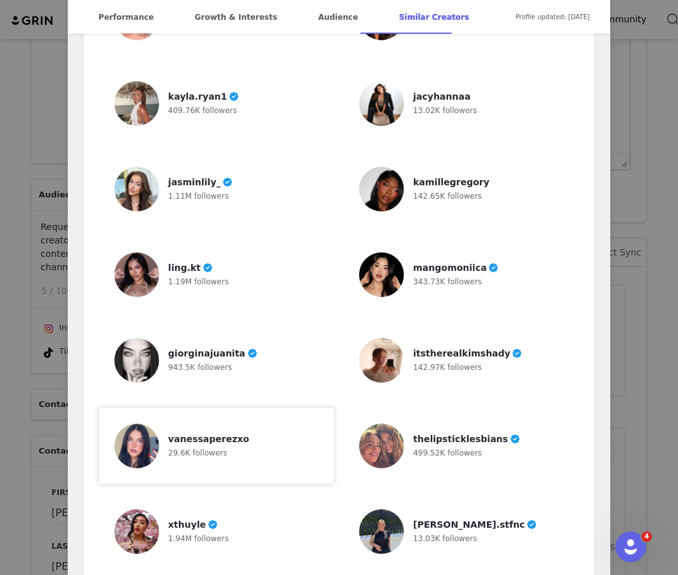
scroll to position [4361, 0]
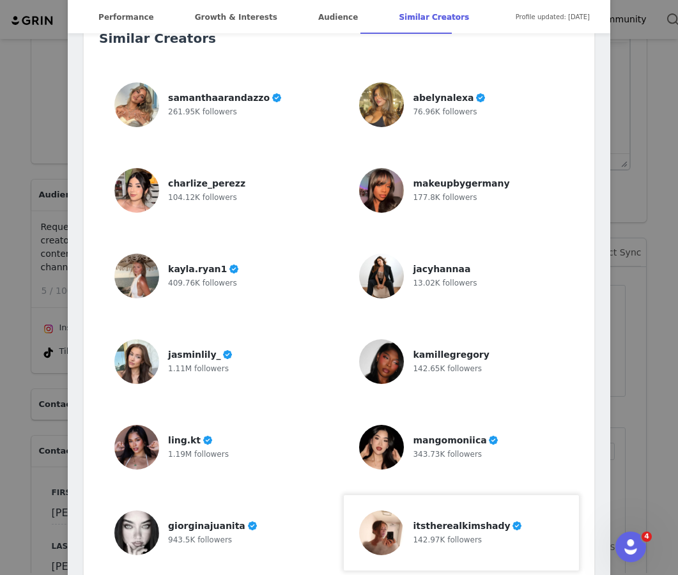
scroll to position [4173, 0]
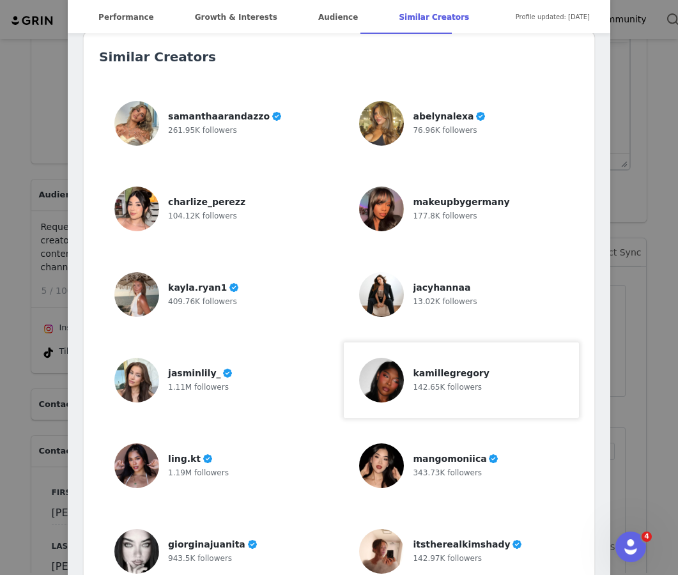
click at [394, 358] on img at bounding box center [381, 380] width 45 height 45
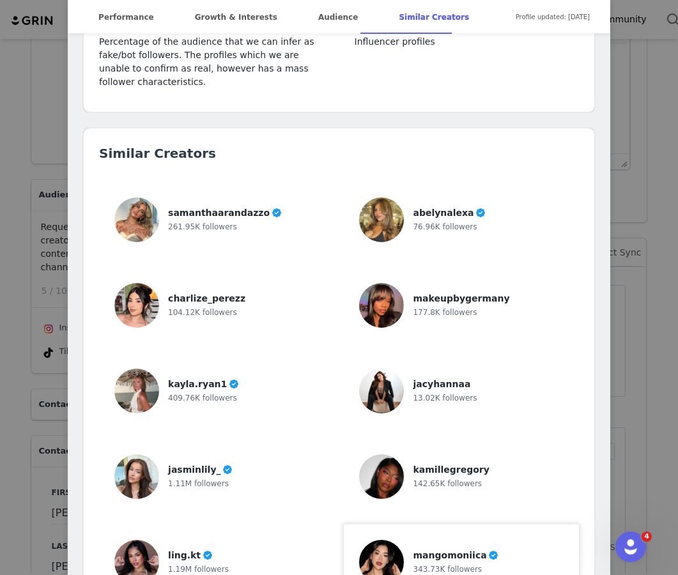
scroll to position [4033, 0]
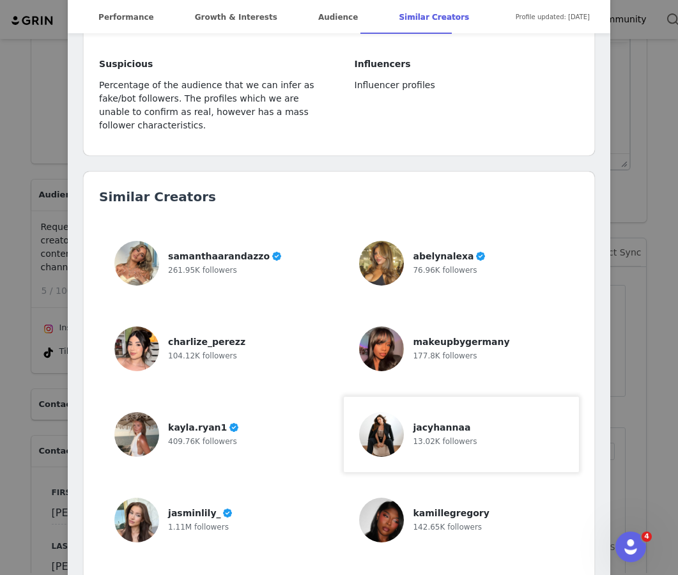
click at [431, 422] on span "jacyhannaa" at bounding box center [442, 427] width 58 height 10
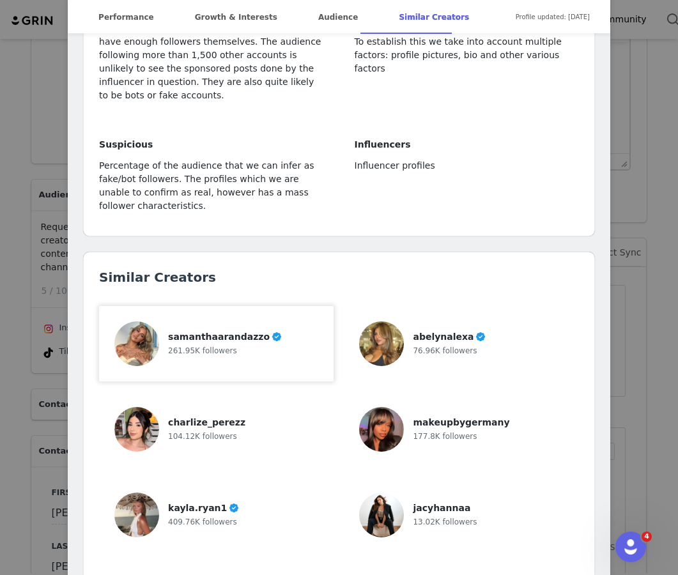
scroll to position [3946, 0]
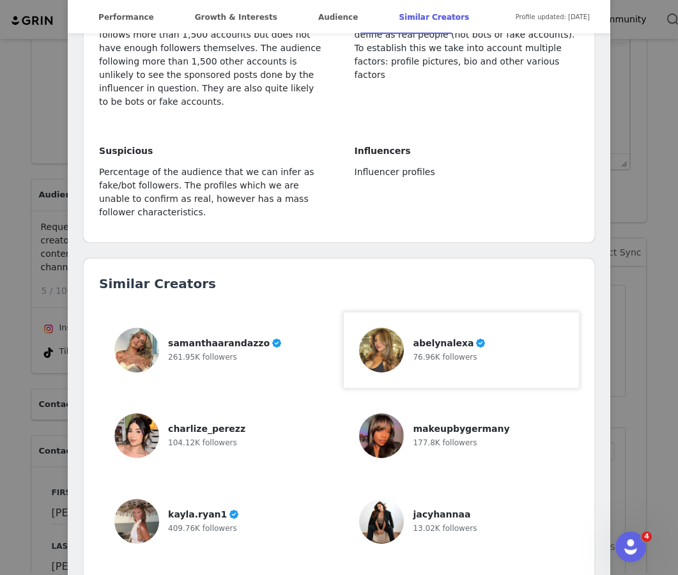
click at [461, 337] on div "abelynalexa" at bounding box center [449, 343] width 73 height 13
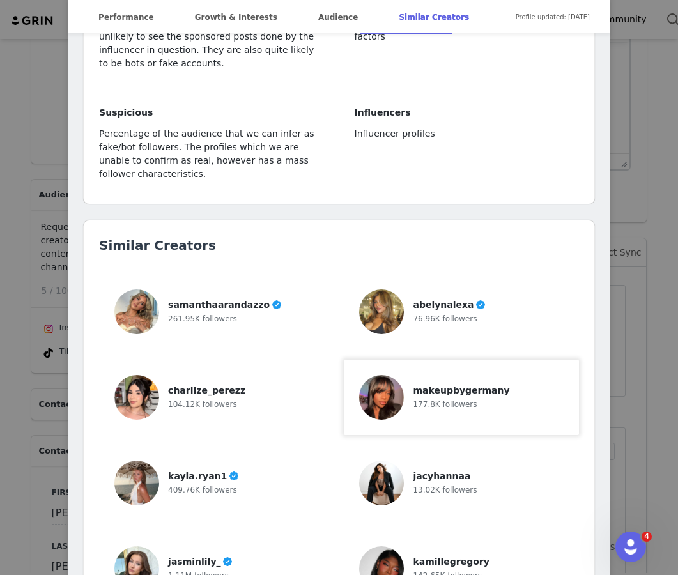
scroll to position [3988, 0]
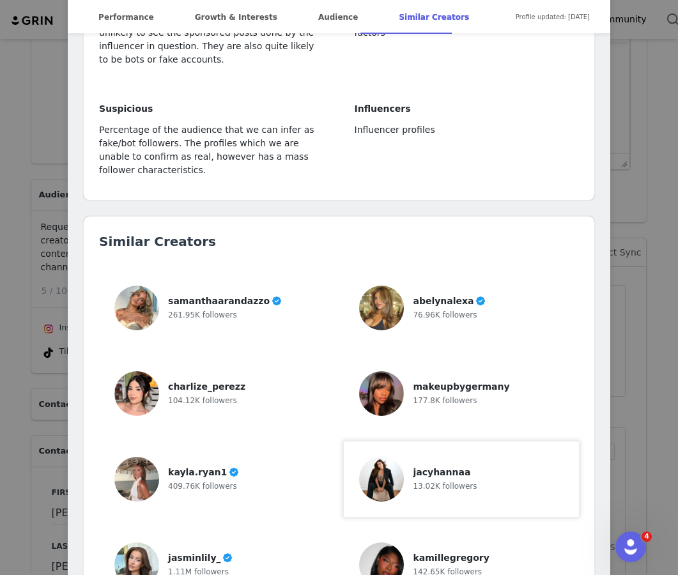
click at [444, 482] on span "13.02K followers" at bounding box center [445, 486] width 64 height 9
click at [42, 236] on div "Danielle Estrada @danielllestrada Quinn’s mom🎀 danielle@underscoretalent.com Ti…" at bounding box center [339, 287] width 678 height 575
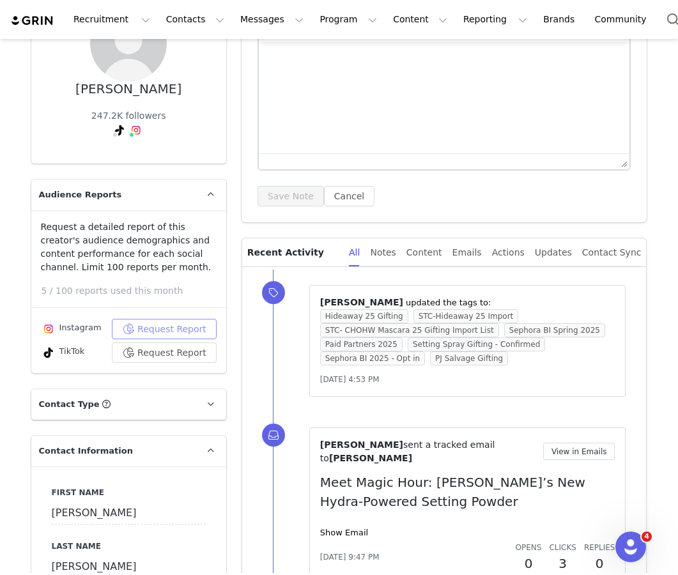
scroll to position [0, 0]
click at [167, 31] on button "Contacts Contacts" at bounding box center [194, 19] width 73 height 29
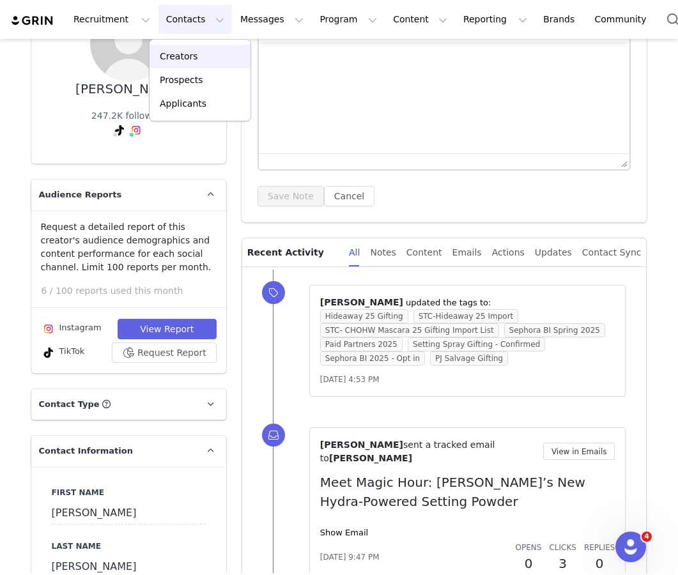
click at [174, 59] on p "Creators" at bounding box center [179, 56] width 38 height 13
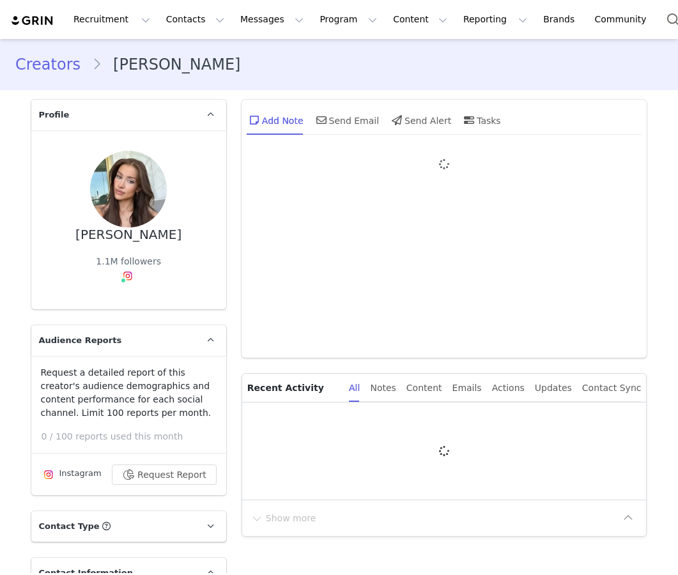
type input "+1 ([GEOGRAPHIC_DATA])"
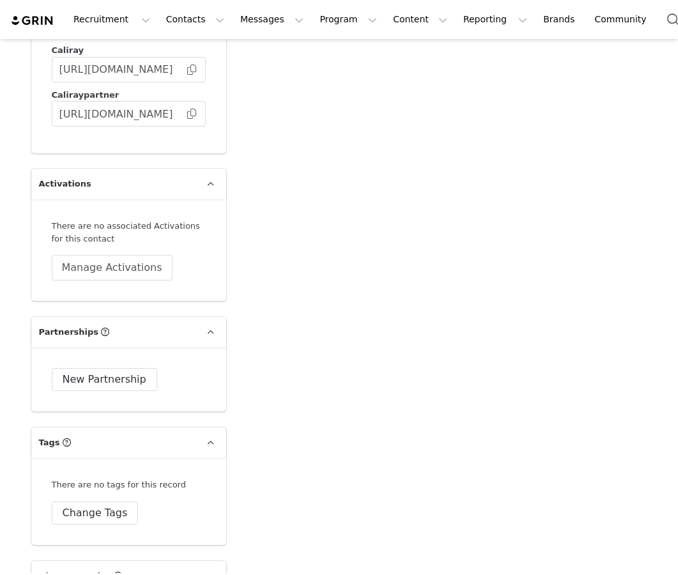
scroll to position [2465, 0]
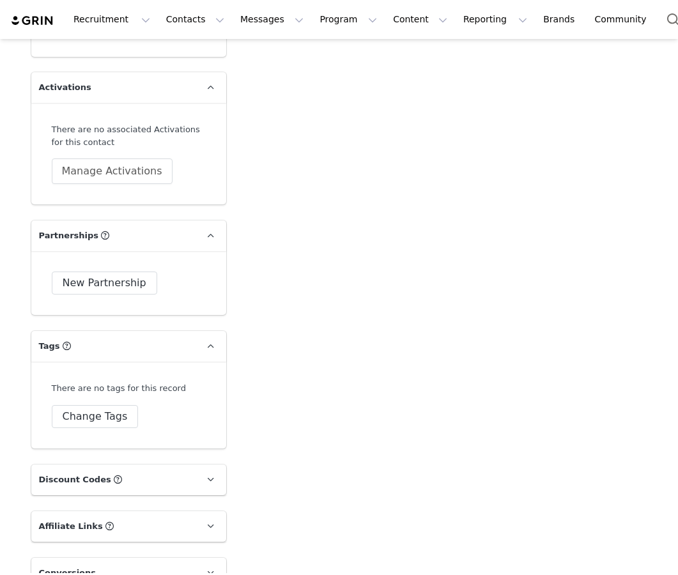
click at [116, 394] on div "There are no tags for this record" at bounding box center [119, 388] width 134 height 13
click at [116, 405] on button "Change Tags" at bounding box center [95, 416] width 87 height 23
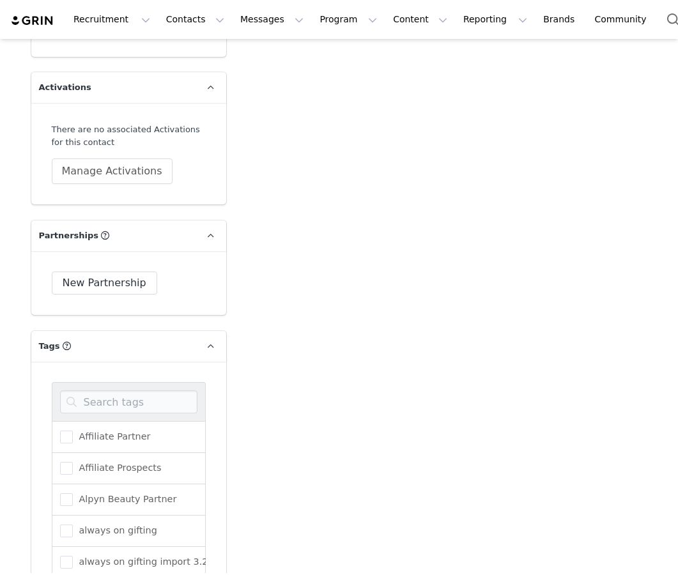
click at [113, 415] on div at bounding box center [129, 401] width 154 height 39
click at [113, 404] on input at bounding box center [128, 401] width 137 height 23
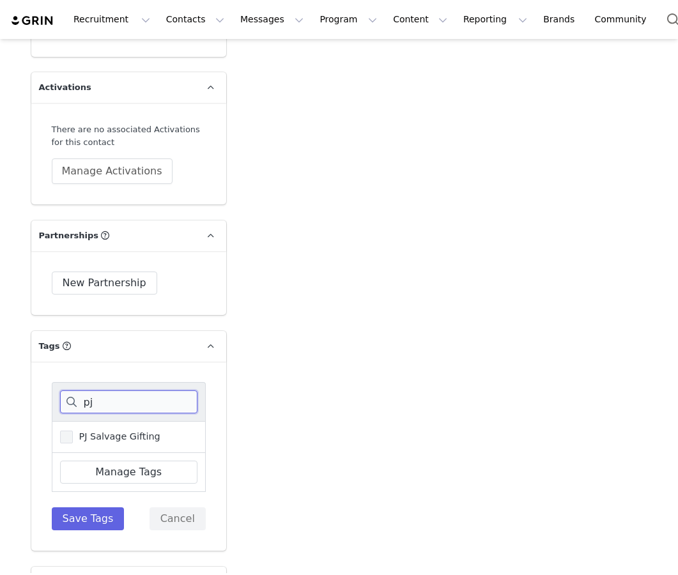
type input "pj"
click at [100, 435] on span "PJ Salvage Gifting" at bounding box center [117, 437] width 88 height 12
click at [73, 431] on input "PJ Salvage Gifting" at bounding box center [73, 431] width 0 height 0
click at [91, 512] on button "Save Tags" at bounding box center [88, 518] width 73 height 23
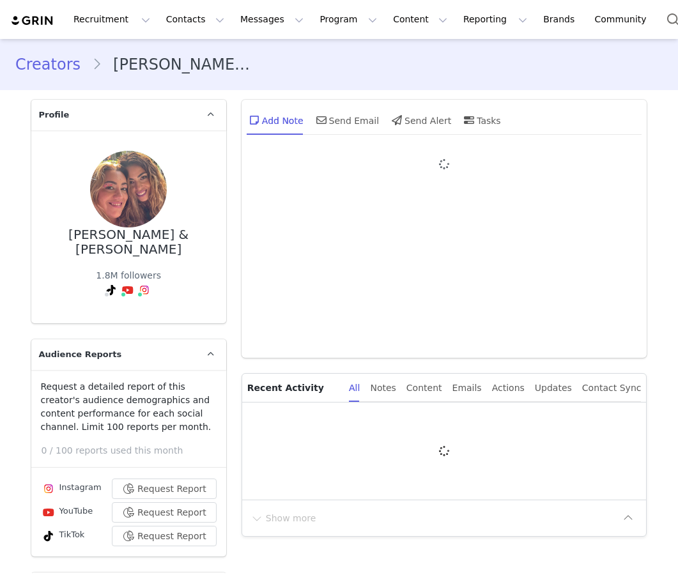
type input "+1 ([GEOGRAPHIC_DATA])"
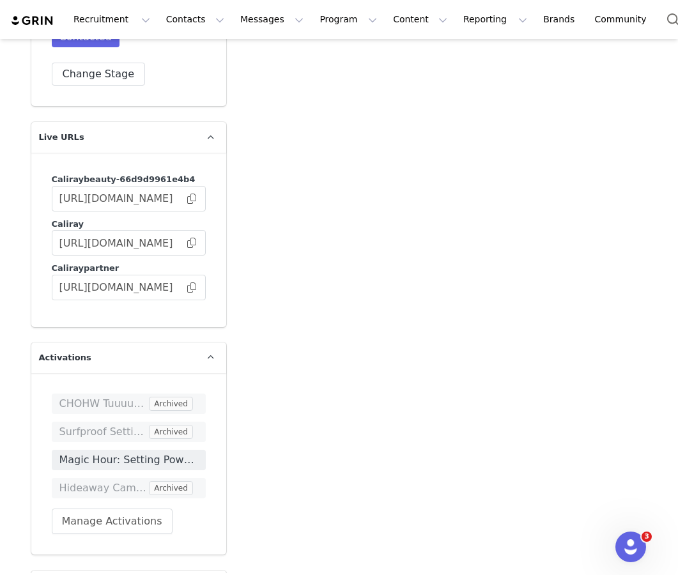
scroll to position [2542, 0]
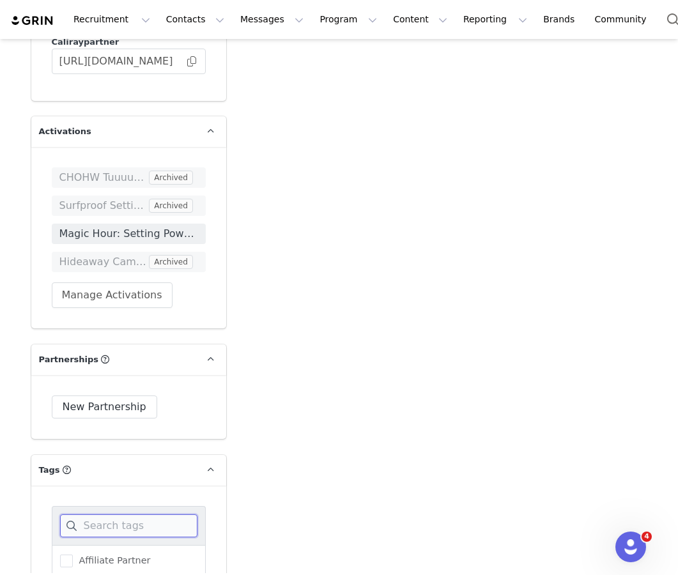
click at [128, 514] on input at bounding box center [128, 525] width 137 height 23
type input "pj"
click at [109, 555] on span "PJ Salvage Gifting" at bounding box center [117, 561] width 88 height 12
click at [73, 555] on input "PJ Salvage Gifting" at bounding box center [73, 555] width 0 height 0
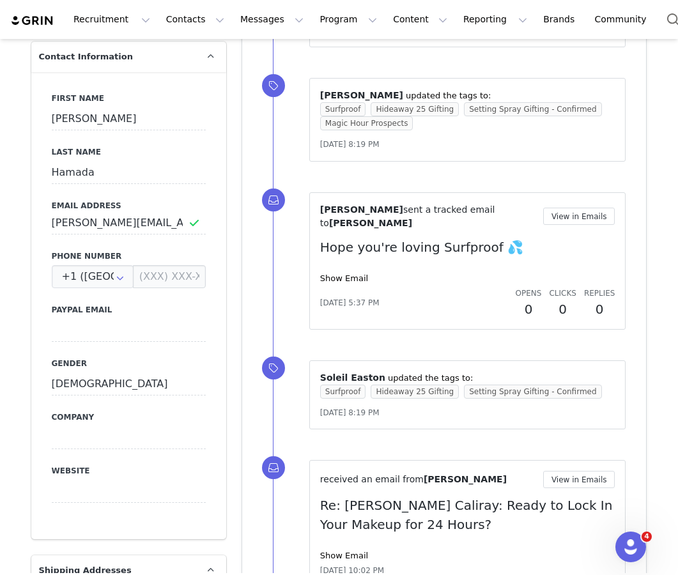
scroll to position [270, 0]
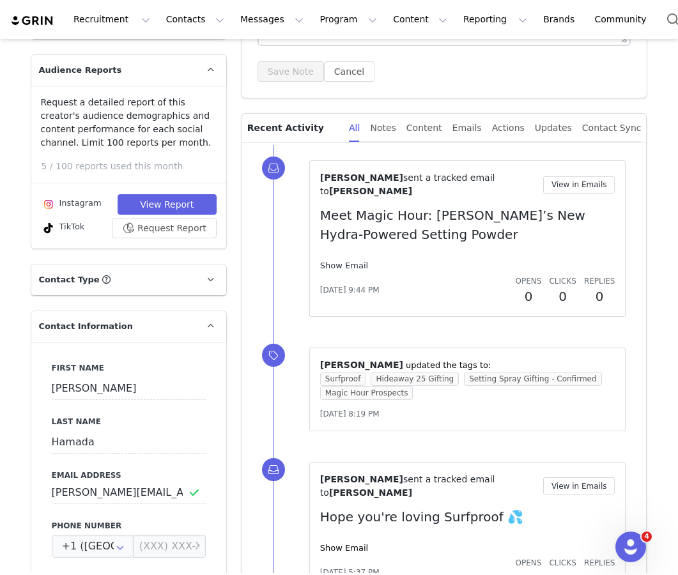
click at [353, 261] on link "Show Email" at bounding box center [344, 266] width 48 height 10
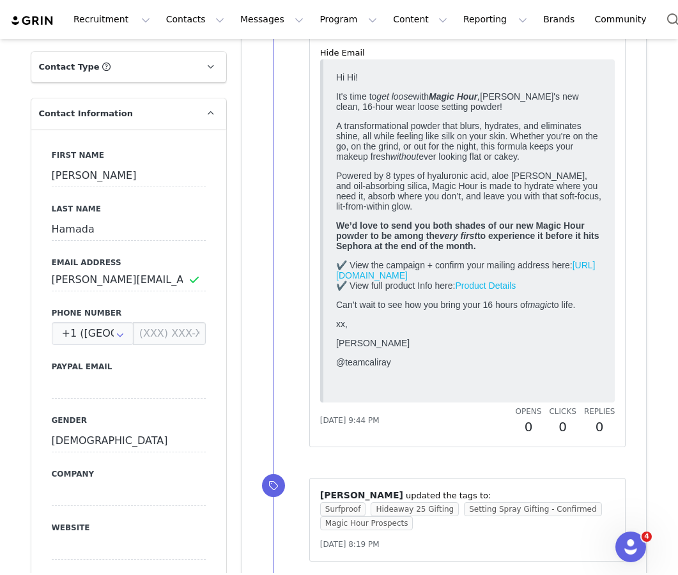
scroll to position [714, 0]
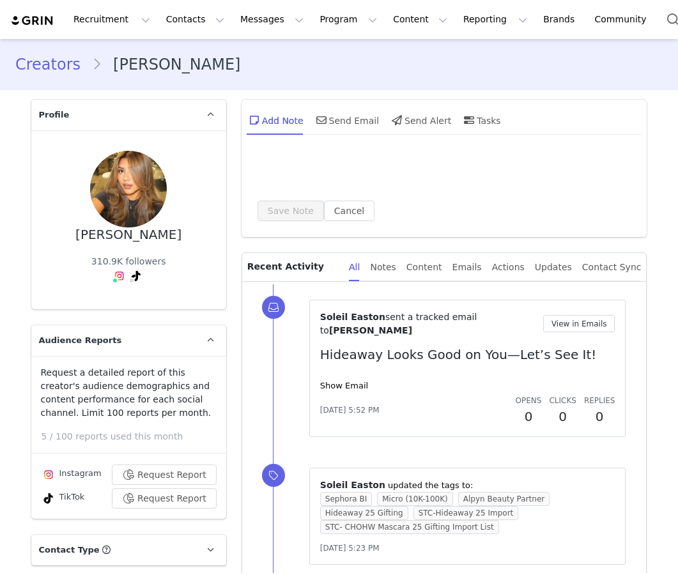
type input "+1 ([GEOGRAPHIC_DATA])"
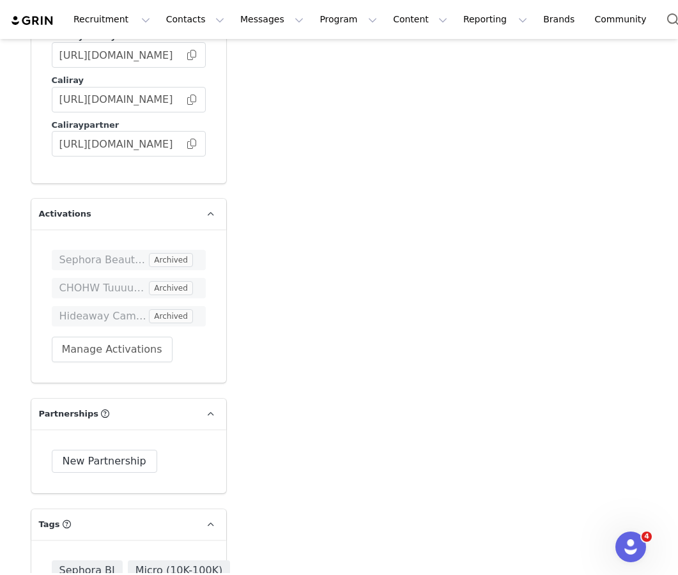
scroll to position [2607, 0]
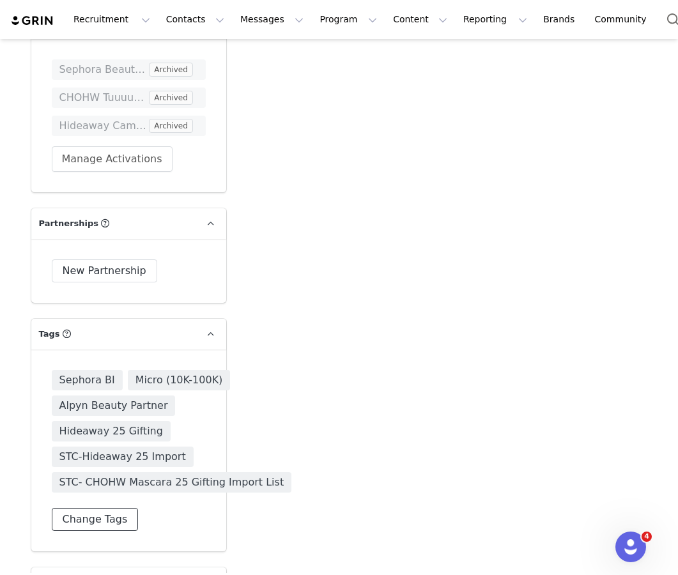
click at [104, 517] on button "Change Tags" at bounding box center [95, 519] width 87 height 23
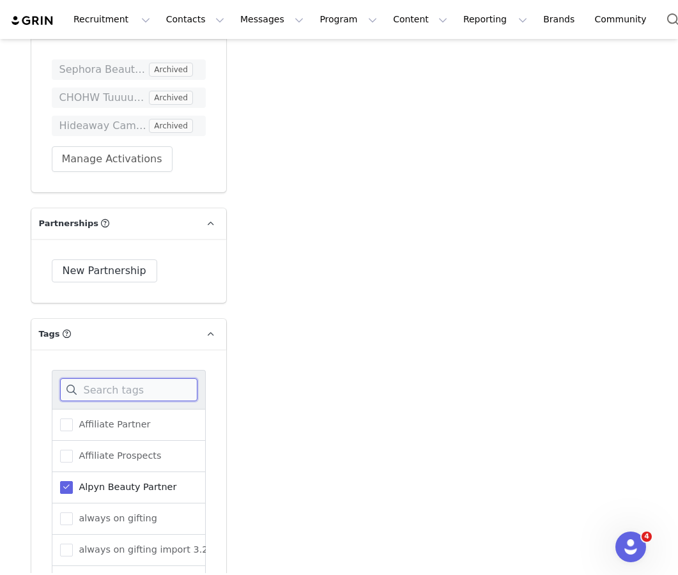
click at [146, 397] on input at bounding box center [128, 389] width 137 height 23
type input "o"
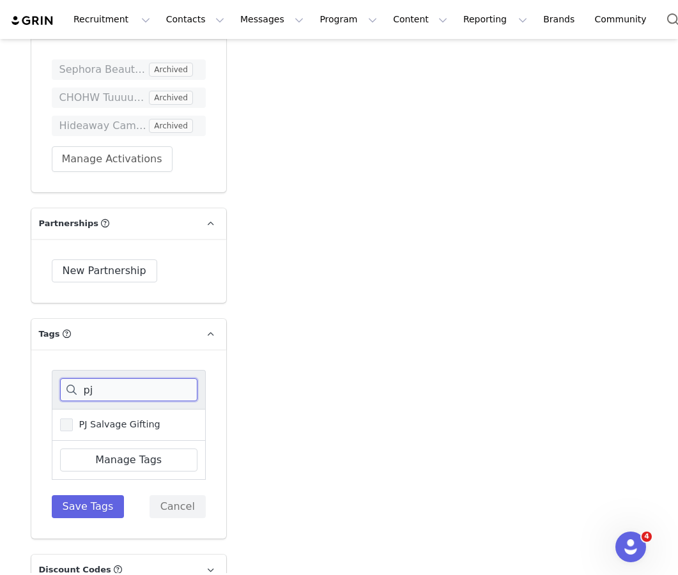
type input "pj"
click at [115, 428] on span "PJ Salvage Gifting" at bounding box center [117, 425] width 88 height 12
click at [73, 419] on input "PJ Salvage Gifting" at bounding box center [73, 419] width 0 height 0
click at [92, 509] on button "Save Tags" at bounding box center [88, 506] width 73 height 23
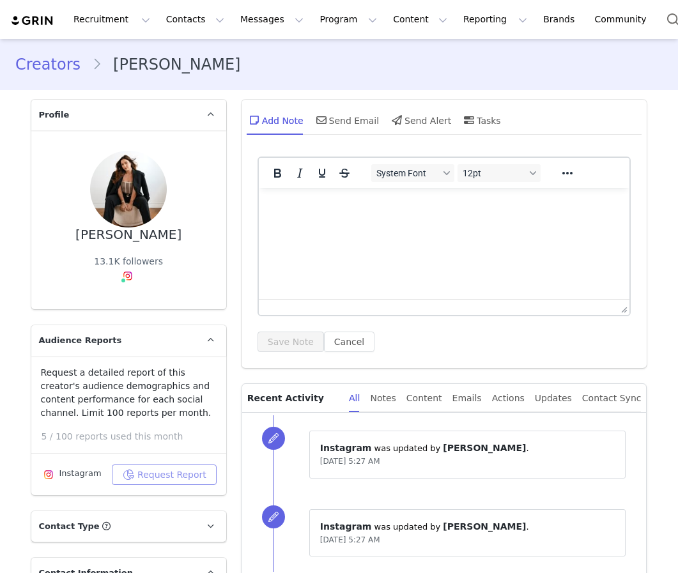
click at [150, 476] on button "Request Report" at bounding box center [164, 475] width 105 height 20
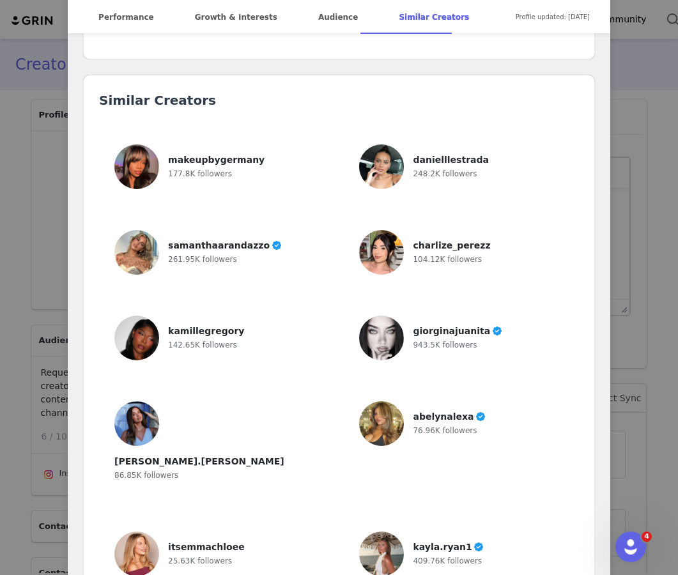
scroll to position [3561, 0]
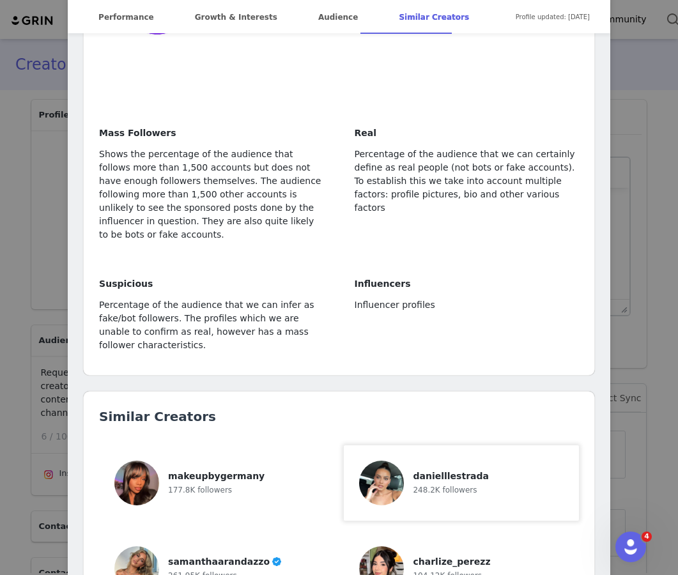
click at [413, 461] on div "danielllestrada 248.2K followers" at bounding box center [451, 483] width 77 height 45
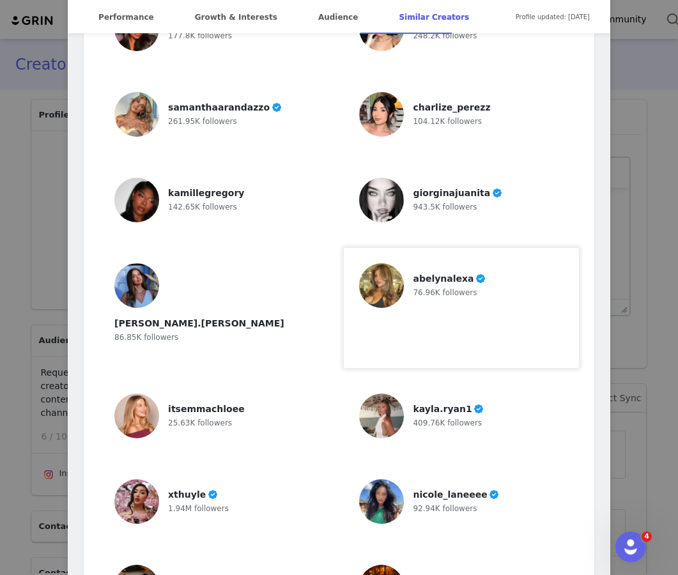
scroll to position [4201, 0]
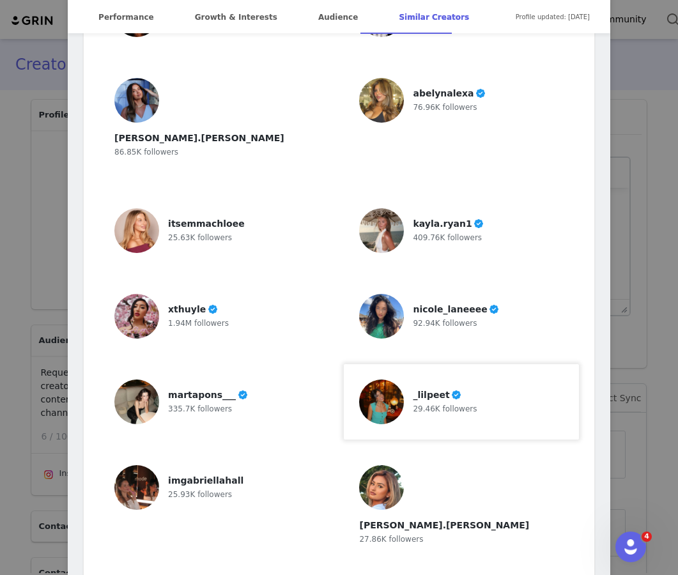
click at [447, 402] on div "29.46K followers" at bounding box center [445, 408] width 64 height 13
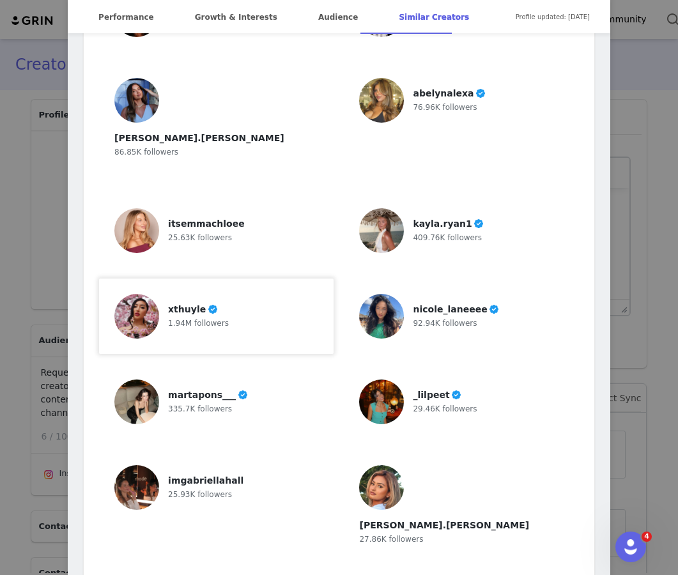
click at [203, 319] on span "1.94M followers" at bounding box center [198, 323] width 61 height 9
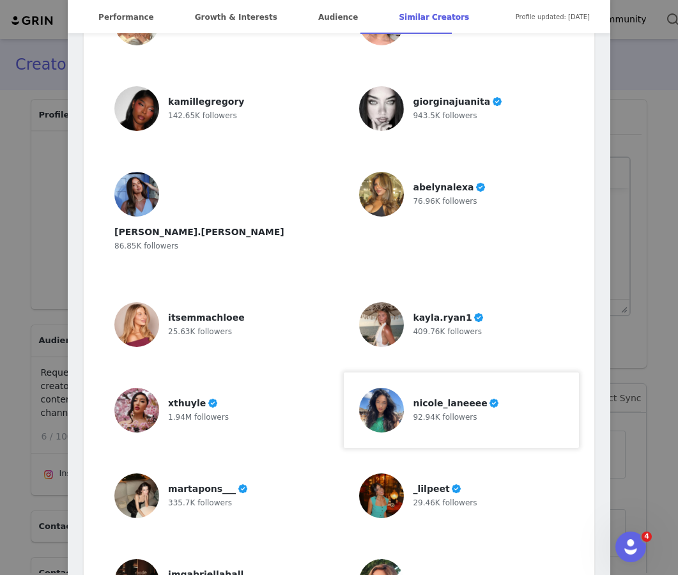
scroll to position [4068, 0]
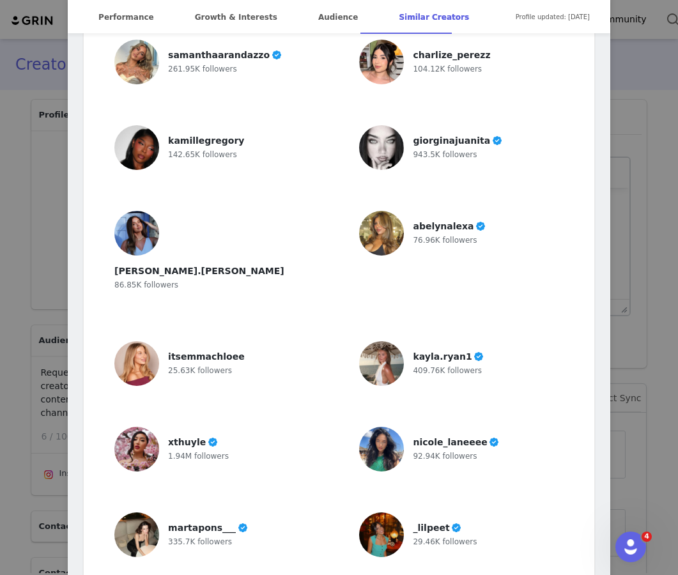
click at [648, 174] on div "Jacy Hanna @jacyhannaa PA | NYC Your glam bestie🫦 💌: jacy@evolvemodelmgmt.com ✨…" at bounding box center [339, 287] width 678 height 575
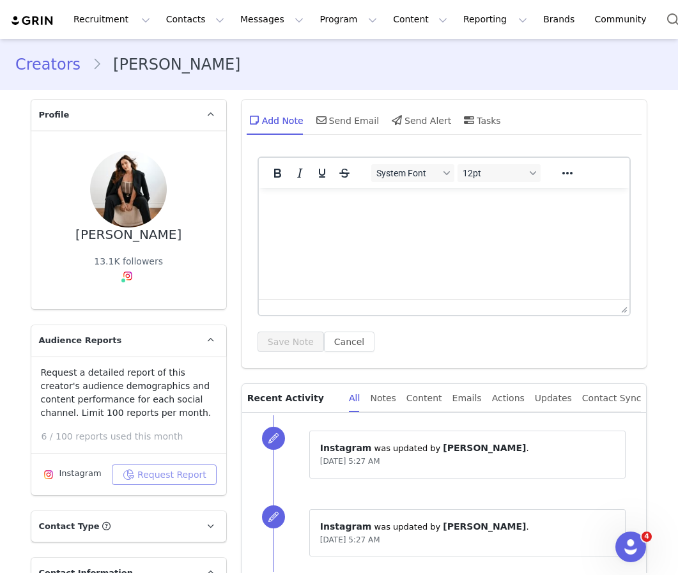
scroll to position [0, 0]
click at [170, 33] on button "Contacts Contacts" at bounding box center [194, 19] width 73 height 29
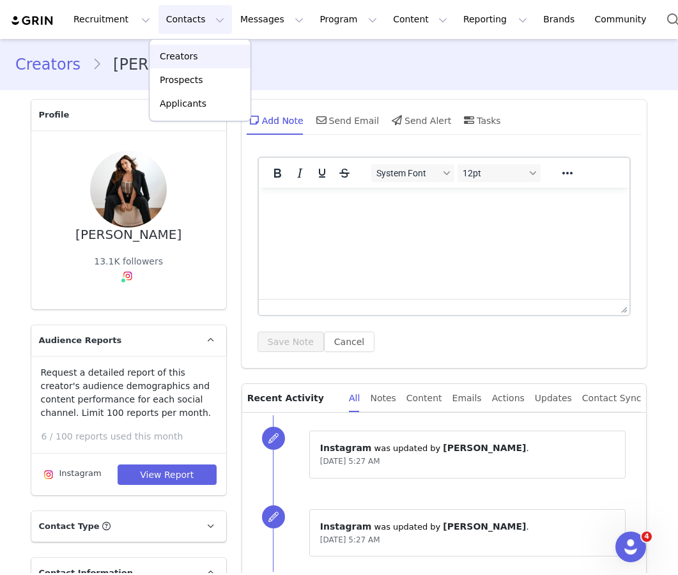
click at [194, 53] on p "Creators" at bounding box center [179, 56] width 38 height 13
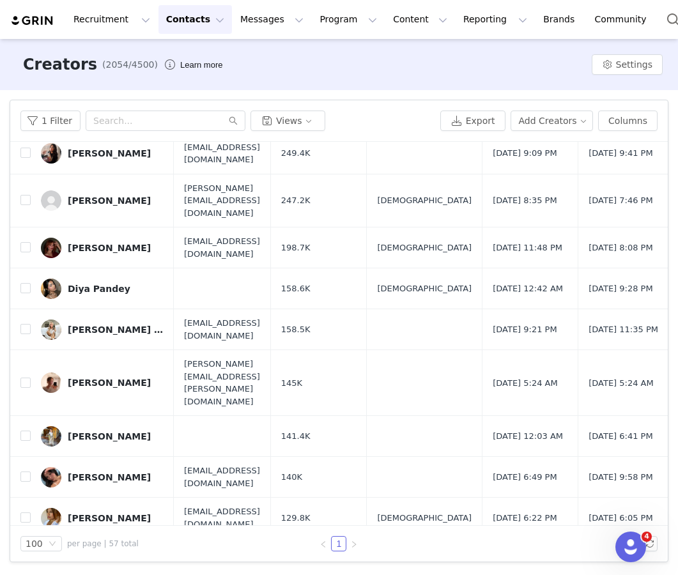
scroll to position [1246, 0]
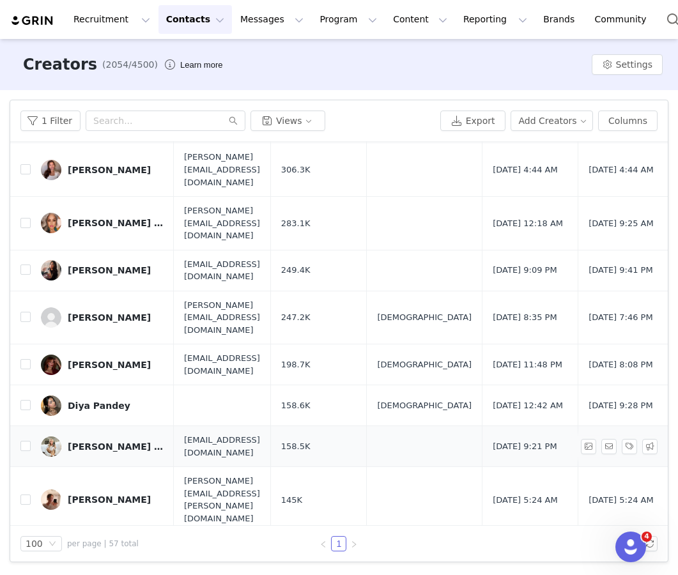
click at [96, 442] on div "emma liz" at bounding box center [116, 447] width 96 height 10
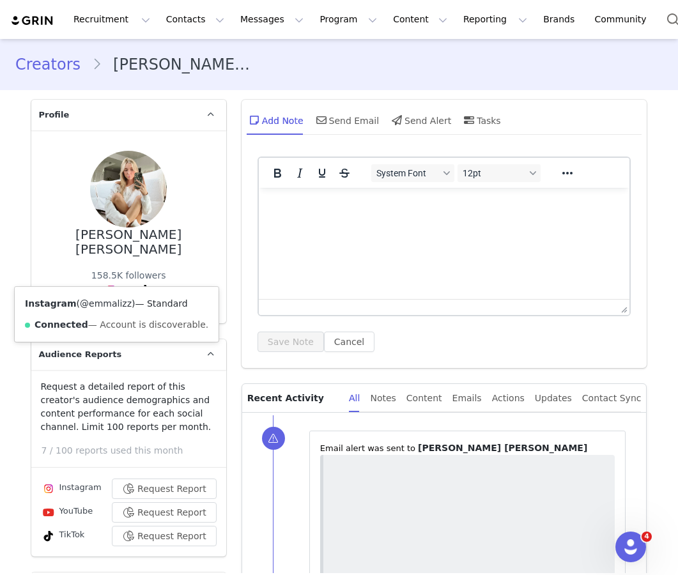
click at [113, 306] on link "@emmalizz" at bounding box center [106, 303] width 52 height 10
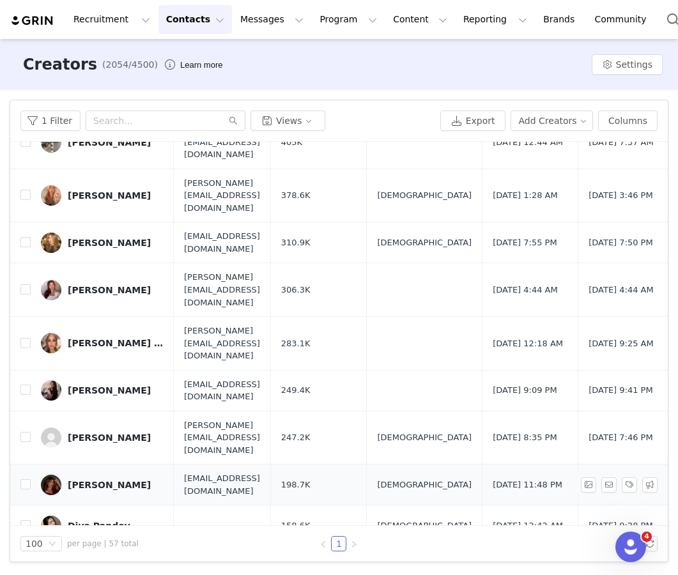
scroll to position [898, 0]
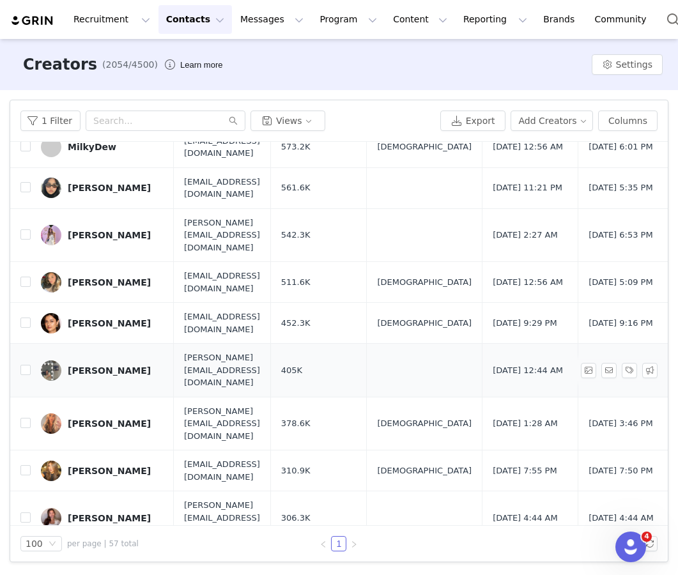
click at [103, 365] on div "[PERSON_NAME]" at bounding box center [109, 370] width 83 height 10
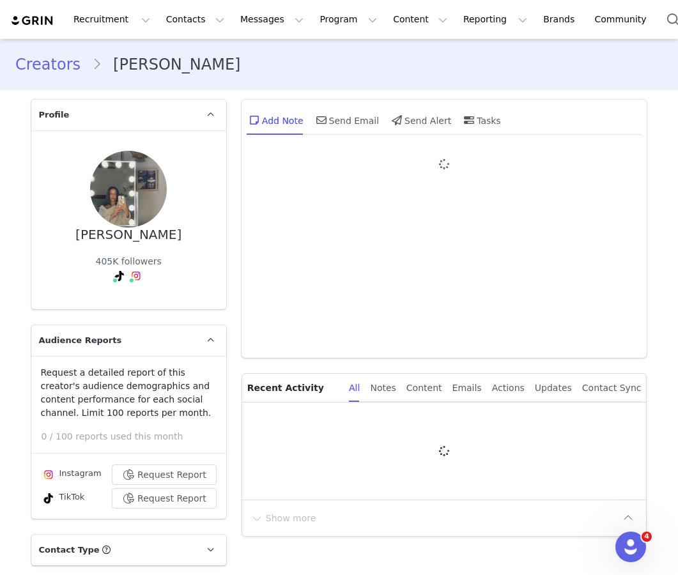
type input "+1 (United States)"
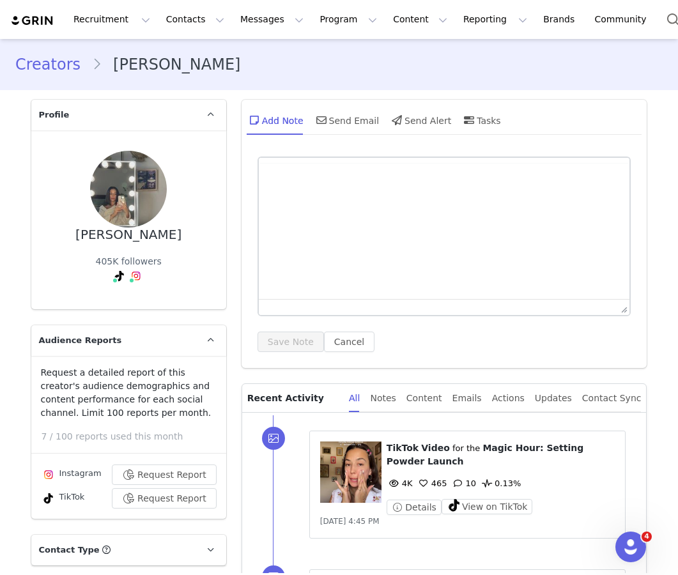
scroll to position [19, 0]
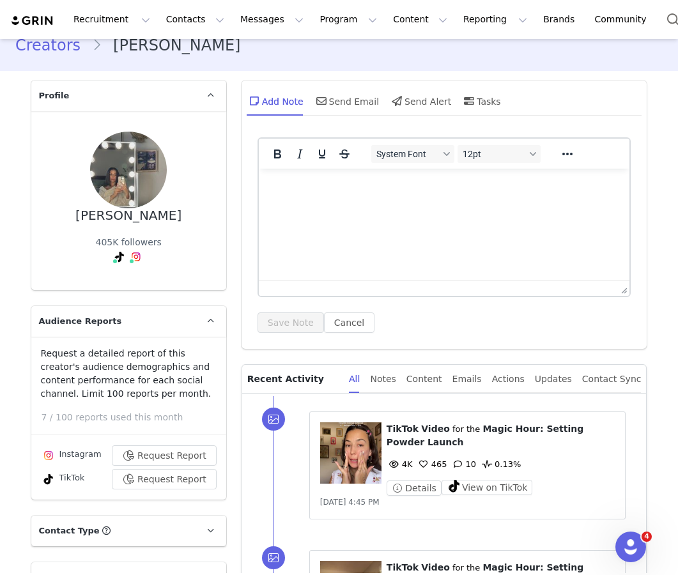
click at [138, 258] on img at bounding box center [136, 257] width 10 height 10
click at [139, 286] on link "@sophia.bamf" at bounding box center [137, 284] width 65 height 10
click at [196, 456] on button "Request Report" at bounding box center [164, 455] width 105 height 20
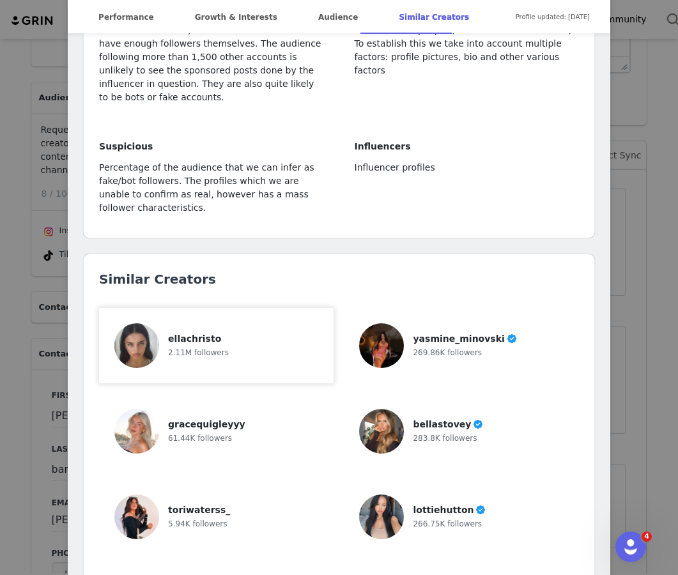
scroll to position [3237, 0]
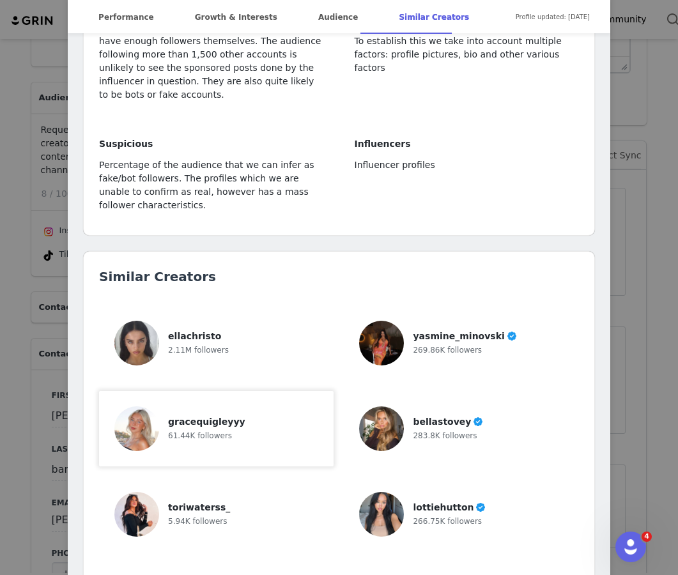
click at [293, 406] on div "gracequigleyyy 61.44K followers" at bounding box center [216, 428] width 204 height 45
click at [410, 321] on div "yasmine_minovski 269.86K followers" at bounding box center [461, 343] width 204 height 45
click at [449, 417] on span "bellastovey" at bounding box center [442, 422] width 58 height 10
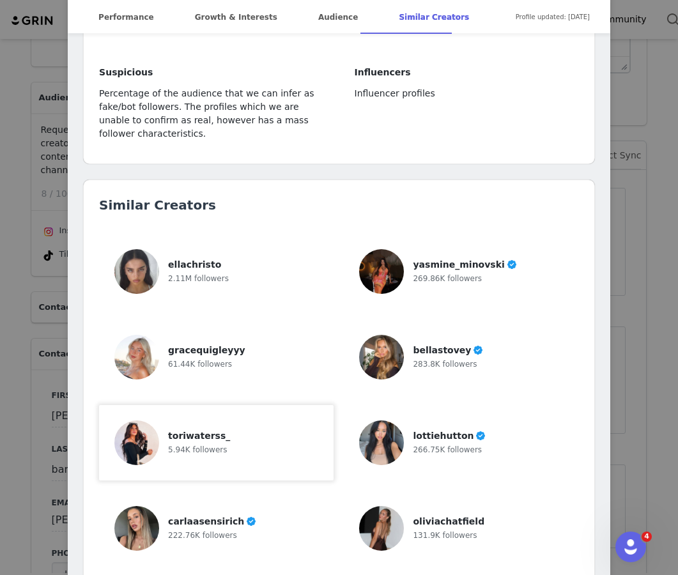
scroll to position [3397, 0]
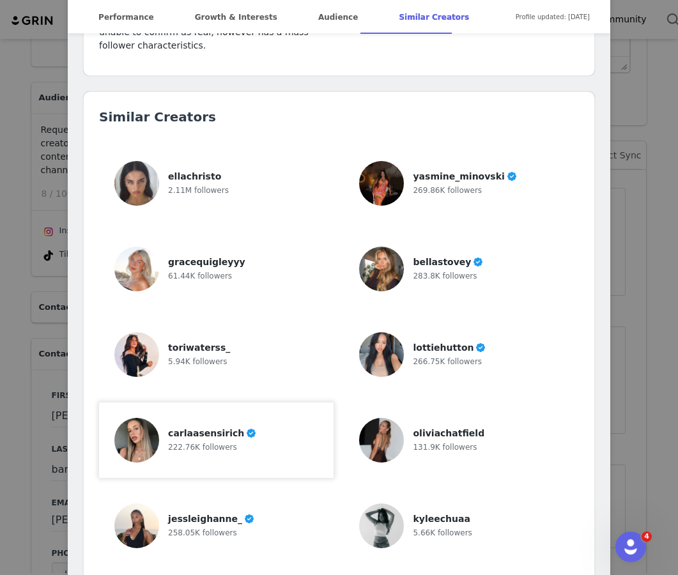
click at [245, 427] on span at bounding box center [251, 433] width 12 height 13
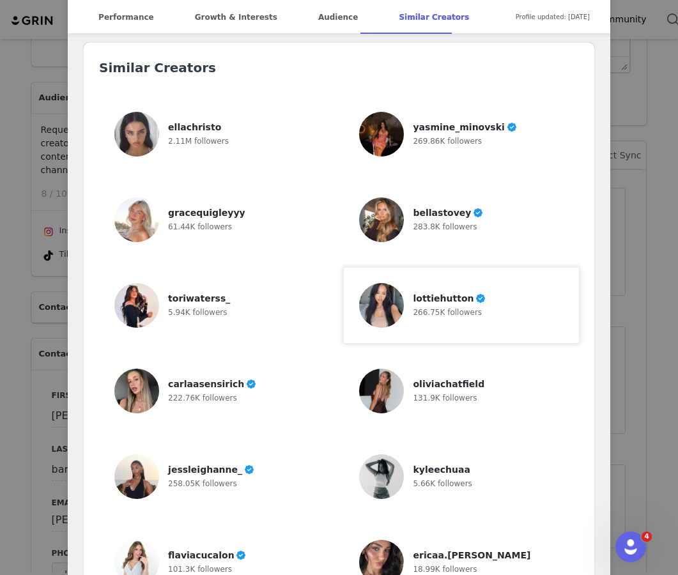
scroll to position [3463, 0]
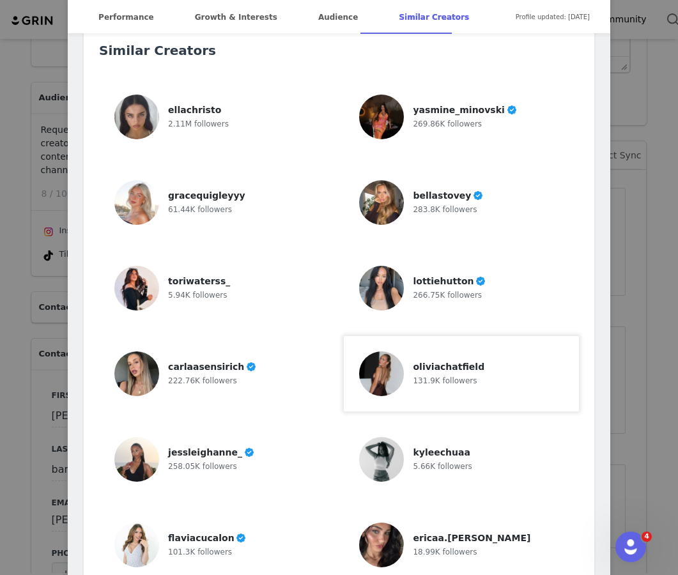
click at [466, 376] on span "131.9K followers" at bounding box center [445, 380] width 64 height 9
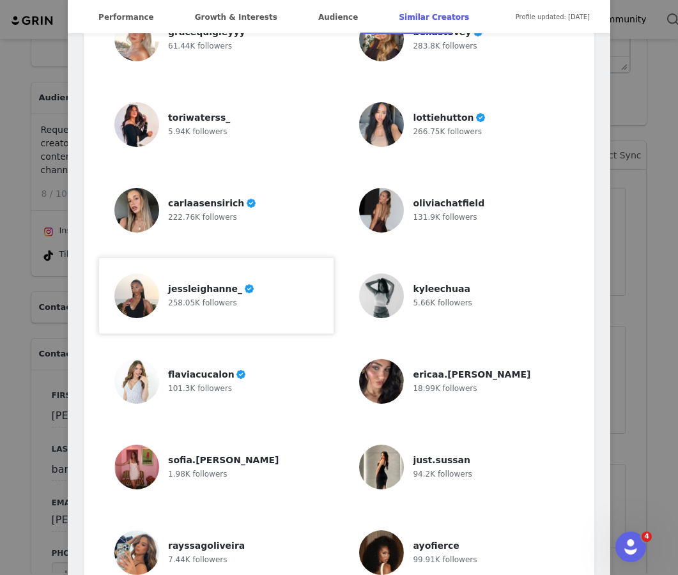
scroll to position [3728, 0]
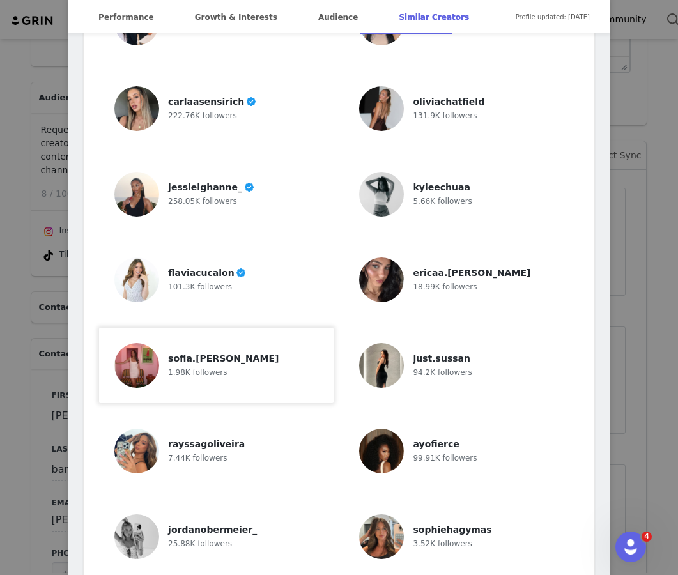
click at [219, 368] on span "1.98K followers" at bounding box center [197, 372] width 59 height 9
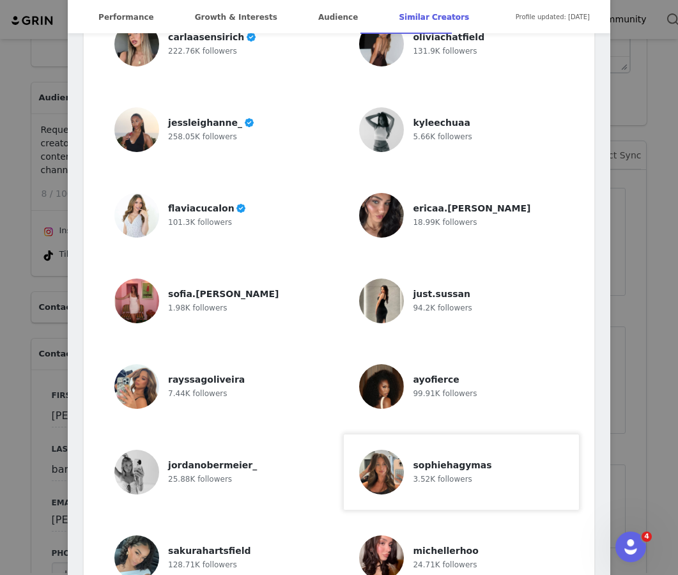
scroll to position [3806, 0]
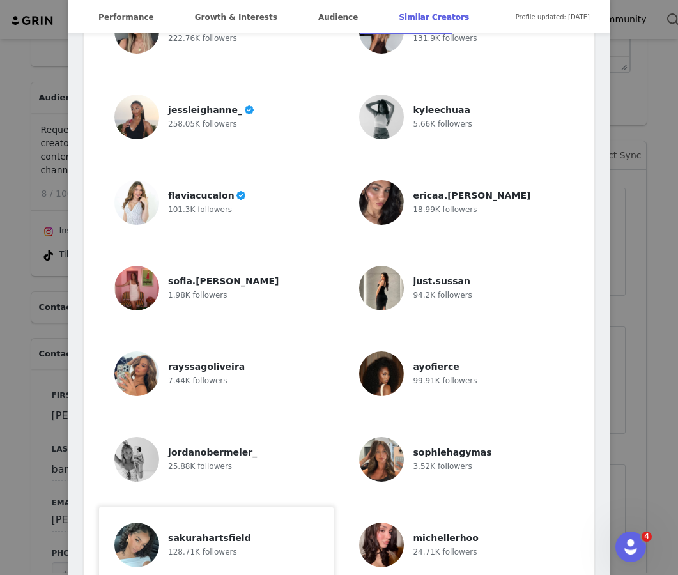
click at [236, 533] on span "sakurahartsfield" at bounding box center [209, 538] width 82 height 10
click at [405, 351] on div at bounding box center [382, 373] width 47 height 45
click at [275, 180] on div "flaviacucalon 101.3K followers" at bounding box center [216, 202] width 204 height 45
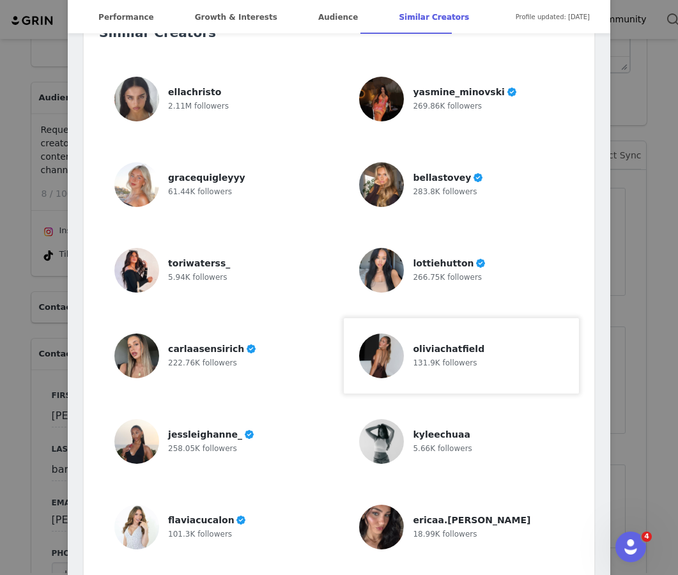
scroll to position [3379, 0]
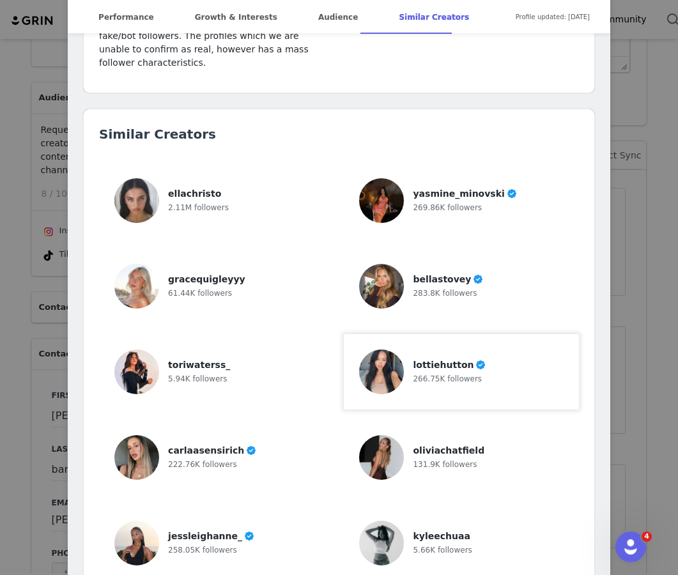
click at [456, 374] on span "266.75K followers" at bounding box center [447, 378] width 69 height 9
click at [266, 178] on div "ellachristo 2.11M followers" at bounding box center [216, 200] width 204 height 45
click at [625, 132] on div "@sophia.bamf tiktok @sophiabamff email: sophia@bloketalent.com Miami <3 Locatio…" at bounding box center [339, 287] width 678 height 575
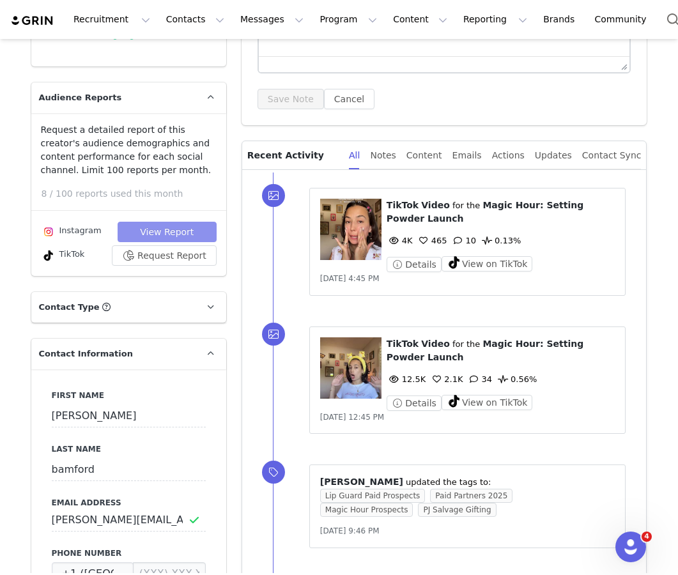
scroll to position [0, 0]
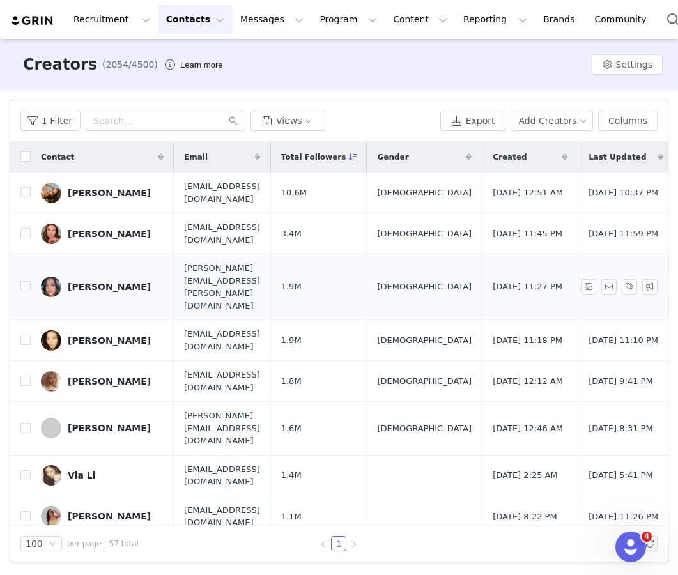
click at [112, 282] on div "[PERSON_NAME]" at bounding box center [109, 287] width 83 height 10
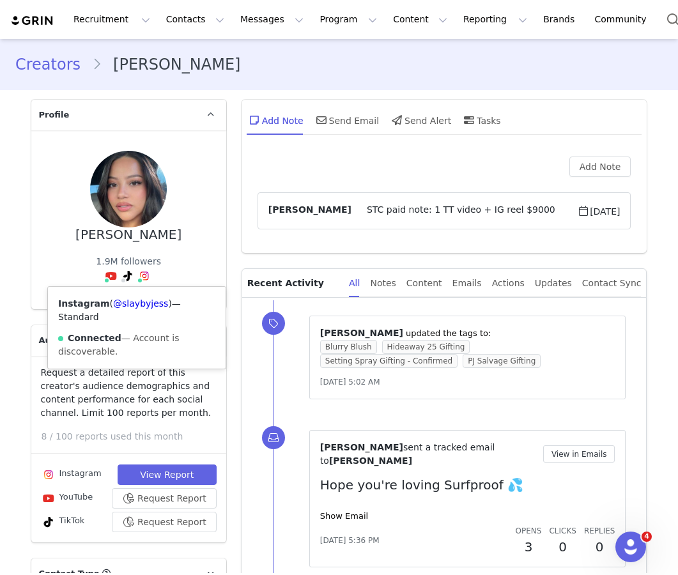
click at [147, 277] on img at bounding box center [144, 276] width 10 height 10
click at [147, 301] on link "@slaybyjess" at bounding box center [140, 303] width 55 height 10
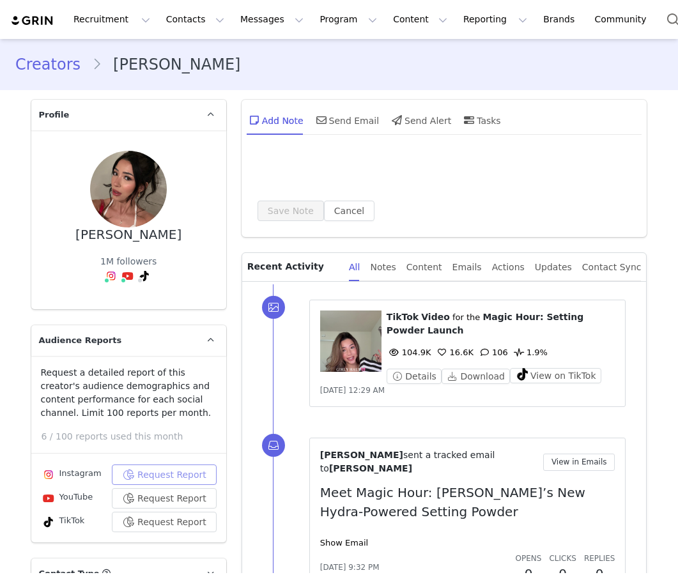
scroll to position [159, 0]
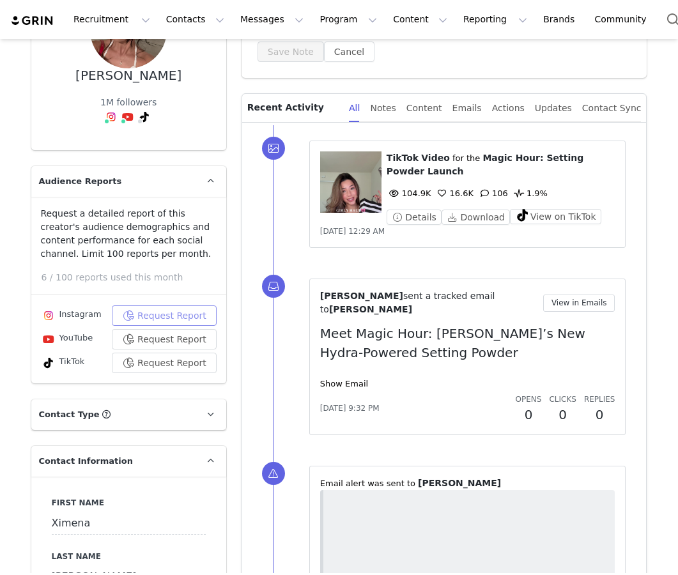
click at [144, 319] on button "Request Report" at bounding box center [164, 315] width 105 height 20
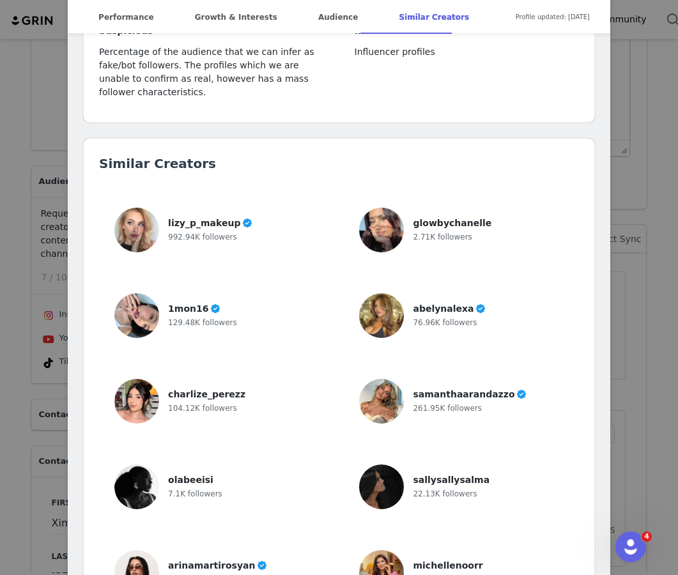
scroll to position [3791, 0]
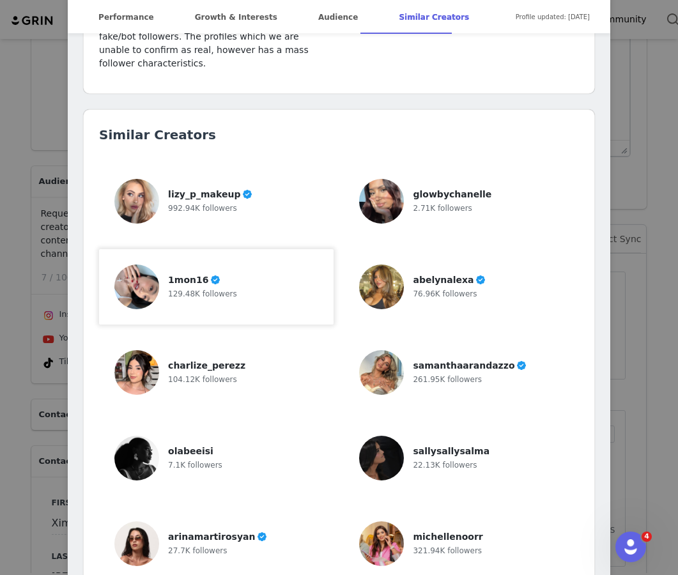
click at [201, 275] on span "1mon16" at bounding box center [188, 280] width 40 height 10
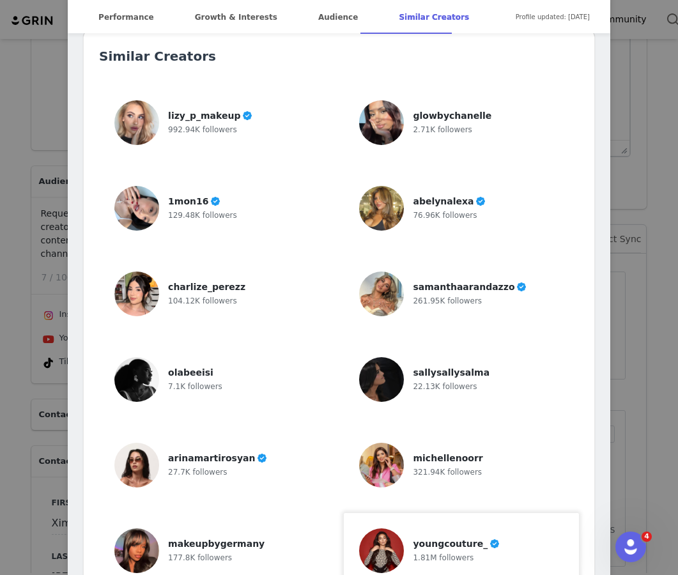
scroll to position [3869, 0]
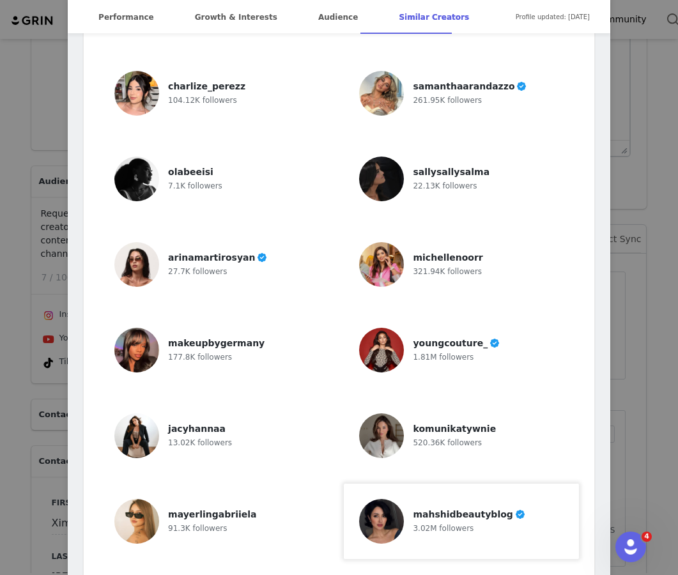
click at [442, 499] on div "mahshidbeautyblog 3.02M followers" at bounding box center [469, 521] width 112 height 45
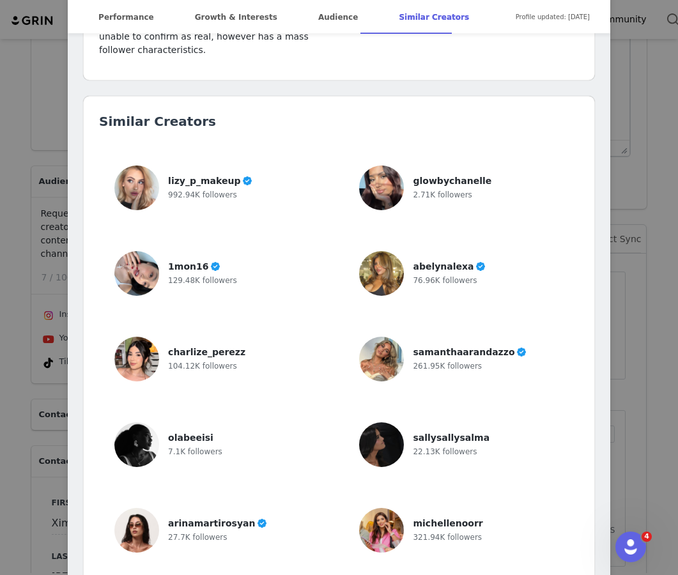
scroll to position [3841, 0]
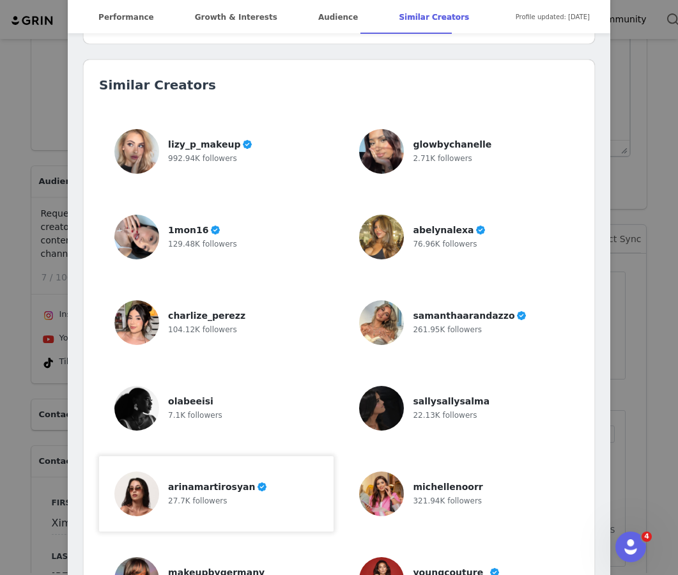
click at [272, 472] on div "arinamartirosyan 27.7K followers" at bounding box center [216, 494] width 204 height 45
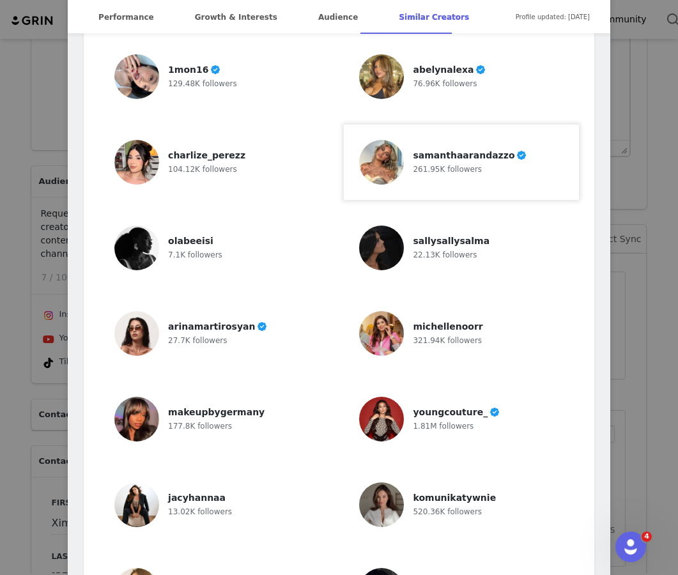
scroll to position [4070, 0]
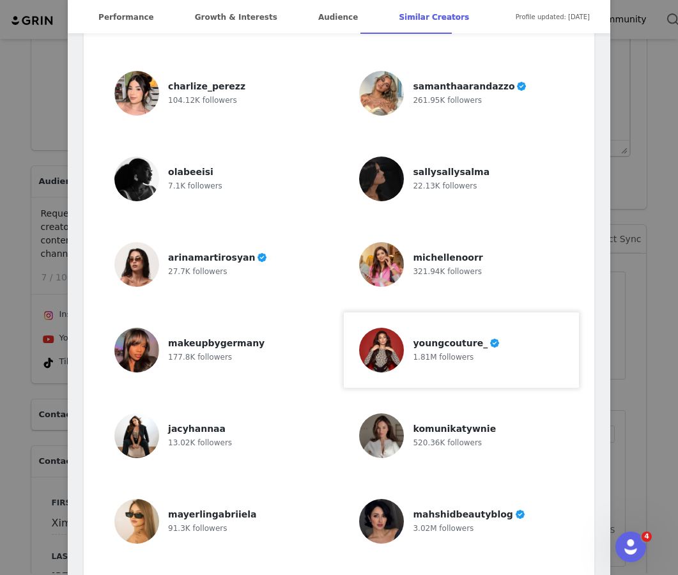
click at [470, 338] on span "youngcouture_" at bounding box center [450, 343] width 75 height 10
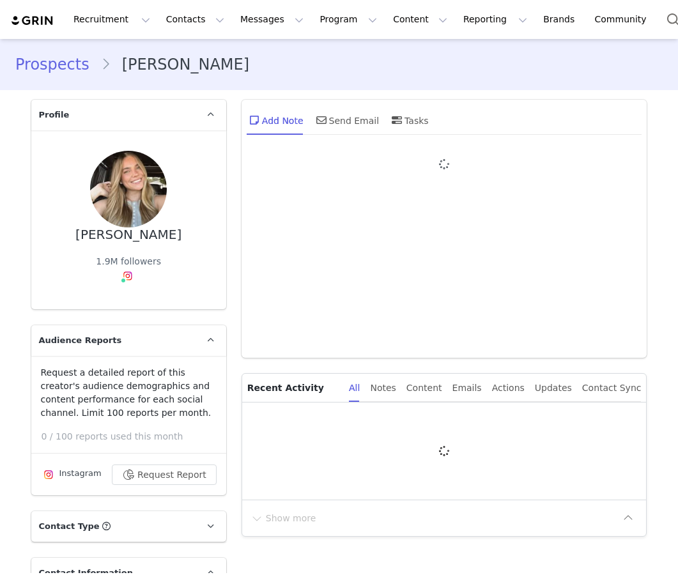
type input "+1 ([GEOGRAPHIC_DATA])"
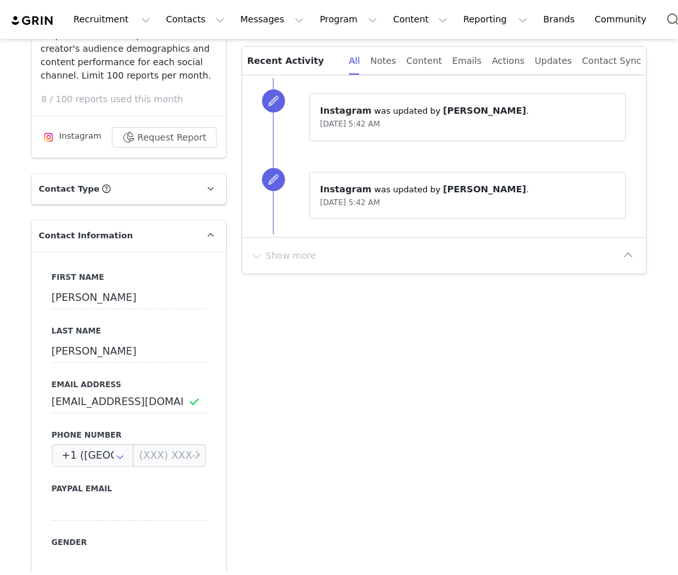
scroll to position [252, 0]
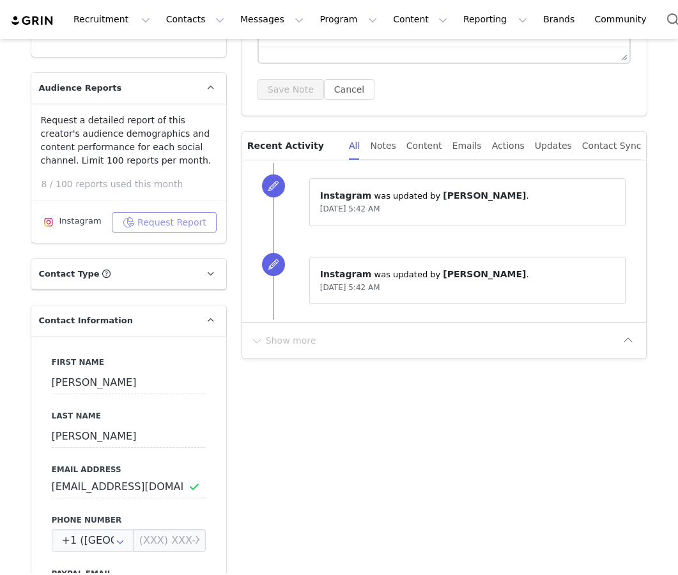
click at [207, 231] on button "Request Report" at bounding box center [164, 222] width 105 height 20
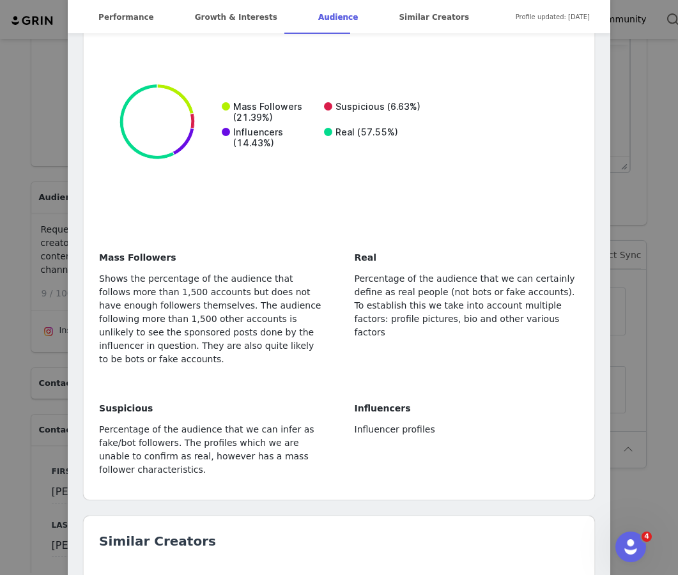
scroll to position [3252, 0]
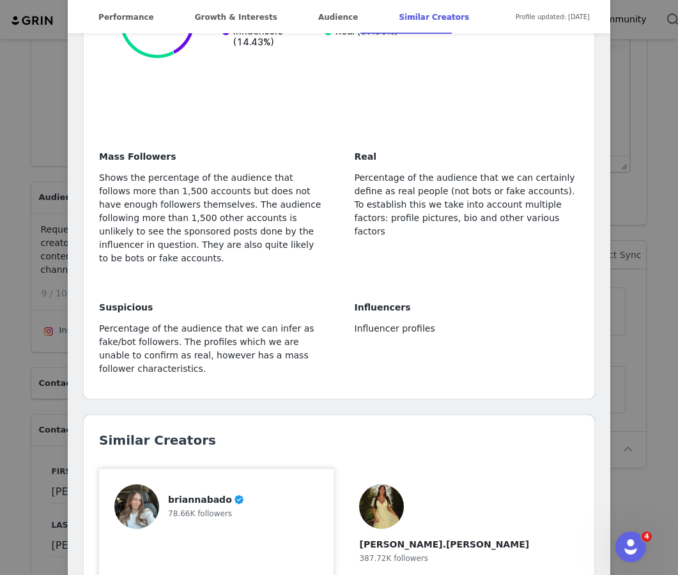
click at [293, 484] on div "briannabado 78.66K followers" at bounding box center [216, 506] width 204 height 45
click at [514, 484] on div "courtney.cahoon 387.72K followers" at bounding box center [461, 528] width 204 height 89
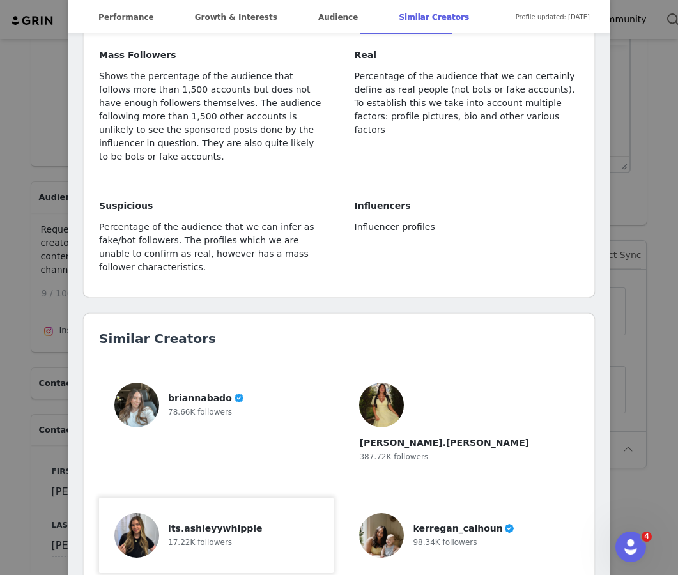
scroll to position [3412, 0]
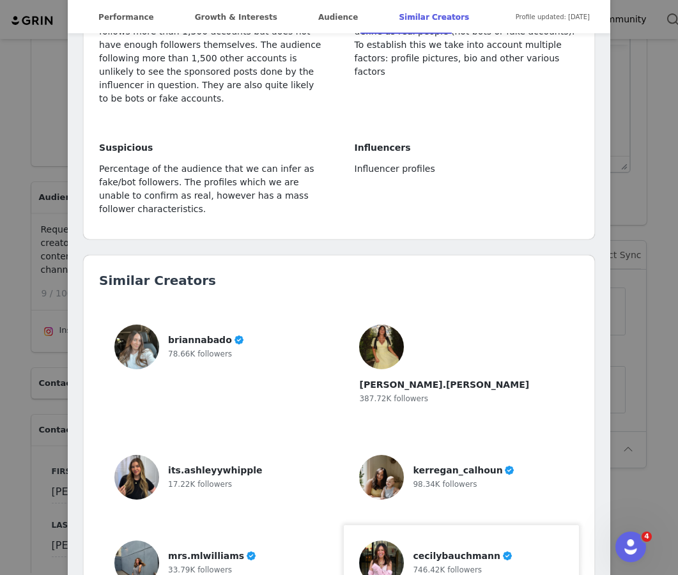
click at [436, 563] on div "746.42K followers" at bounding box center [463, 569] width 100 height 13
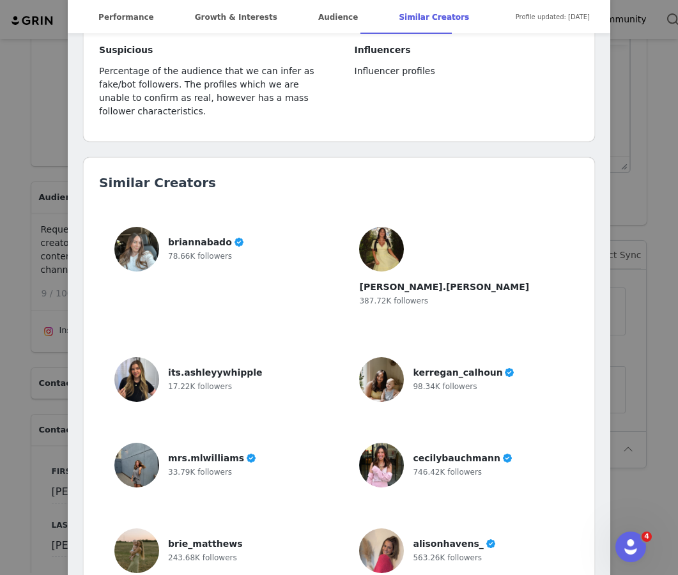
scroll to position [3526, 0]
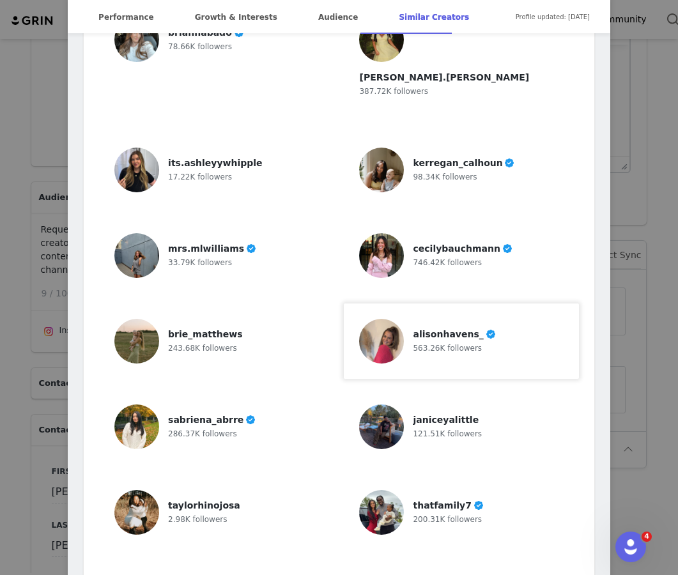
scroll to position [3739, 0]
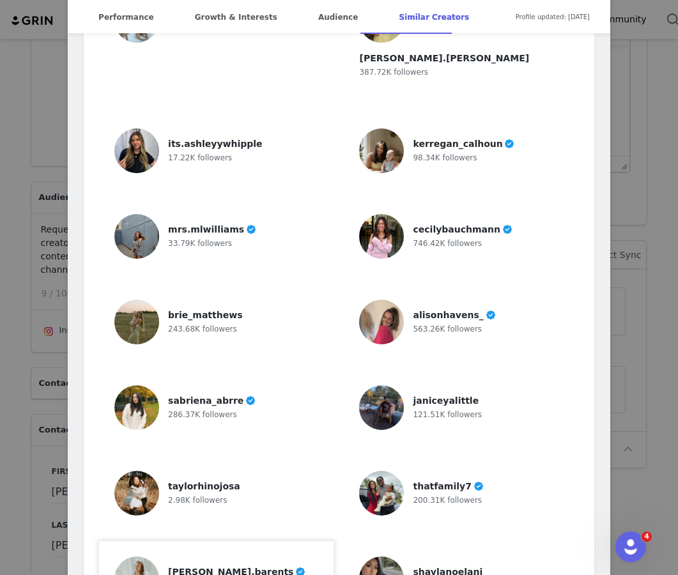
click at [281, 557] on div "mariah.barents 105.46K followers" at bounding box center [216, 579] width 204 height 45
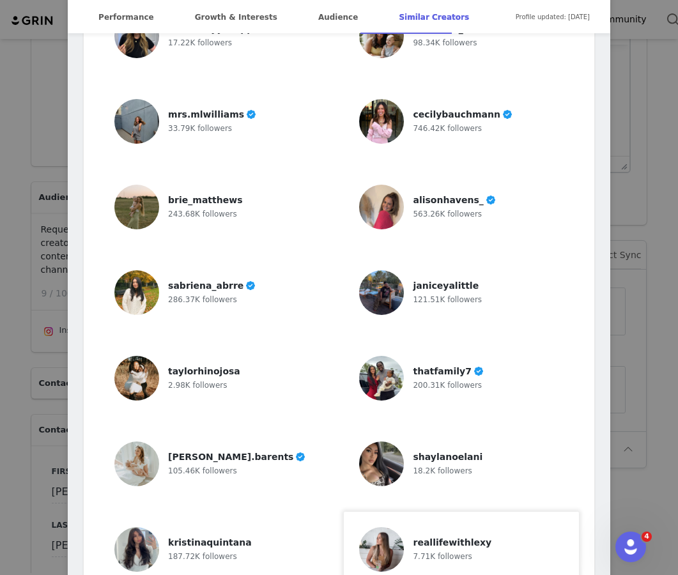
scroll to position [3858, 0]
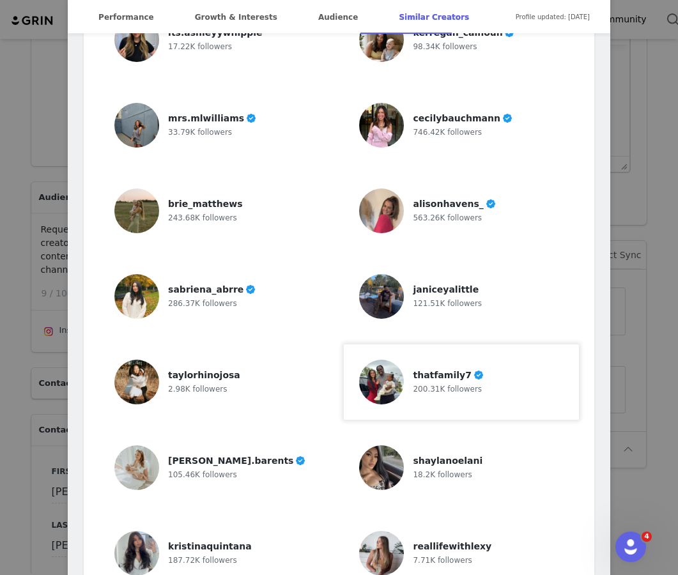
scroll to position [3849, 0]
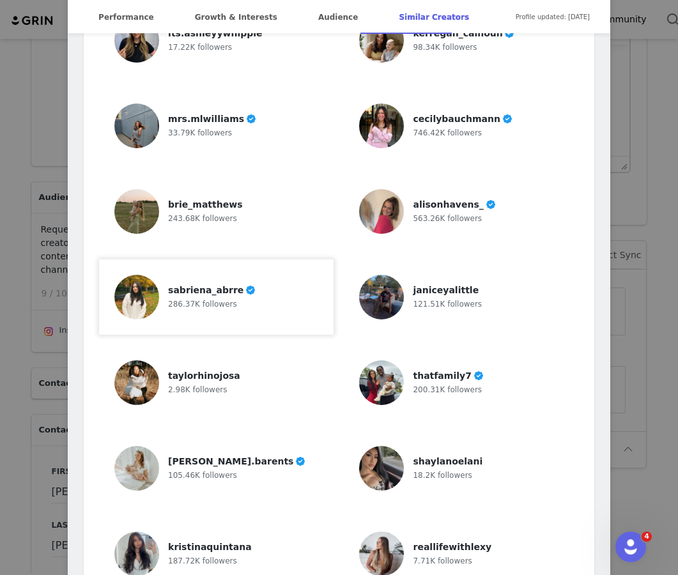
click at [275, 275] on div "sabriena_abrre 286.37K followers" at bounding box center [216, 297] width 204 height 45
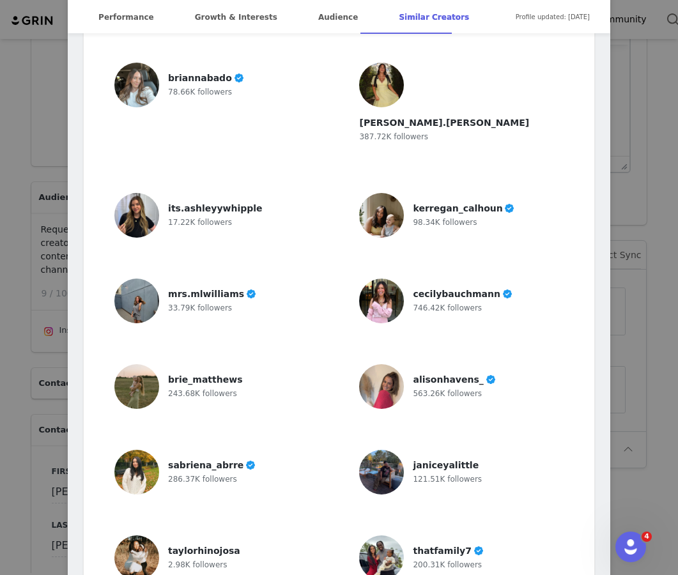
scroll to position [3858, 0]
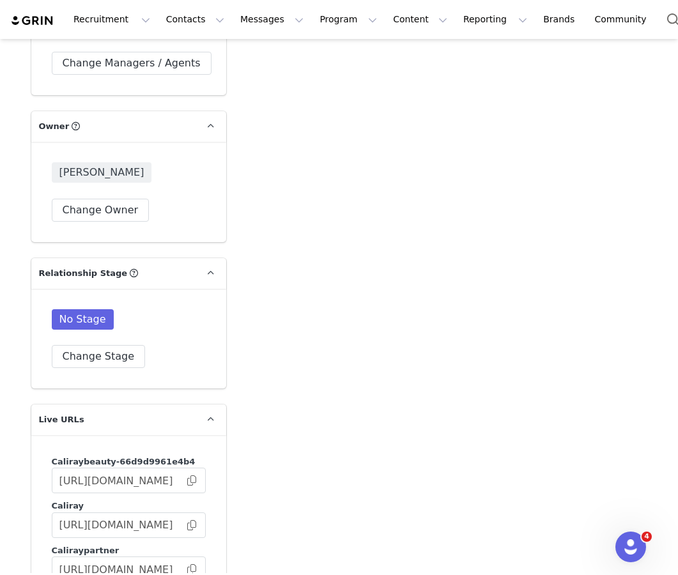
scroll to position [1948, 0]
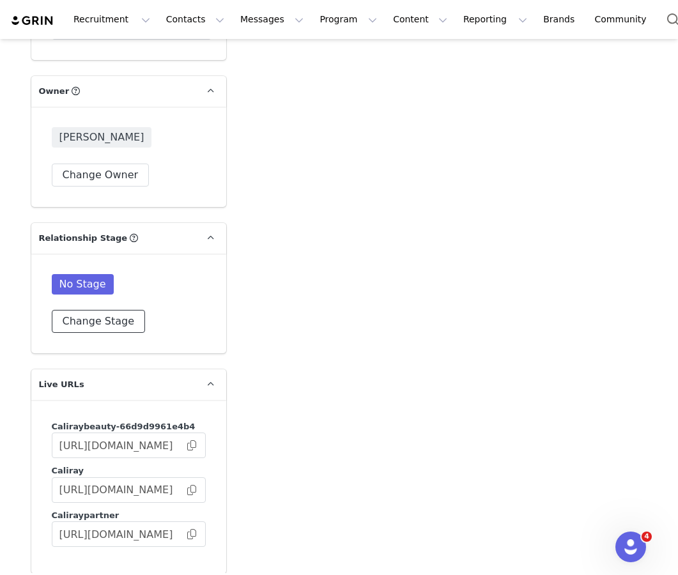
click at [98, 318] on button "Change Stage" at bounding box center [99, 321] width 94 height 23
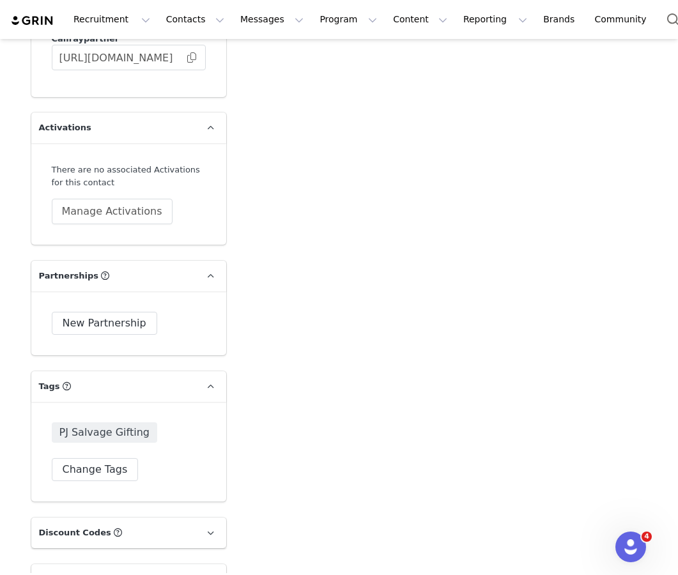
scroll to position [2555, 0]
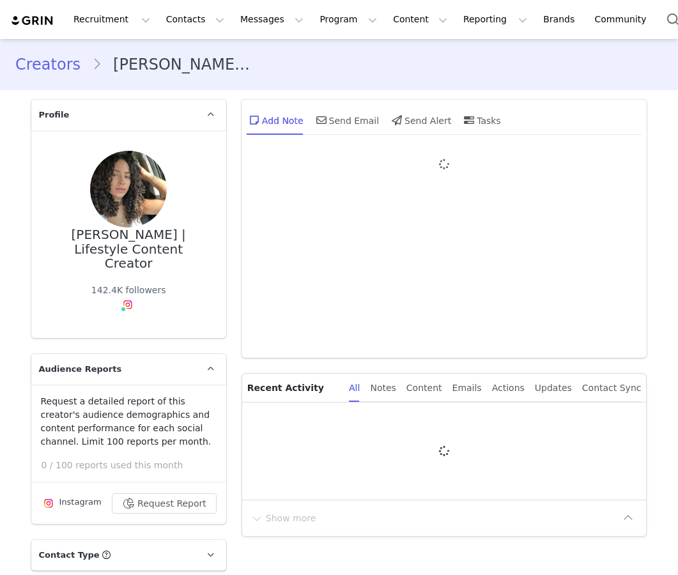
type input "+1 ([GEOGRAPHIC_DATA])"
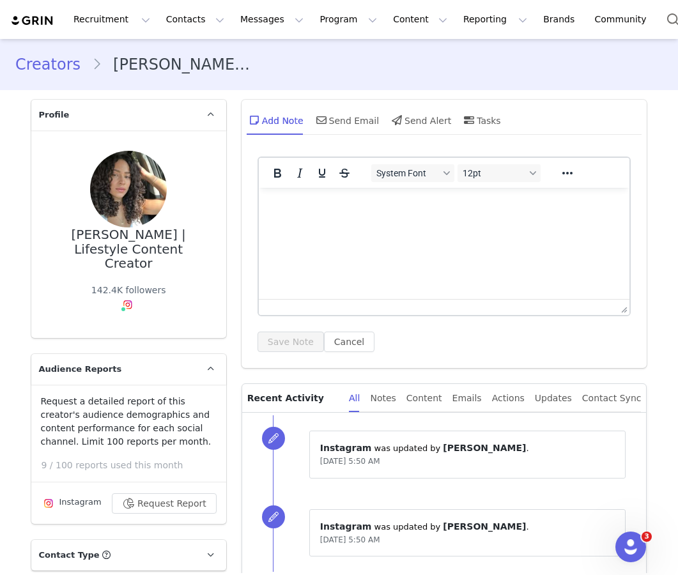
click at [143, 234] on div "[PERSON_NAME] | Lifestyle Content Creator" at bounding box center [129, 248] width 154 height 43
click at [211, 112] on icon at bounding box center [210, 115] width 7 height 8
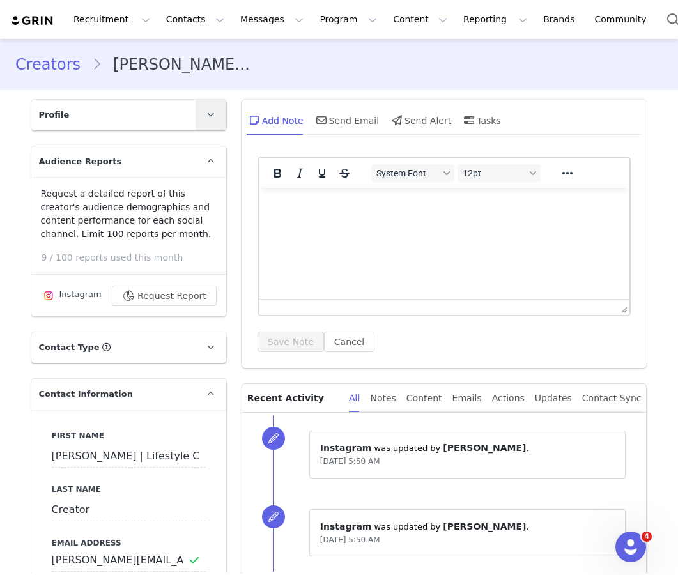
click at [211, 112] on icon at bounding box center [210, 115] width 7 height 8
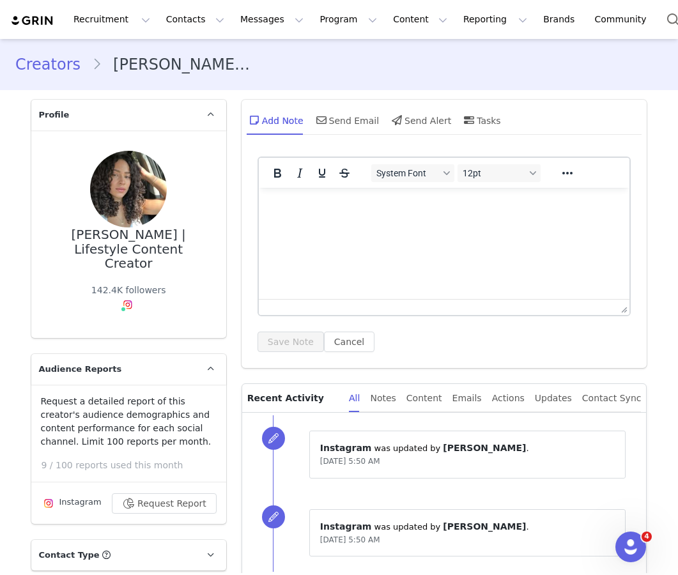
click at [163, 217] on div "[PERSON_NAME] | Lifestyle Content Creator 142.4K followers Instagram ( @adriann…" at bounding box center [129, 234] width 154 height 167
drag, startPoint x: 176, startPoint y: 233, endPoint x: 193, endPoint y: 274, distance: 44.4
click at [194, 273] on div "[PERSON_NAME] | Lifestyle Content Creator 142.4K followers Instagram ( @adriann…" at bounding box center [129, 234] width 154 height 167
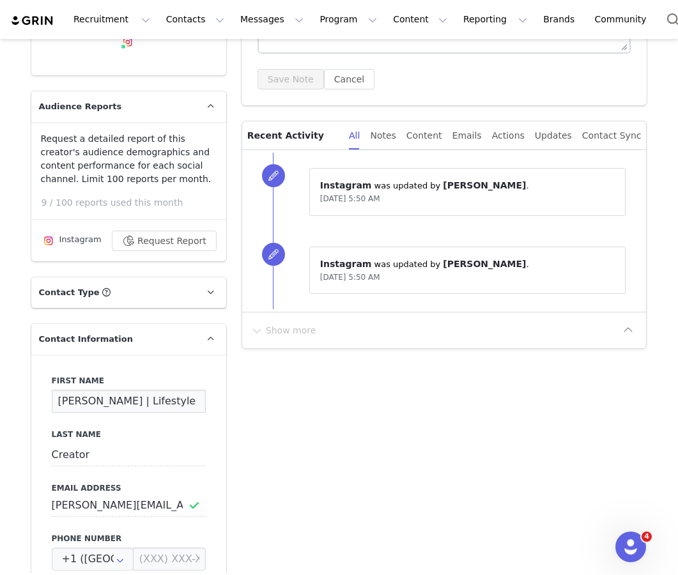
scroll to position [0, 29]
drag, startPoint x: 137, startPoint y: 389, endPoint x: 231, endPoint y: 398, distance: 95.0
click at [130, 390] on input "Adrianna Santiago | Lifestyle Content" at bounding box center [129, 401] width 154 height 23
drag, startPoint x: 113, startPoint y: 388, endPoint x: 192, endPoint y: 406, distance: 80.6
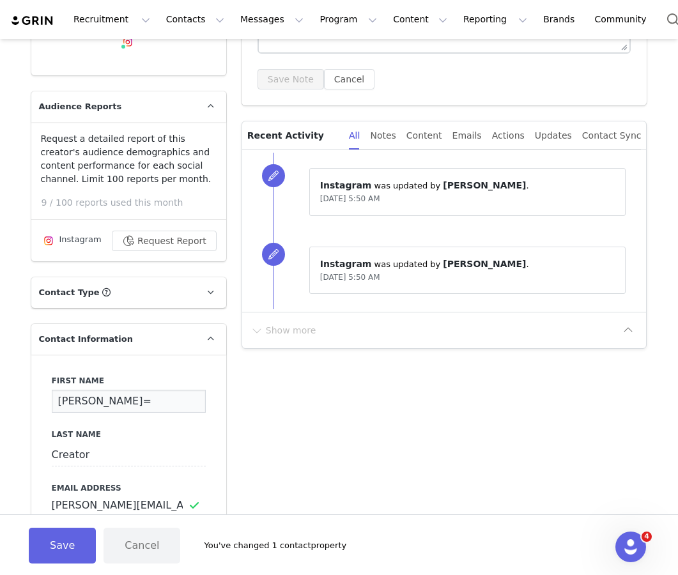
scroll to position [0, 0]
type input "Adrianna Santiago"
click at [82, 539] on button "Save" at bounding box center [62, 546] width 67 height 36
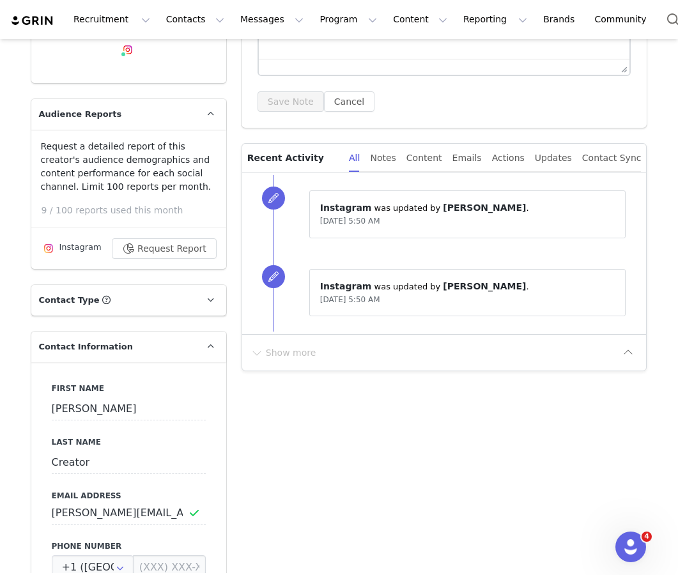
scroll to position [428, 0]
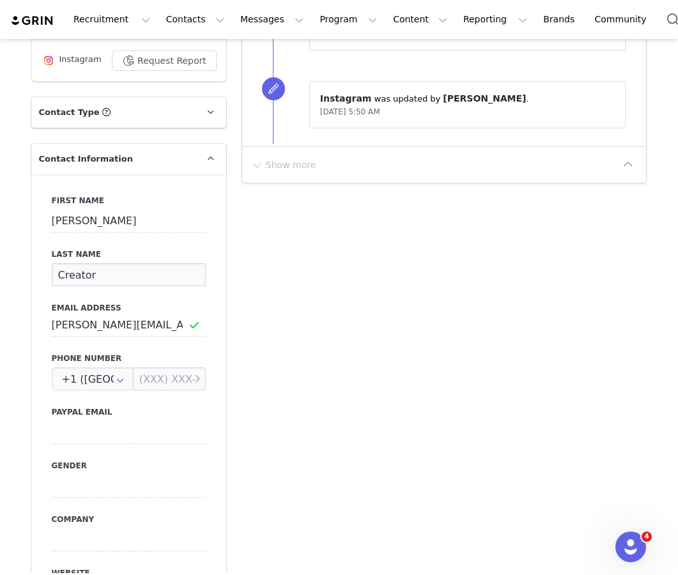
drag, startPoint x: 121, startPoint y: 271, endPoint x: 73, endPoint y: 268, distance: 48.6
click at [73, 268] on input "Creator" at bounding box center [129, 274] width 154 height 23
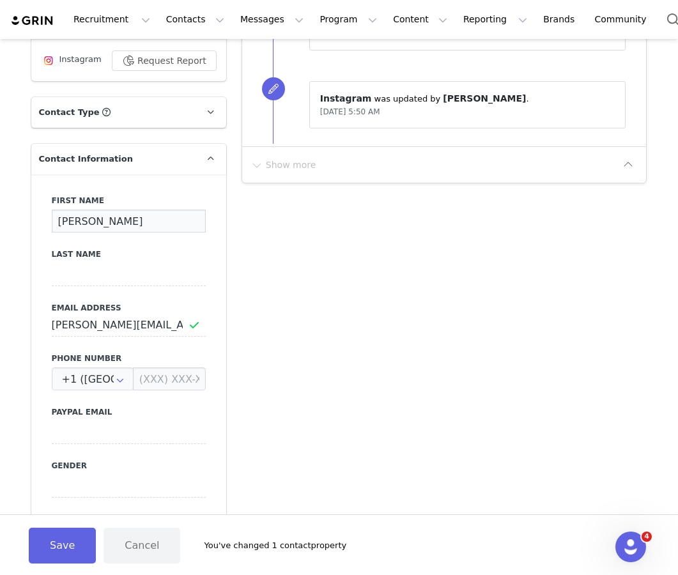
click at [116, 210] on input "Adrianna Santiago" at bounding box center [129, 221] width 154 height 23
click at [122, 210] on input "Adrianna Santiago" at bounding box center [129, 221] width 154 height 23
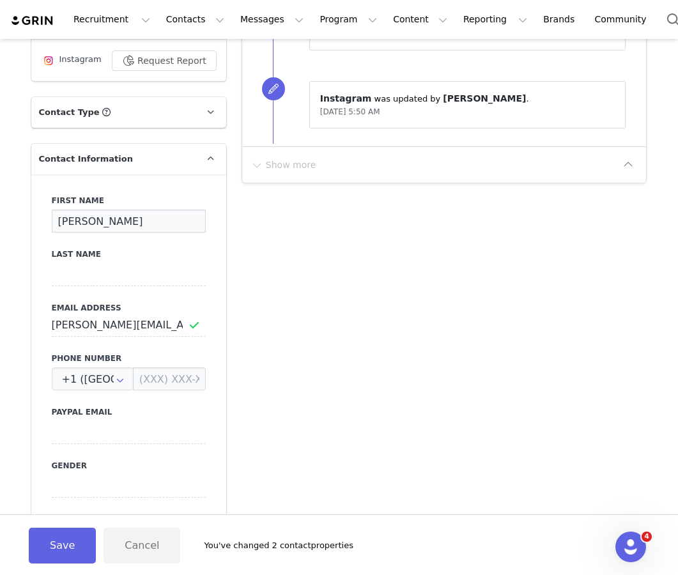
type input "Adrianna"
click at [98, 263] on input at bounding box center [129, 274] width 154 height 23
paste input "Santiago"
type input "Santiago"
click at [63, 534] on button "Save" at bounding box center [62, 546] width 67 height 36
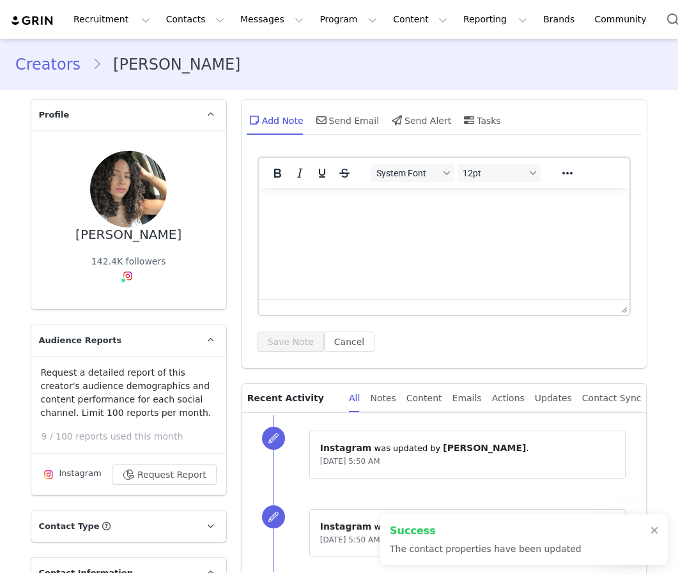
scroll to position [1, 0]
click at [162, 471] on button "Request Report" at bounding box center [164, 474] width 105 height 20
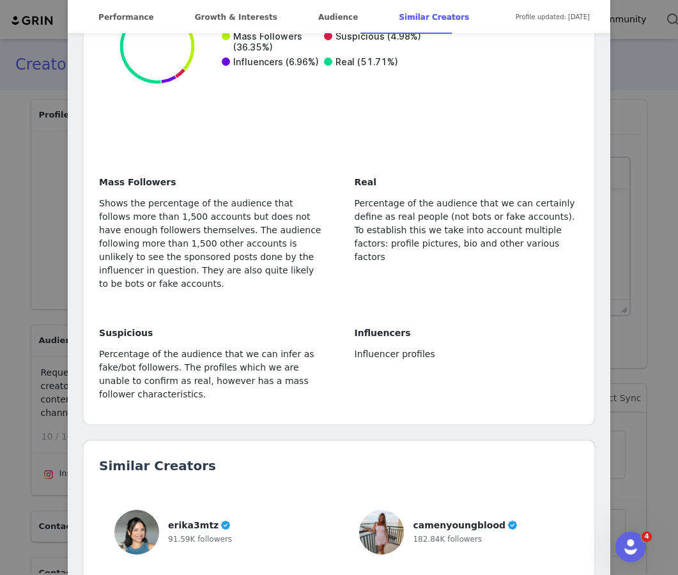
scroll to position [3445, 0]
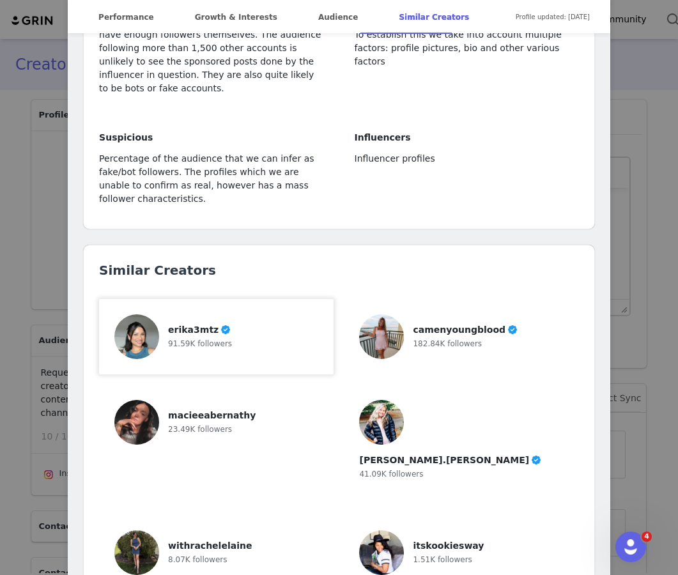
click at [284, 314] on div "erika3mtz 91.59K followers" at bounding box center [216, 336] width 204 height 45
click at [487, 337] on div "182.84K followers" at bounding box center [465, 343] width 105 height 13
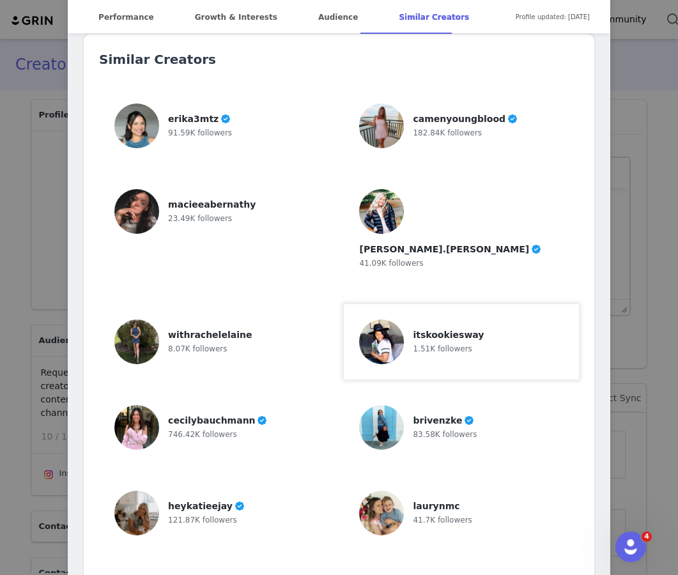
scroll to position [3714, 0]
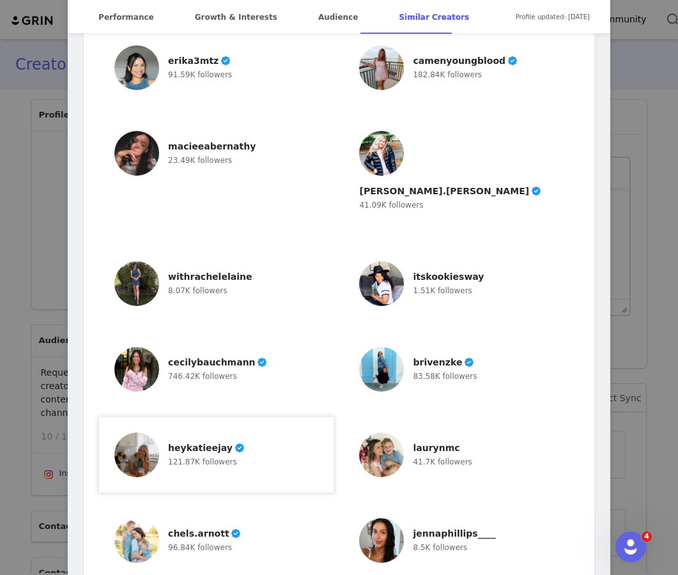
click at [227, 455] on div "121.87K followers" at bounding box center [206, 461] width 77 height 13
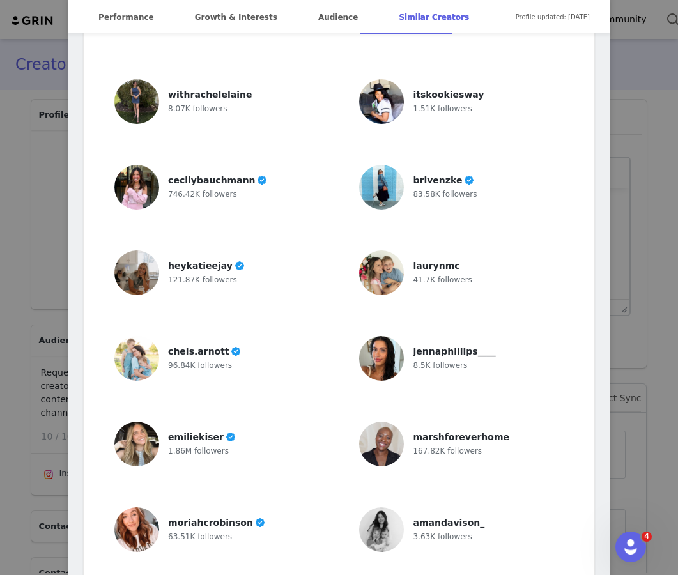
scroll to position [3894, 0]
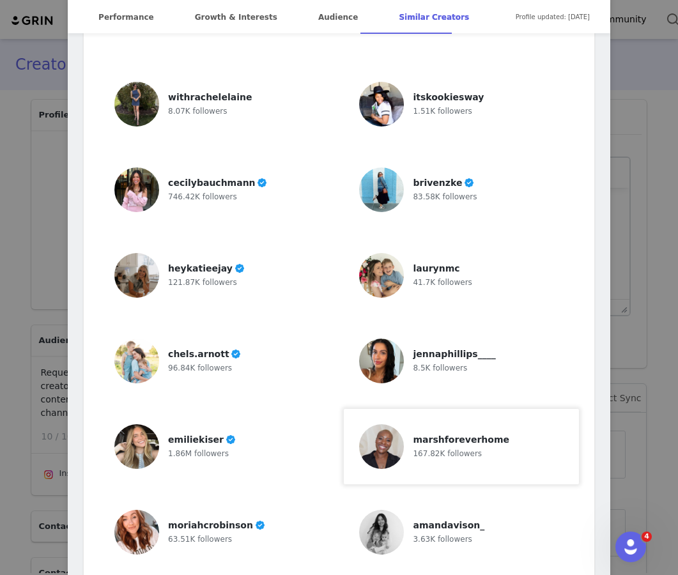
click at [466, 434] on span "marshforeverhome" at bounding box center [461, 439] width 96 height 10
click at [639, 201] on div "Adrianna Santiago | Lifestyle Content Creator Verified @adriannaasantiago 📍Phil…" at bounding box center [339, 287] width 678 height 575
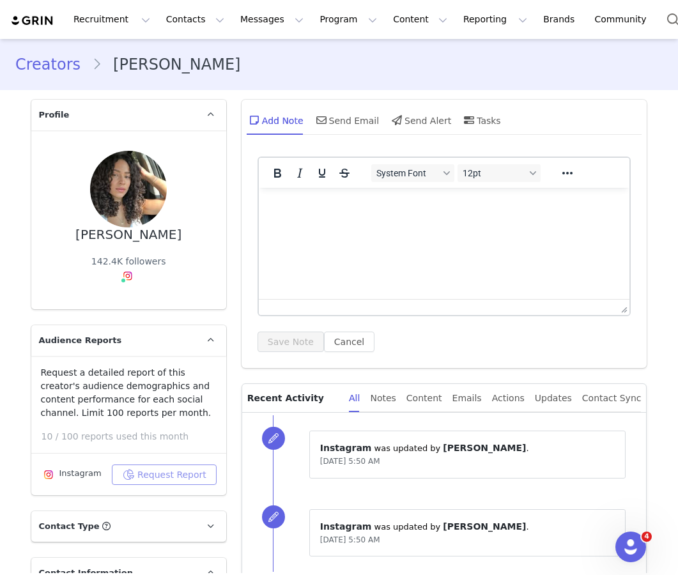
scroll to position [0, 0]
click at [385, 22] on button "Content Content" at bounding box center [420, 19] width 70 height 29
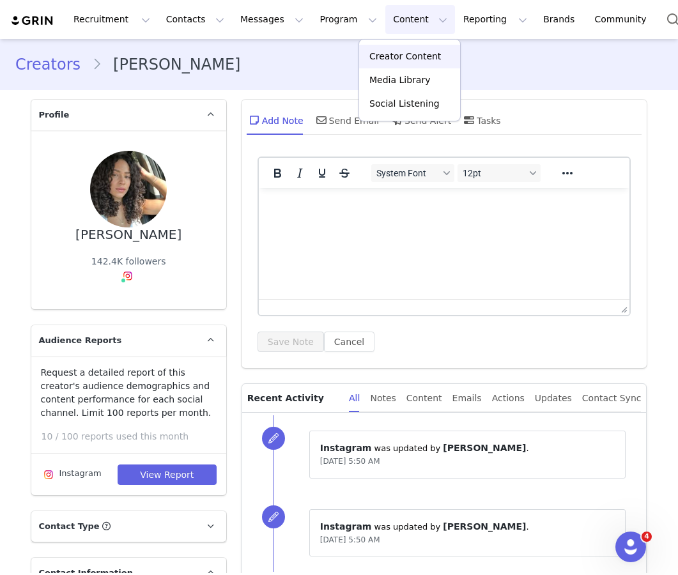
click at [395, 58] on p "Creator Content" at bounding box center [405, 56] width 72 height 13
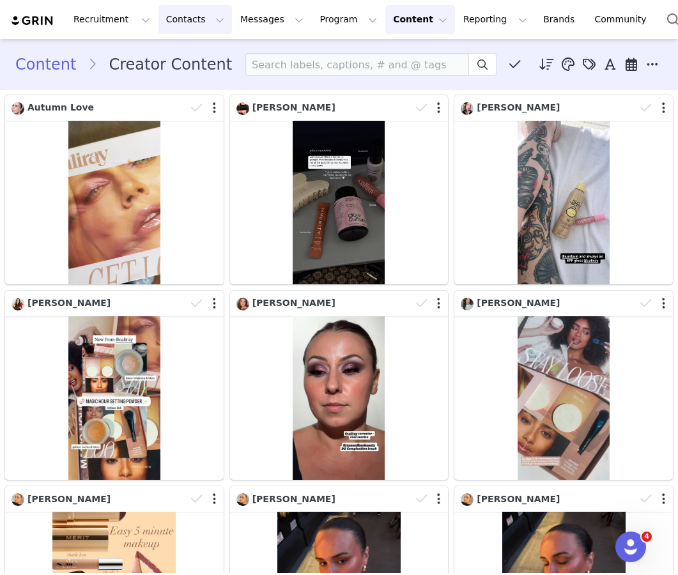
click at [203, 8] on button "Contacts Contacts" at bounding box center [194, 19] width 73 height 29
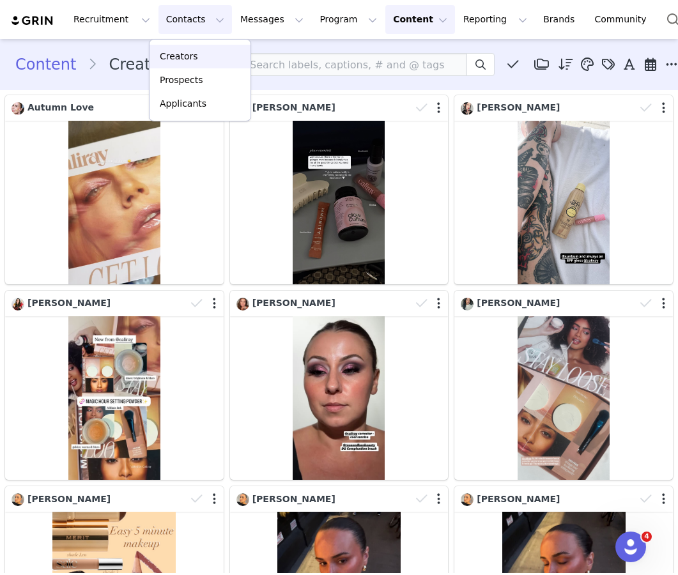
click at [194, 64] on link "Creators" at bounding box center [200, 57] width 101 height 24
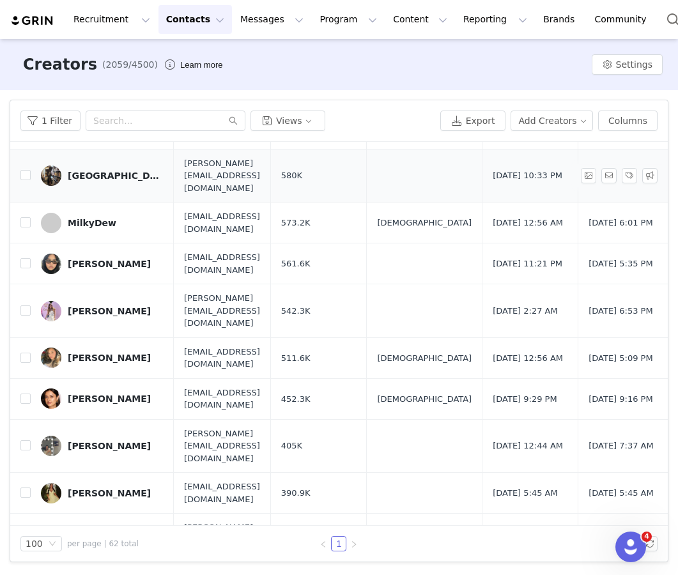
scroll to position [900, 0]
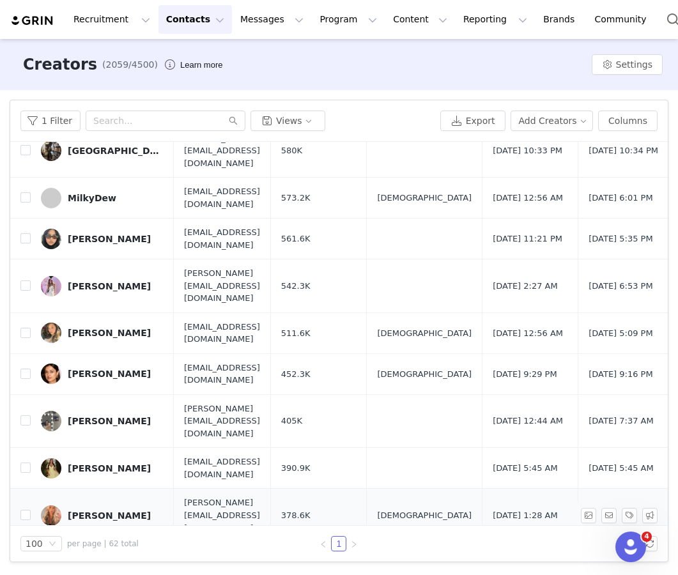
click at [91, 505] on link "[PERSON_NAME]" at bounding box center [102, 515] width 123 height 20
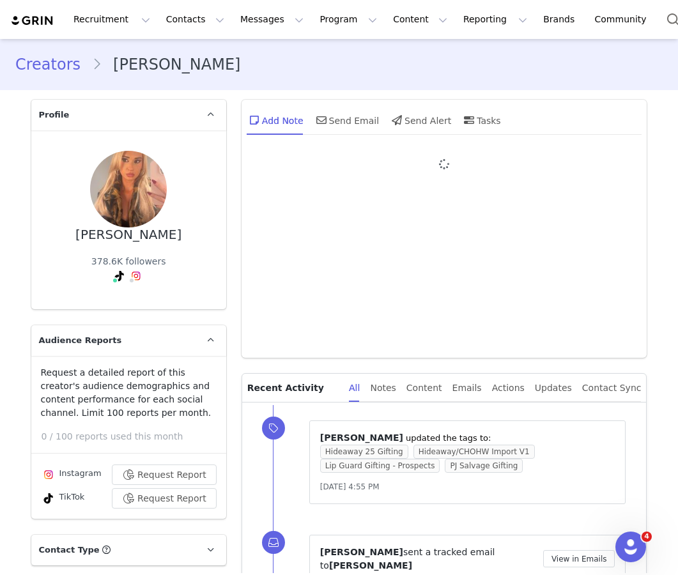
type input "+1 (United States)"
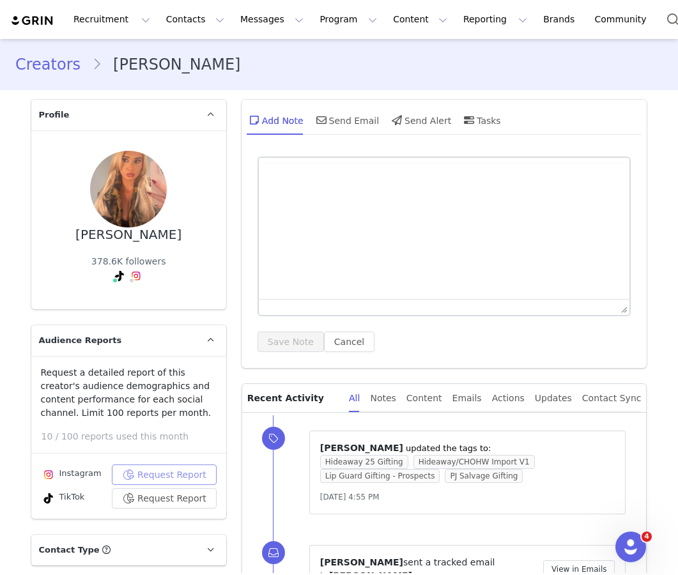
click at [155, 468] on button "Request Report" at bounding box center [164, 475] width 105 height 20
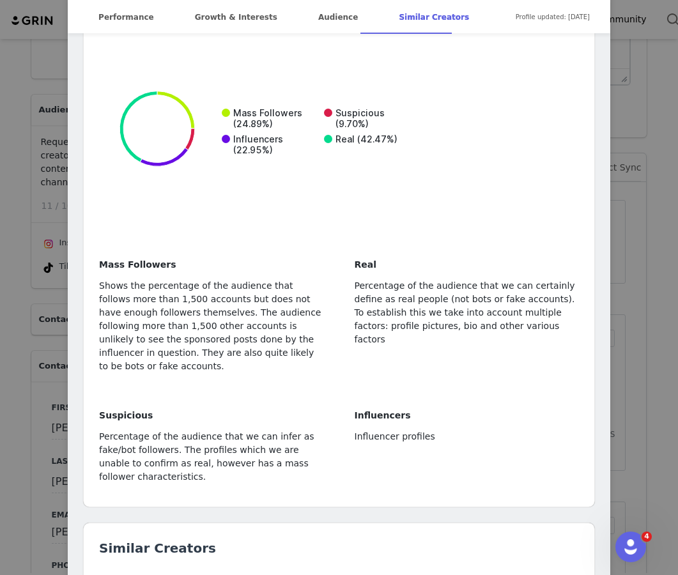
scroll to position [2571, 0]
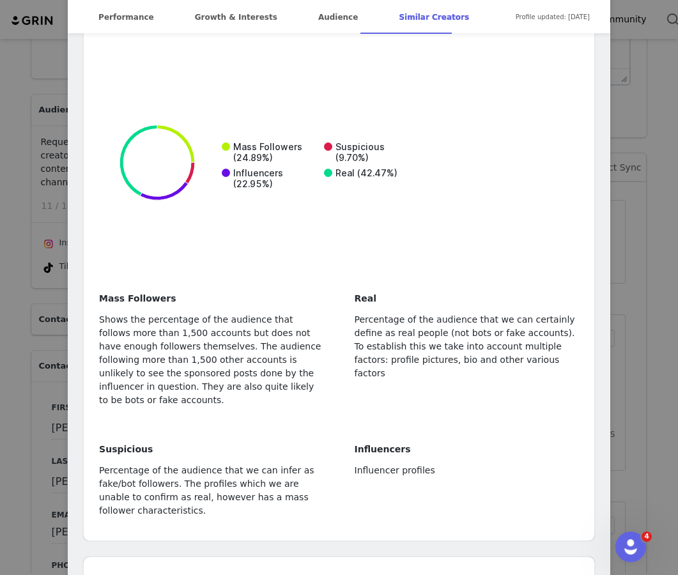
click at [631, 204] on div "Brooke Carlson @brookecarls0nn texas beauty + lifestyle collab✉️: brookecarlson…" at bounding box center [339, 287] width 678 height 575
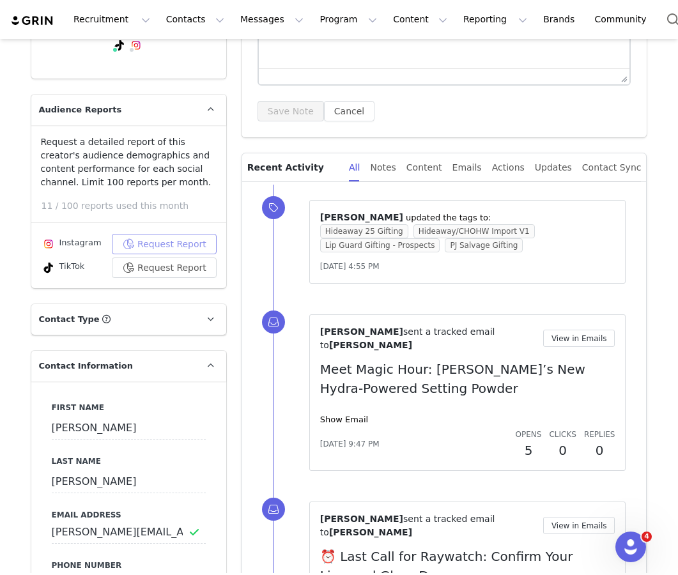
scroll to position [0, 0]
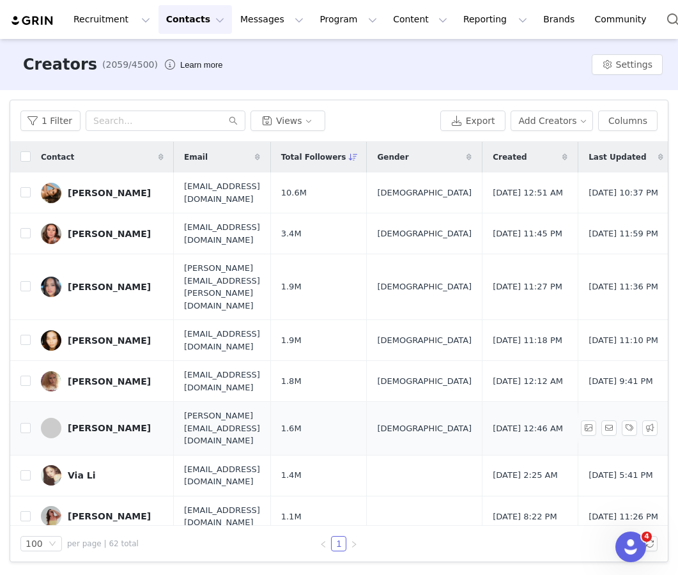
click at [110, 423] on div "[PERSON_NAME]" at bounding box center [109, 428] width 83 height 10
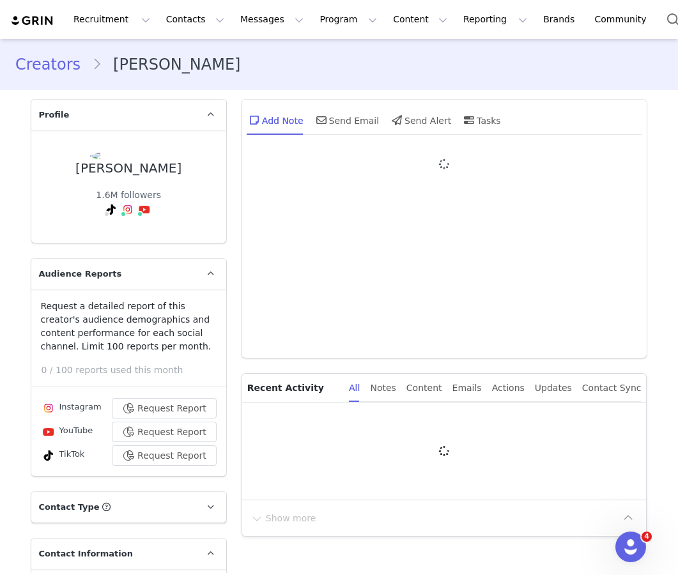
type input "+1 (United States)"
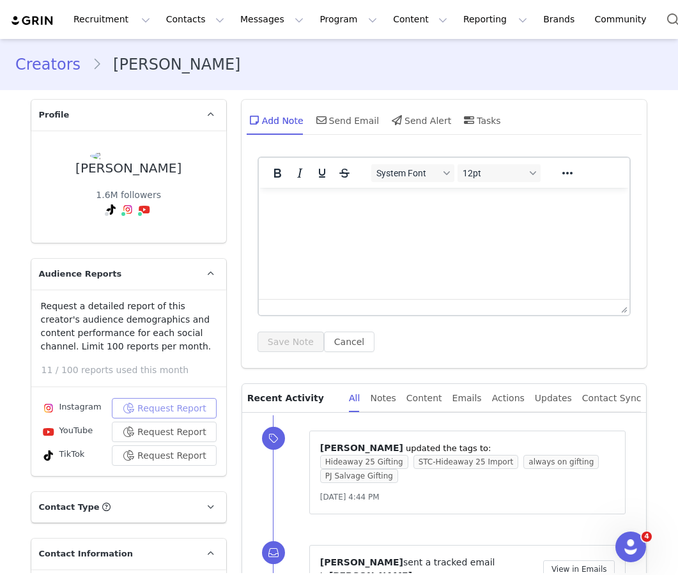
click at [168, 398] on button "Request Report" at bounding box center [164, 408] width 105 height 20
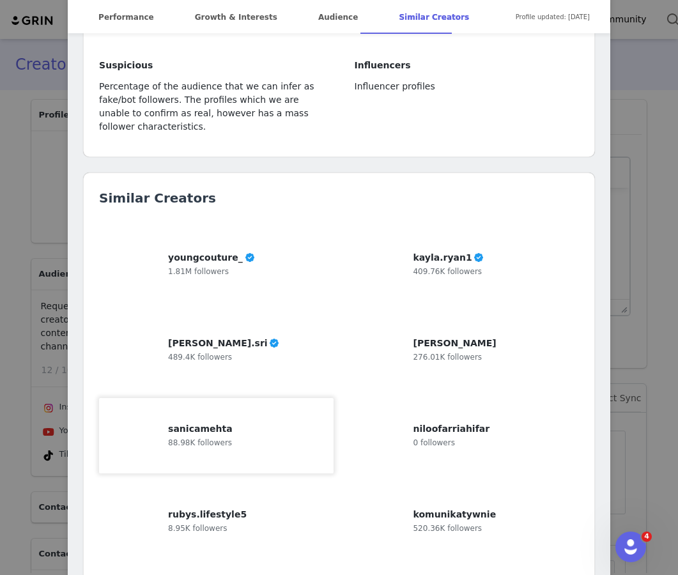
scroll to position [3654, 0]
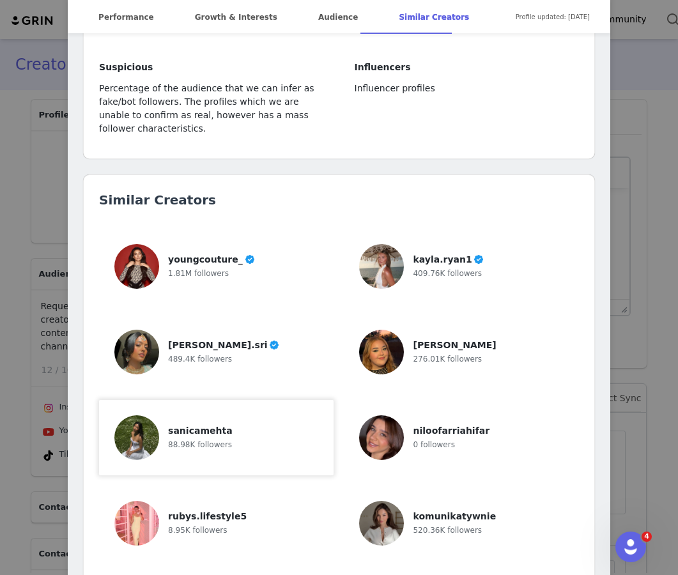
click at [170, 426] on span "sanicamehta" at bounding box center [200, 431] width 64 height 10
click at [417, 352] on div "276.01K followers" at bounding box center [455, 358] width 84 height 13
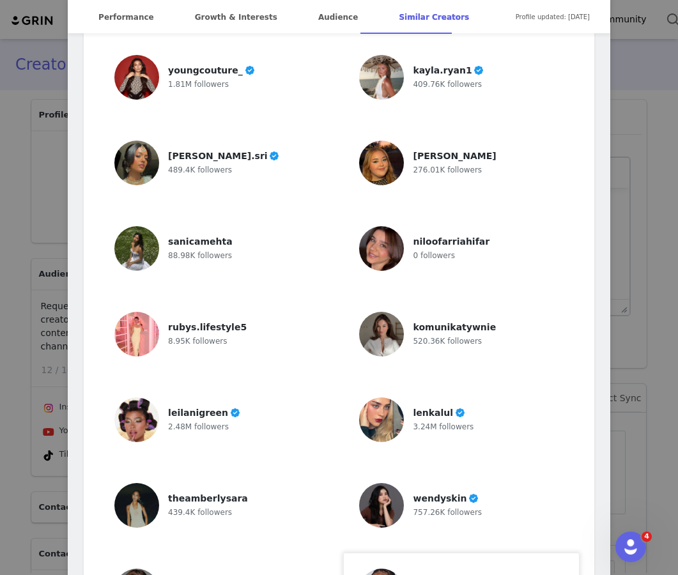
click at [426, 574] on span "makeupbyemani" at bounding box center [454, 584] width 83 height 10
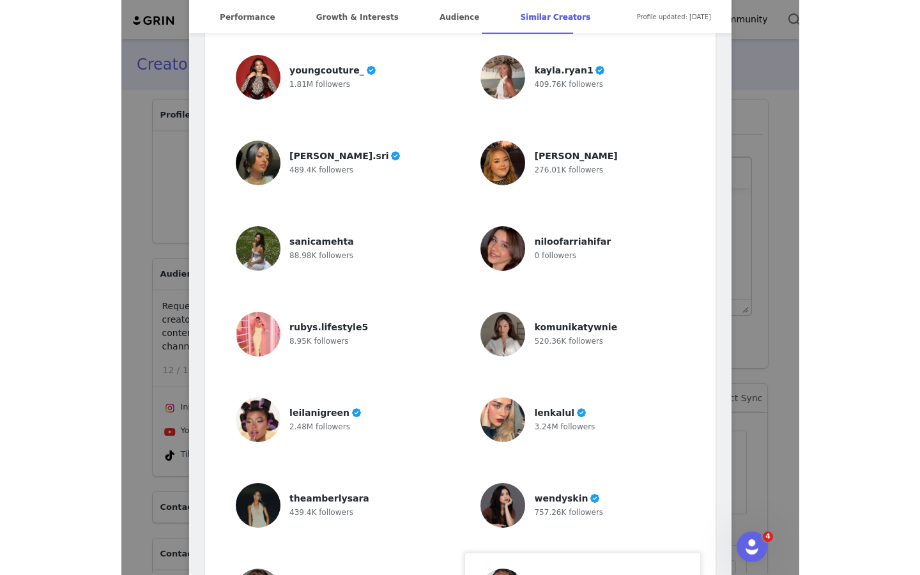
scroll to position [4058, 0]
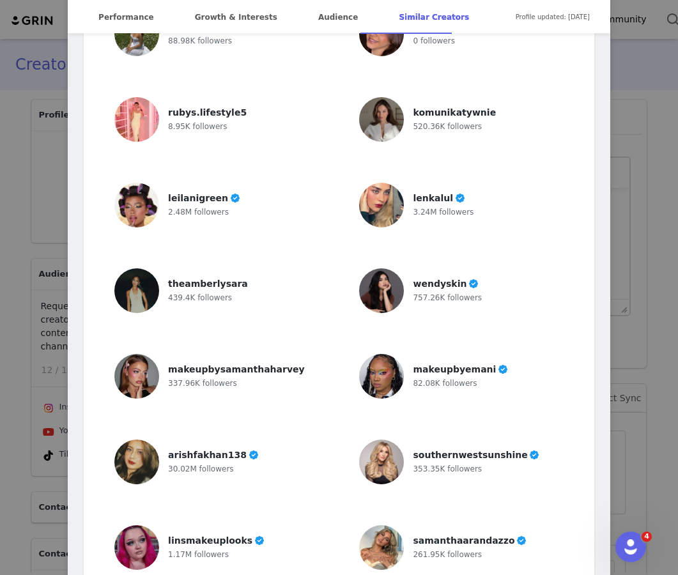
click at [479, 462] on div "353.35K followers" at bounding box center [476, 468] width 127 height 13
click at [233, 440] on div "arishfakhan138 30.02M followers" at bounding box center [213, 462] width 91 height 45
click at [287, 268] on div "theamberlysara 439.4K followers" at bounding box center [216, 290] width 204 height 45
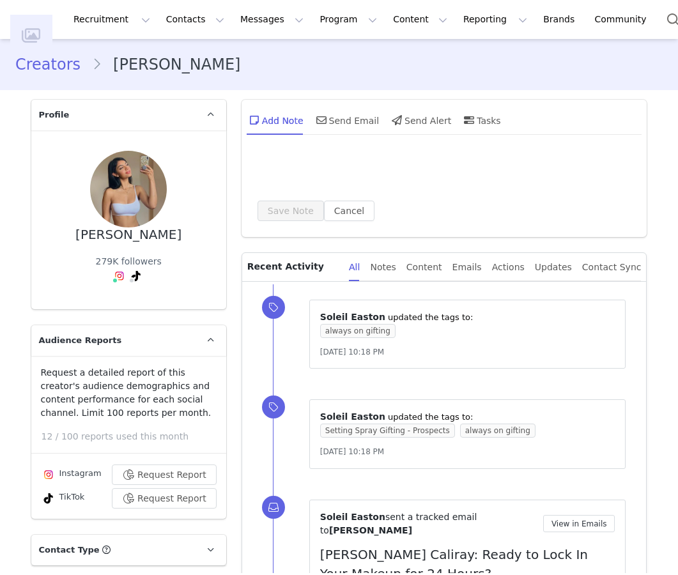
type input "+1 ([GEOGRAPHIC_DATA])"
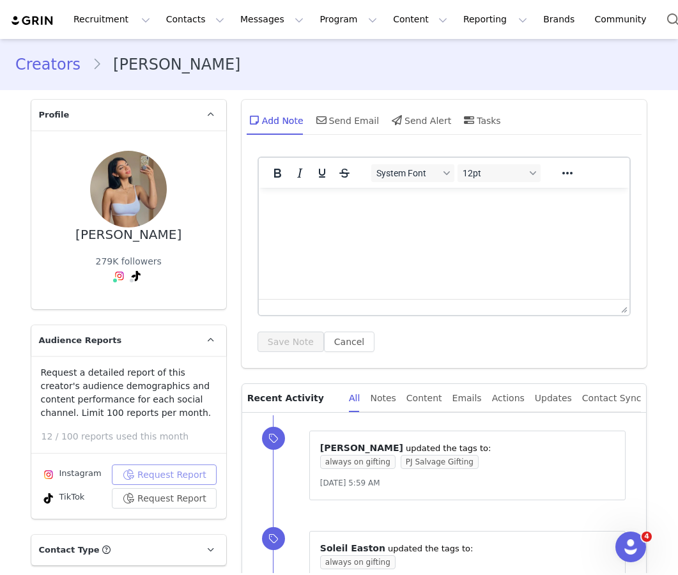
click at [169, 472] on button "Request Report" at bounding box center [164, 475] width 105 height 20
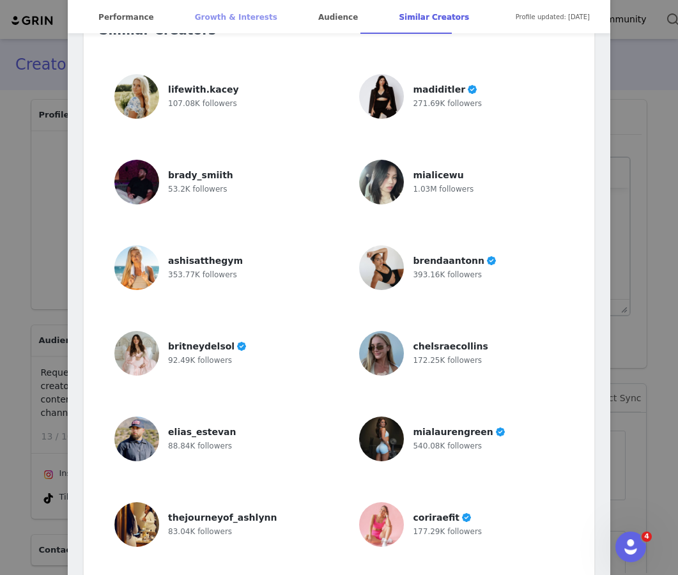
scroll to position [3926, 0]
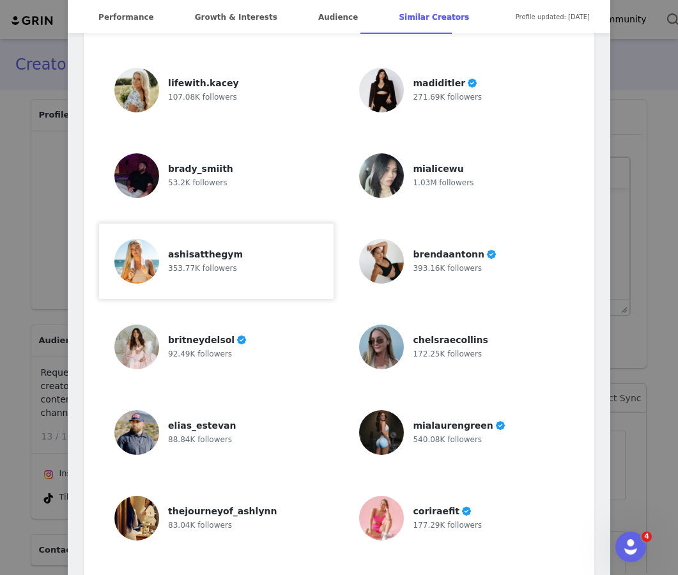
click at [245, 239] on div "ashisatthegym 353.77K followers" at bounding box center [216, 261] width 204 height 45
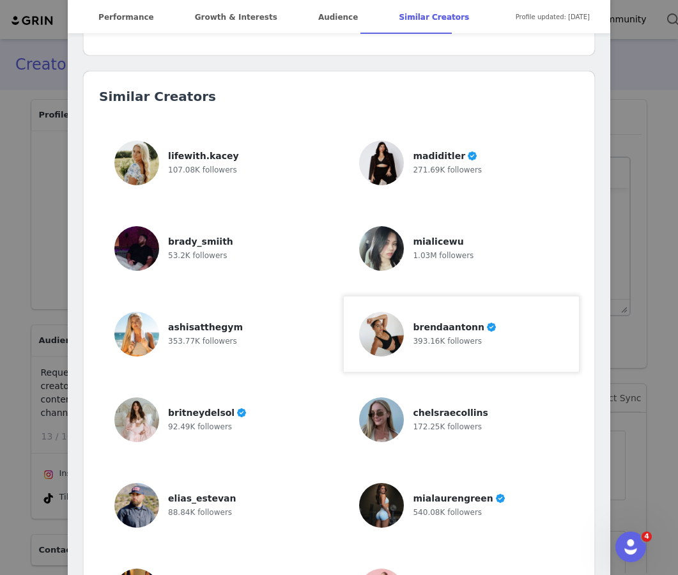
scroll to position [3852, 0]
click at [270, 141] on div "lifewith.kacey 107.08K followers" at bounding box center [216, 163] width 204 height 45
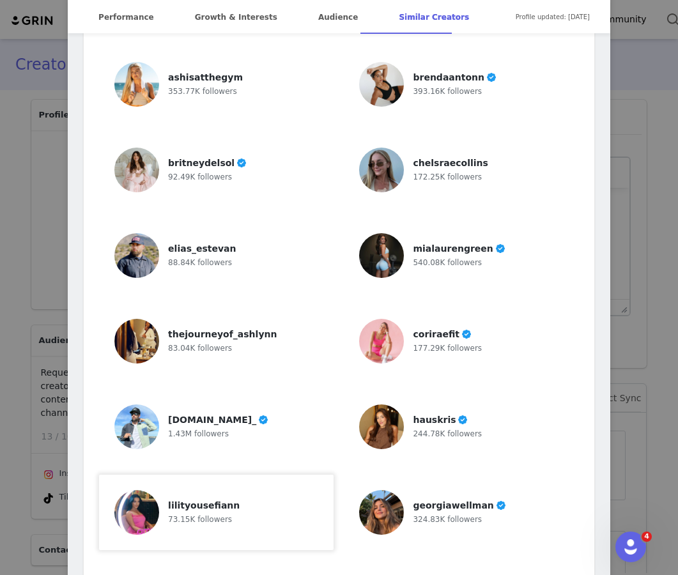
scroll to position [4234, 0]
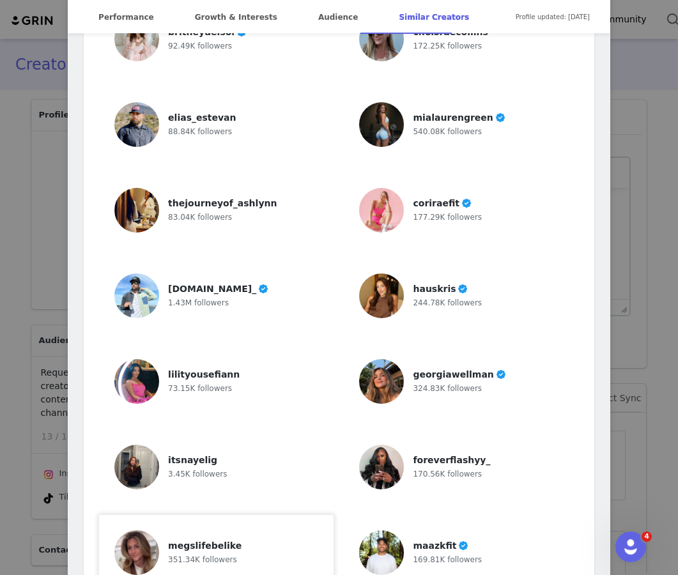
click at [219, 539] on div "megslifebelike" at bounding box center [205, 545] width 75 height 13
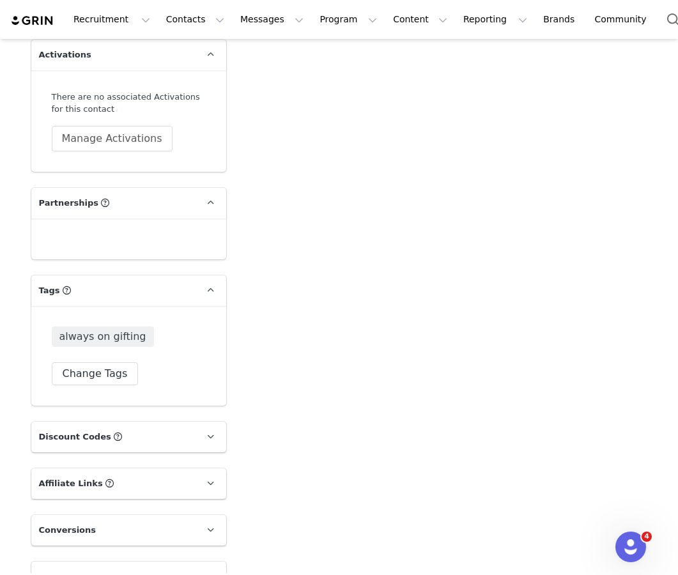
scroll to position [2549, 0]
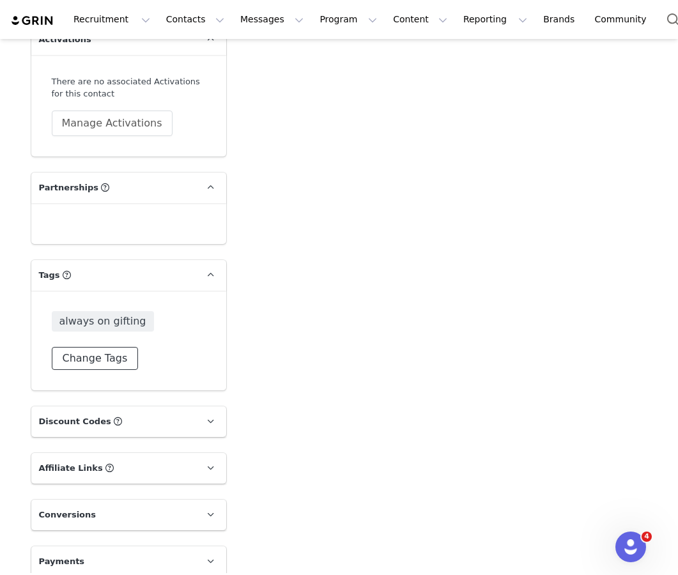
click at [81, 348] on button "Change Tags" at bounding box center [95, 358] width 87 height 23
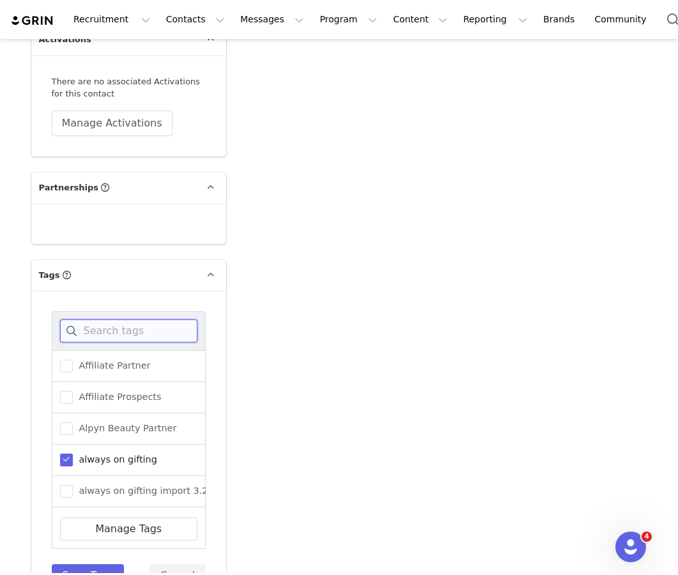
click at [158, 319] on input at bounding box center [128, 330] width 137 height 23
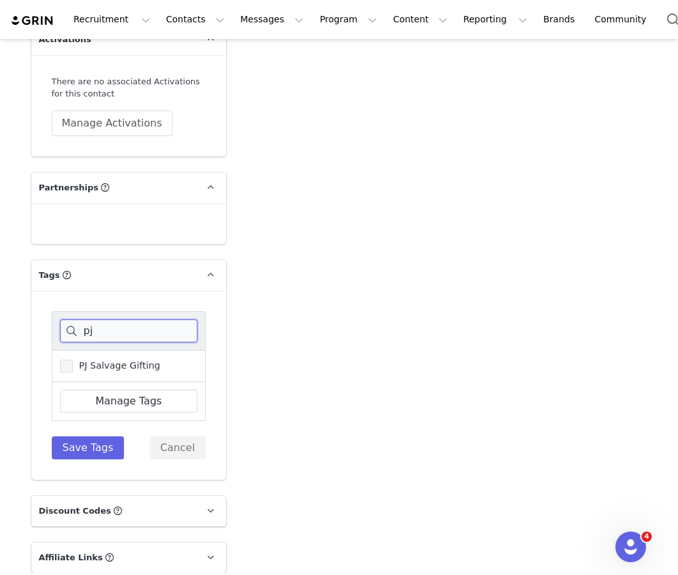
type input "pj"
click at [144, 358] on label "PJ Salvage Gifting" at bounding box center [110, 365] width 100 height 15
click at [73, 360] on input "PJ Salvage Gifting" at bounding box center [73, 360] width 0 height 0
click at [87, 436] on button "Save Tags" at bounding box center [88, 447] width 73 height 23
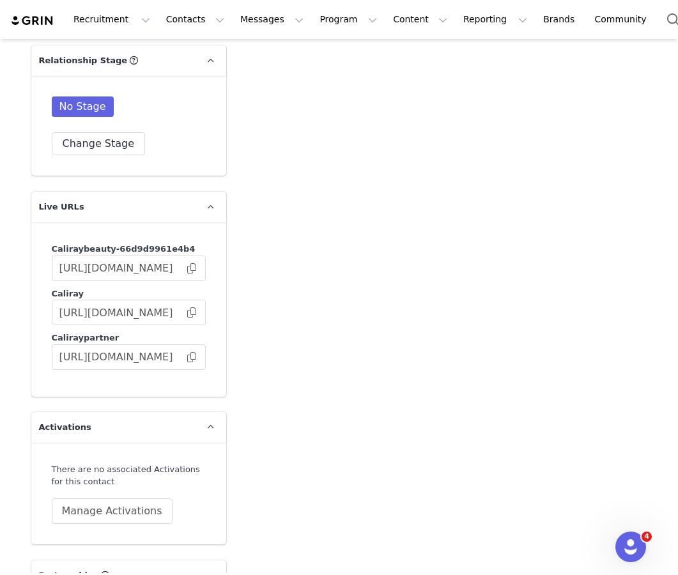
scroll to position [2105, 0]
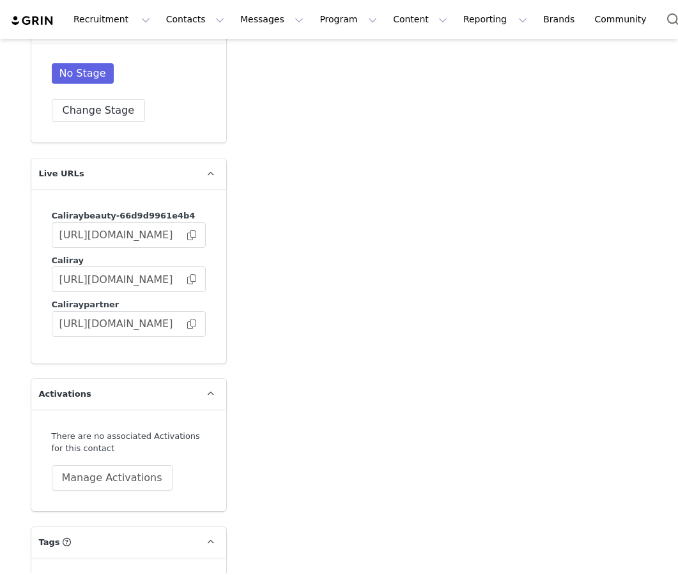
scroll to position [2299, 0]
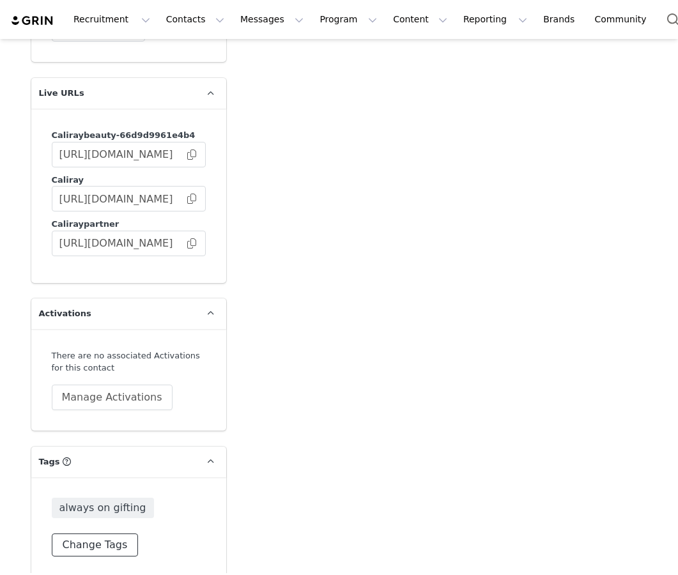
click at [116, 541] on button "Change Tags" at bounding box center [95, 545] width 87 height 23
click at [167, 511] on input at bounding box center [128, 517] width 137 height 23
type input "pj"
click at [151, 546] on span "PJ Salvage Gifting" at bounding box center [117, 552] width 88 height 12
click at [73, 546] on input "PJ Salvage Gifting" at bounding box center [73, 546] width 0 height 0
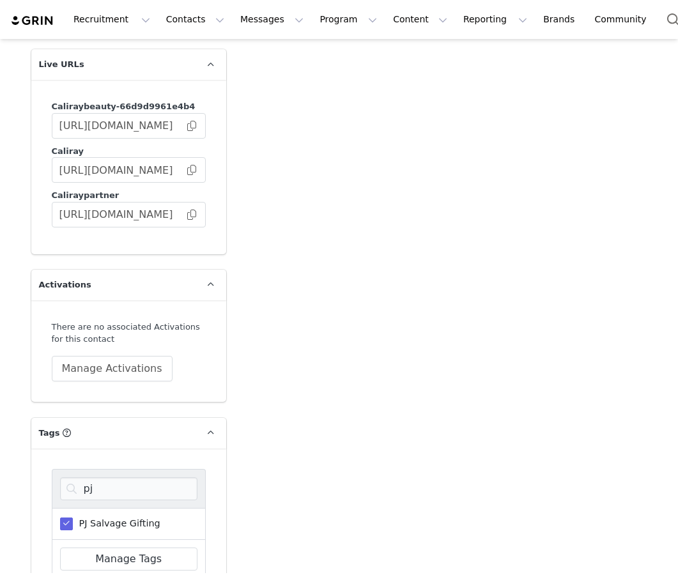
scroll to position [2388, 0]
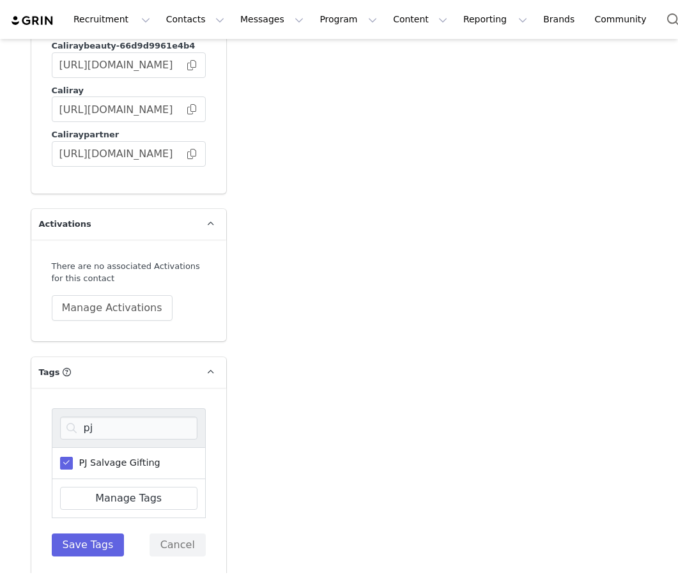
click at [110, 546] on div "pj PJ Salvage Gifting Manage Tags Save Tags Cancel" at bounding box center [128, 482] width 195 height 189
click at [109, 534] on button "Save Tags" at bounding box center [88, 545] width 73 height 23
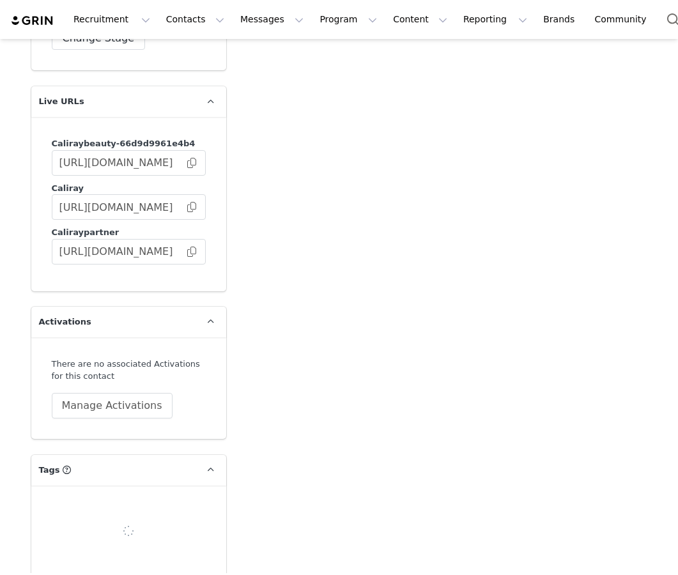
scroll to position [2325, 0]
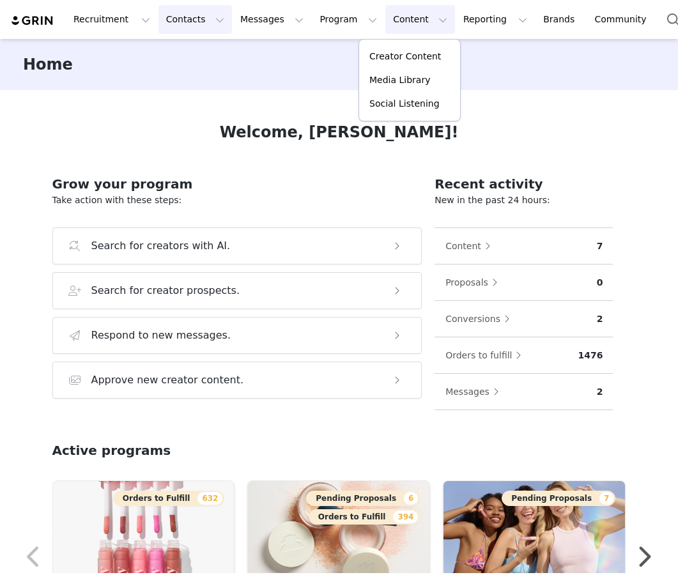
click at [190, 17] on button "Contacts Contacts" at bounding box center [194, 19] width 73 height 29
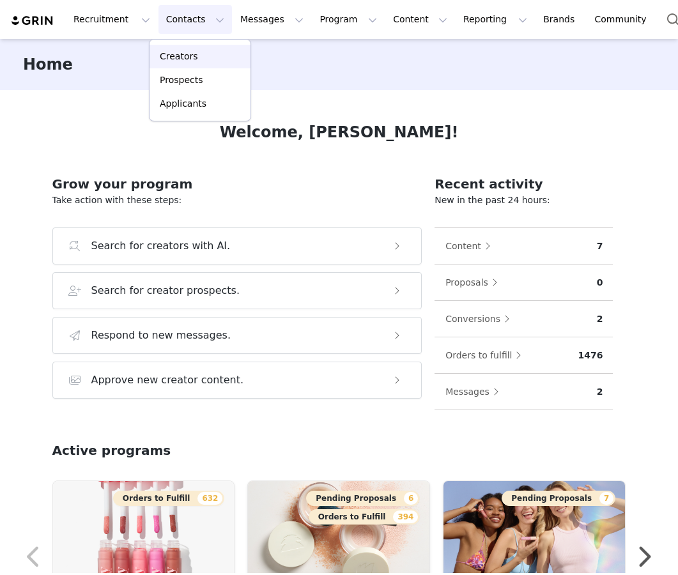
click at [193, 59] on p "Creators" at bounding box center [179, 56] width 38 height 13
